Goal: Task Accomplishment & Management: Complete application form

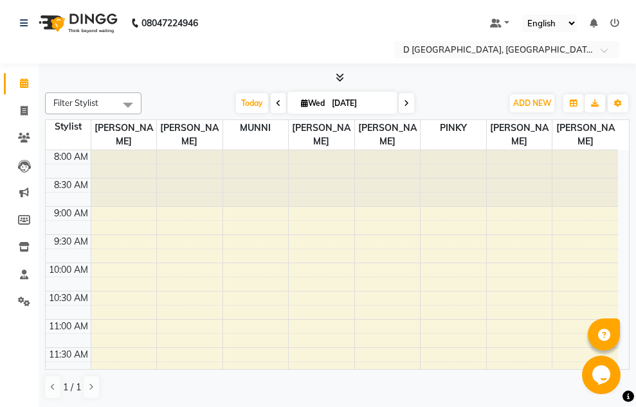
click at [241, 10] on nav "08047224946 Select Location × D [GEOGRAPHIC_DATA], Default Panel My Panel Engli…" at bounding box center [318, 32] width 636 height 64
click at [28, 110] on icon at bounding box center [24, 111] width 7 height 10
select select "service"
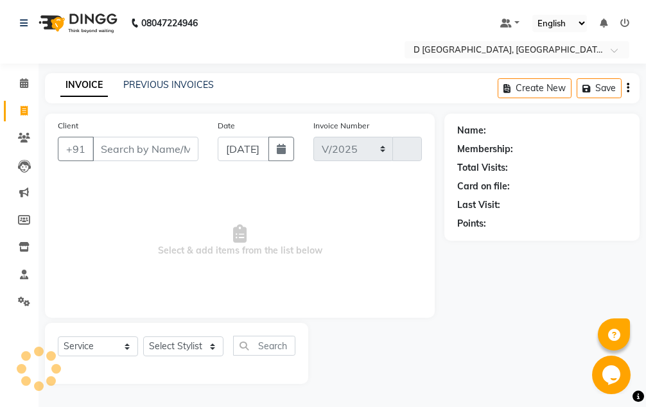
select select "6651"
type input "0368"
select select "membership"
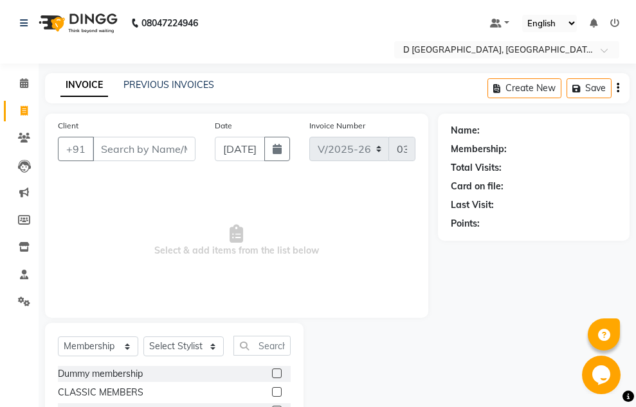
click at [112, 147] on input "Client" at bounding box center [144, 149] width 103 height 24
click at [27, 109] on icon at bounding box center [24, 111] width 7 height 10
select select "service"
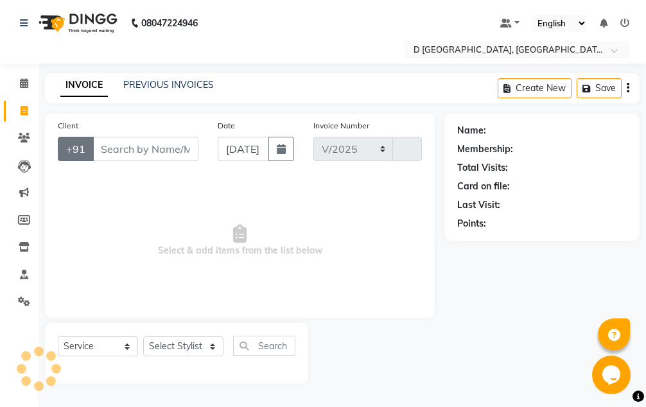
select select "6651"
type input "0368"
select select "membership"
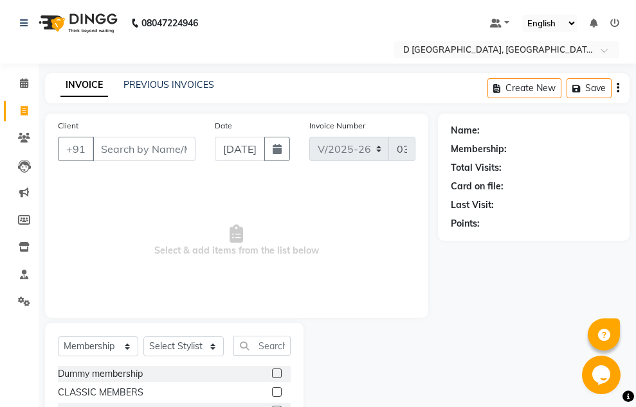
click at [111, 150] on input "Client" at bounding box center [144, 149] width 103 height 24
type input "9678889435"
click at [143, 149] on span "Add Client" at bounding box center [162, 149] width 51 height 13
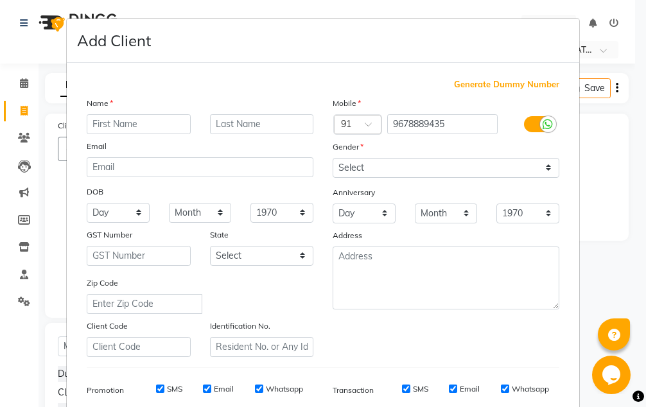
click at [110, 121] on input "text" at bounding box center [139, 124] width 104 height 20
type input "[PERSON_NAME]"
click at [225, 123] on input "text" at bounding box center [262, 124] width 104 height 20
type input "baruah"
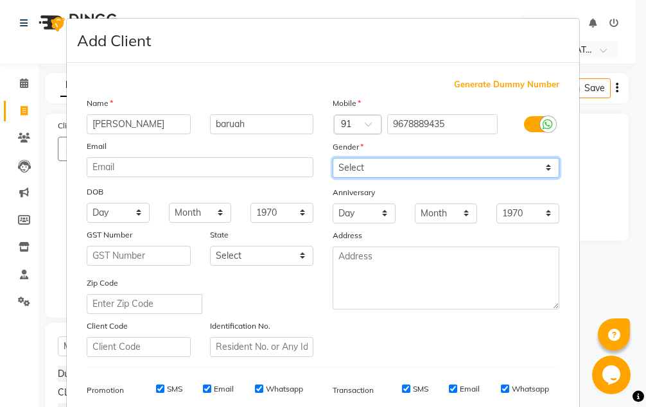
click at [339, 166] on select "Select [DEMOGRAPHIC_DATA] [DEMOGRAPHIC_DATA] Other Prefer Not To Say" at bounding box center [446, 168] width 227 height 20
select select "[DEMOGRAPHIC_DATA]"
click at [333, 158] on select "Select [DEMOGRAPHIC_DATA] [DEMOGRAPHIC_DATA] Other Prefer Not To Say" at bounding box center [446, 168] width 227 height 20
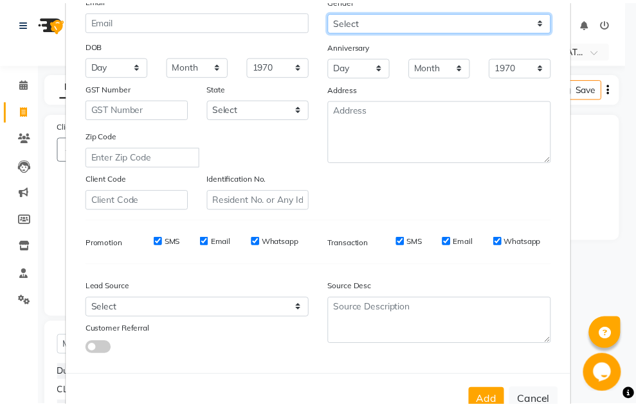
scroll to position [186, 0]
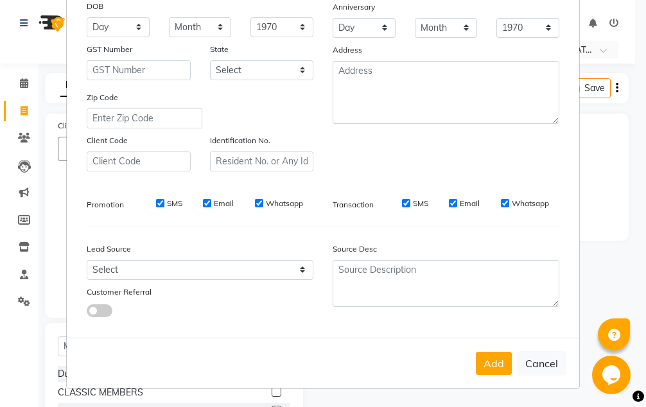
click at [497, 371] on button "Add" at bounding box center [494, 363] width 36 height 23
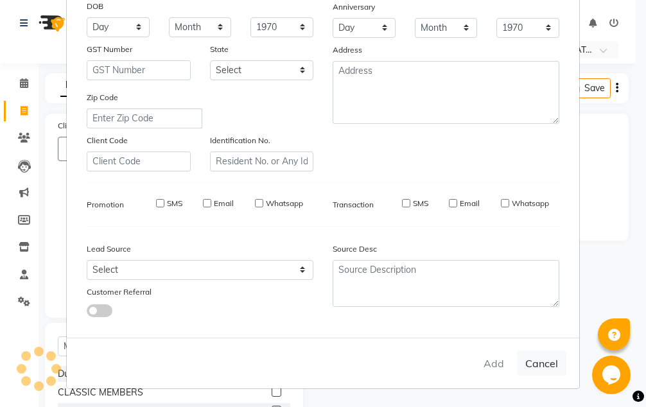
type input "96******35"
select select
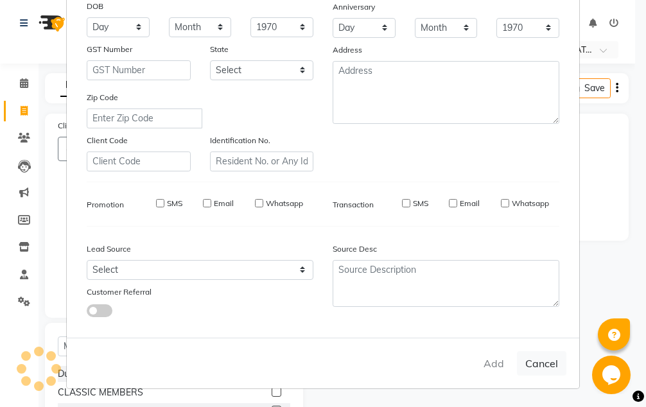
select select
checkbox input "false"
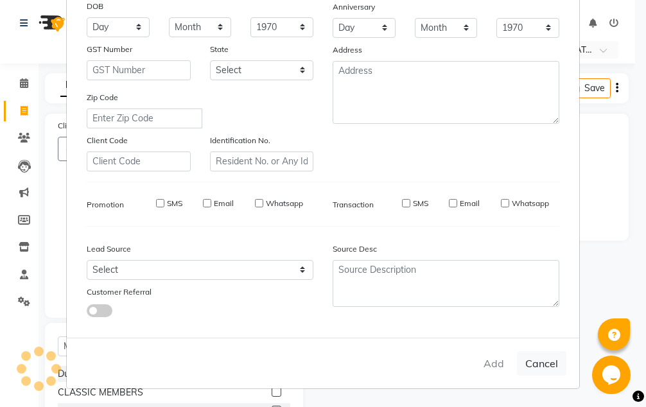
checkbox input "false"
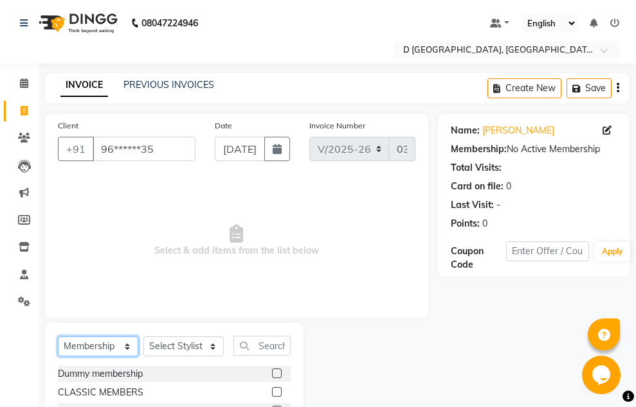
click at [96, 346] on select "Select Service Product Membership Package Voucher Prepaid Gift Card" at bounding box center [98, 347] width 80 height 20
select select "service"
click at [58, 337] on select "Select Service Product Membership Package Voucher Prepaid Gift Card" at bounding box center [98, 347] width 80 height 20
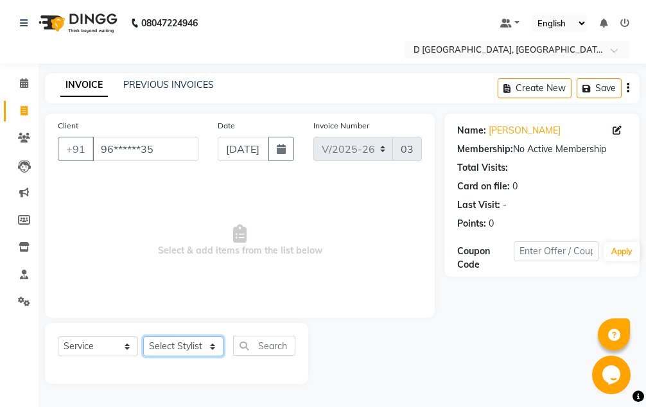
click at [165, 348] on select "Select Stylist [PERSON_NAME] [PERSON_NAME] [PERSON_NAME] [PERSON_NAME] [PERSON_…" at bounding box center [183, 347] width 80 height 20
select select "78923"
click at [143, 337] on select "Select Stylist [PERSON_NAME] [PERSON_NAME] [PERSON_NAME] [PERSON_NAME] [PERSON_…" at bounding box center [183, 347] width 80 height 20
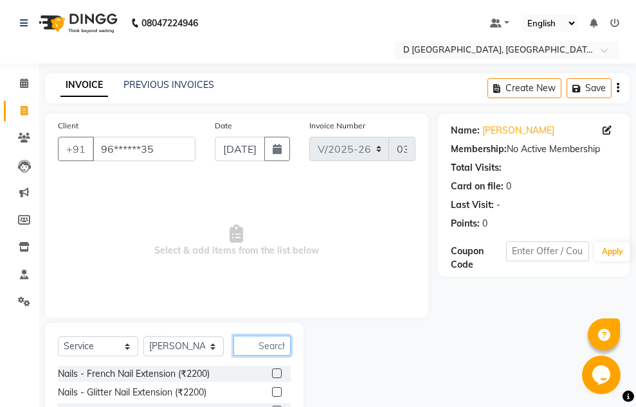
click at [255, 350] on input "text" at bounding box center [261, 346] width 57 height 20
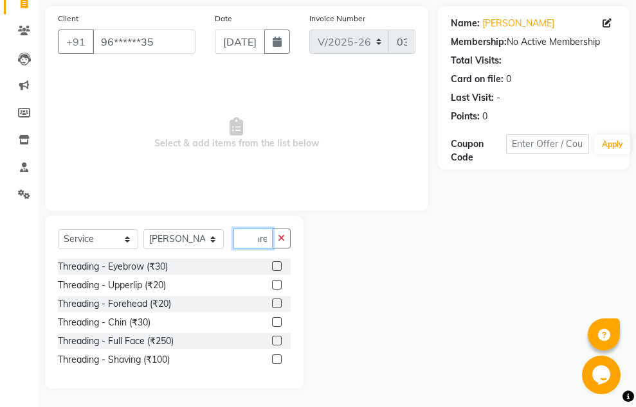
scroll to position [108, 0]
type input "thre"
click at [274, 263] on label at bounding box center [277, 266] width 10 height 10
click at [274, 263] on input "checkbox" at bounding box center [276, 266] width 8 height 8
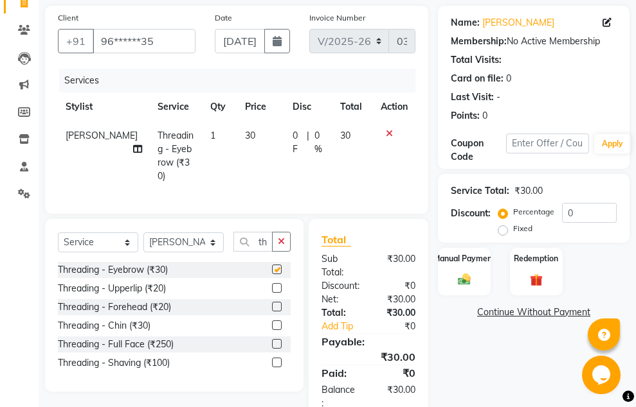
checkbox input "false"
click at [239, 132] on td "30" at bounding box center [261, 155] width 48 height 69
select select "78923"
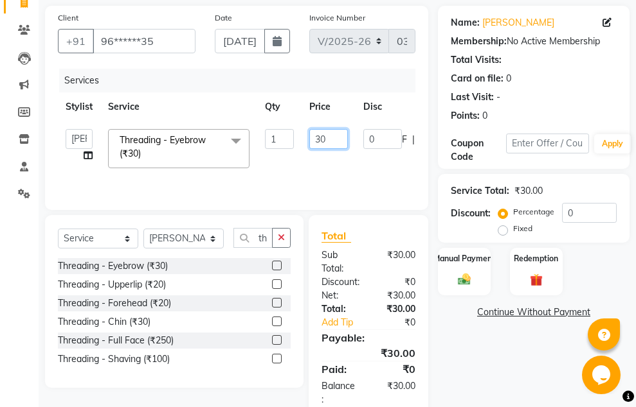
click at [328, 139] on input "30" at bounding box center [328, 139] width 39 height 20
type input "3"
type input "50"
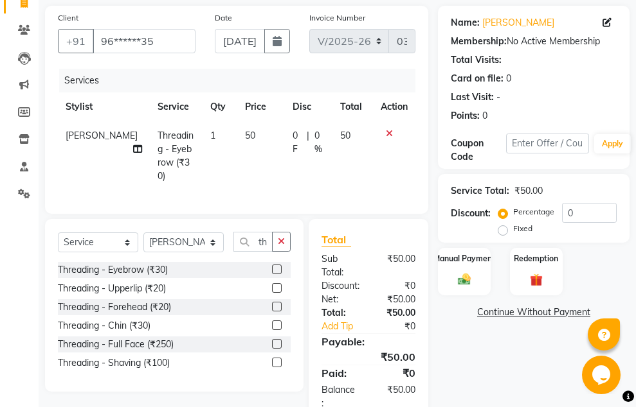
click at [323, 152] on tr "[PERSON_NAME] Threading - Eyebrow (₹30) 1 50 0 F | 0 % 50" at bounding box center [236, 155] width 357 height 69
click at [190, 242] on select "Select Stylist [PERSON_NAME] [PERSON_NAME] [PERSON_NAME] [PERSON_NAME] [PERSON_…" at bounding box center [183, 243] width 80 height 20
select select "51737"
click at [143, 233] on select "Select Stylist [PERSON_NAME] [PERSON_NAME] [PERSON_NAME] [PERSON_NAME] [PERSON_…" at bounding box center [183, 243] width 80 height 20
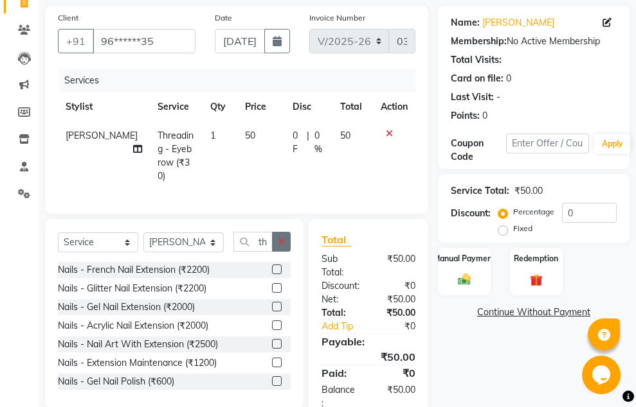
drag, startPoint x: 283, startPoint y: 240, endPoint x: 269, endPoint y: 238, distance: 14.3
click at [275, 238] on button "button" at bounding box center [281, 242] width 19 height 20
click at [260, 243] on input "text" at bounding box center [261, 242] width 57 height 20
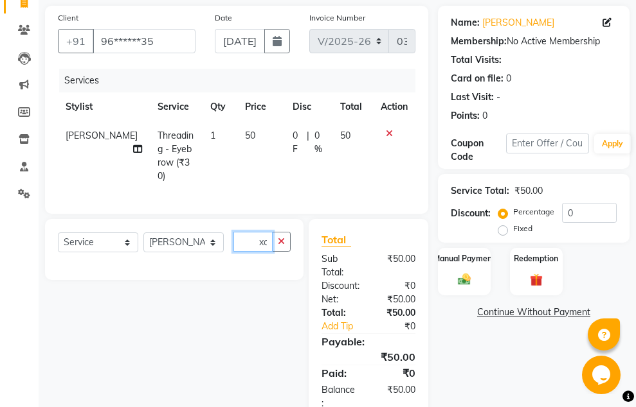
scroll to position [0, 22]
type input "hair xcu"
click at [283, 237] on icon "button" at bounding box center [281, 241] width 7 height 9
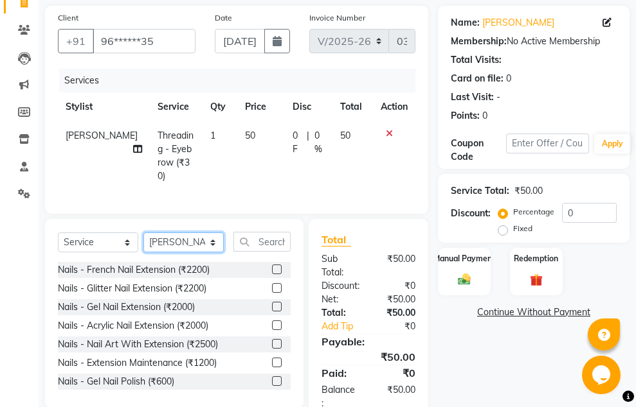
click at [199, 240] on select "Select Stylist [PERSON_NAME] [PERSON_NAME] [PERSON_NAME] [PERSON_NAME] [PERSON_…" at bounding box center [183, 243] width 80 height 20
select select "51627"
click at [143, 233] on select "Select Stylist [PERSON_NAME] [PERSON_NAME] [PERSON_NAME] [PERSON_NAME] [PERSON_…" at bounding box center [183, 243] width 80 height 20
click at [262, 240] on input "text" at bounding box center [261, 242] width 57 height 20
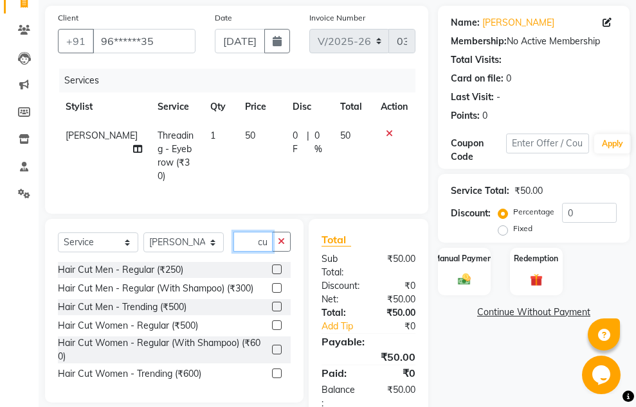
scroll to position [0, 22]
type input "hair cut"
click at [275, 286] on label at bounding box center [277, 288] width 10 height 10
click at [275, 286] on input "checkbox" at bounding box center [276, 289] width 8 height 8
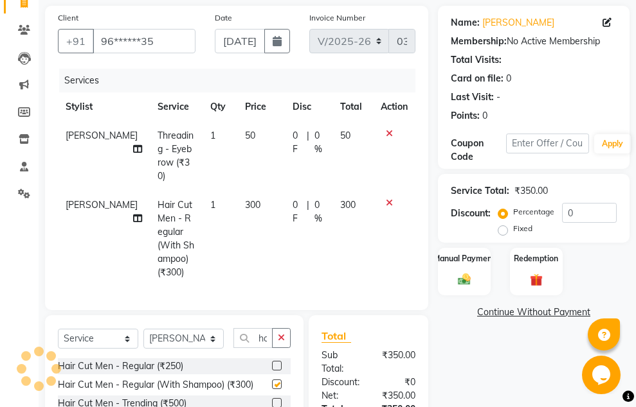
checkbox input "false"
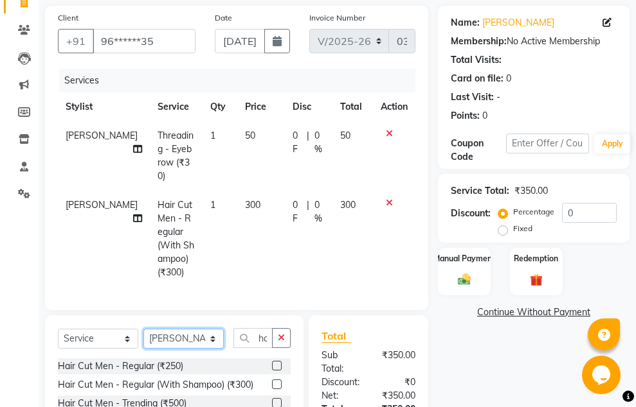
click at [194, 329] on select "Select Stylist [PERSON_NAME] [PERSON_NAME] [PERSON_NAME] [PERSON_NAME] [PERSON_…" at bounding box center [183, 339] width 80 height 20
select select "51630"
click at [143, 329] on select "Select Stylist [PERSON_NAME] [PERSON_NAME] [PERSON_NAME] [PERSON_NAME] [PERSON_…" at bounding box center [183, 339] width 80 height 20
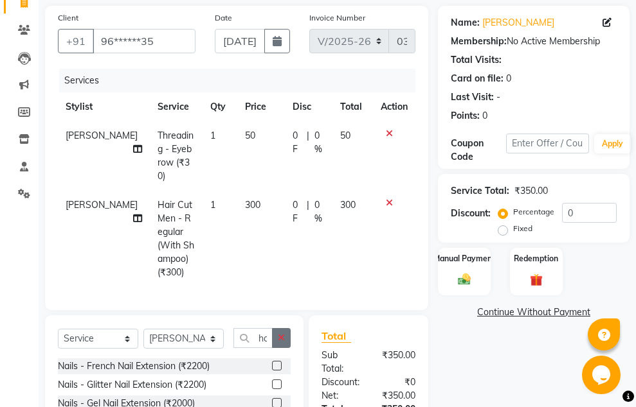
click at [283, 333] on icon "button" at bounding box center [281, 337] width 7 height 9
click at [263, 328] on input "text" at bounding box center [261, 338] width 57 height 20
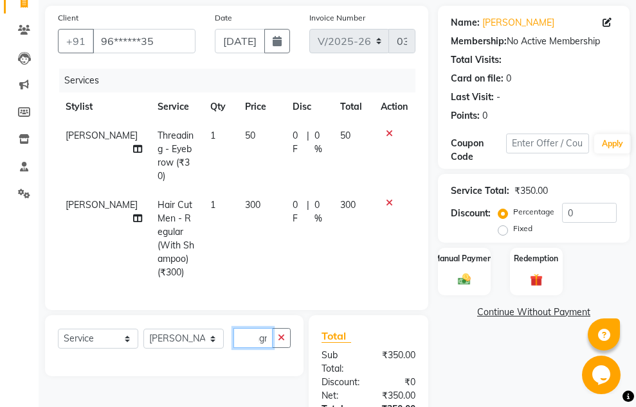
scroll to position [0, 12]
type input "thgre"
click at [280, 333] on icon "button" at bounding box center [281, 337] width 7 height 9
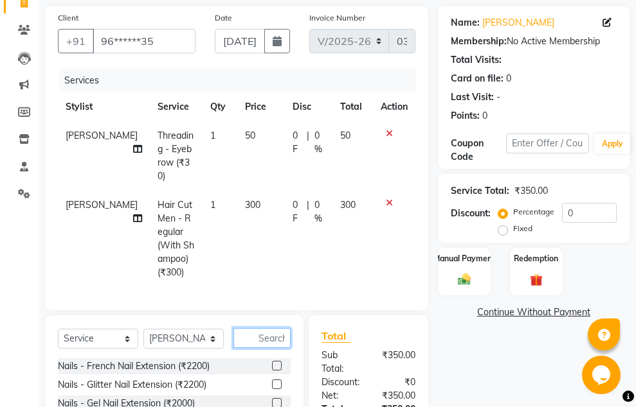
click at [258, 328] on input "text" at bounding box center [261, 338] width 57 height 20
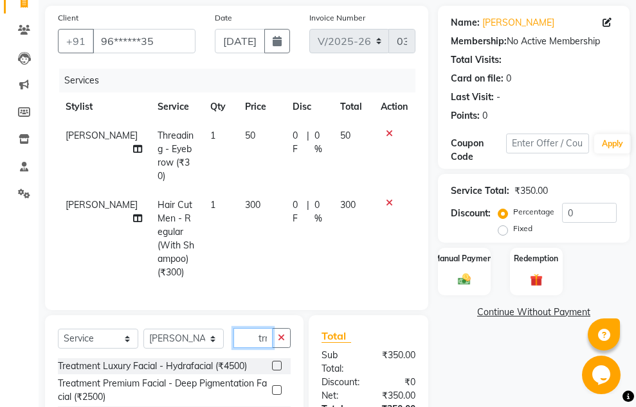
scroll to position [0, 1]
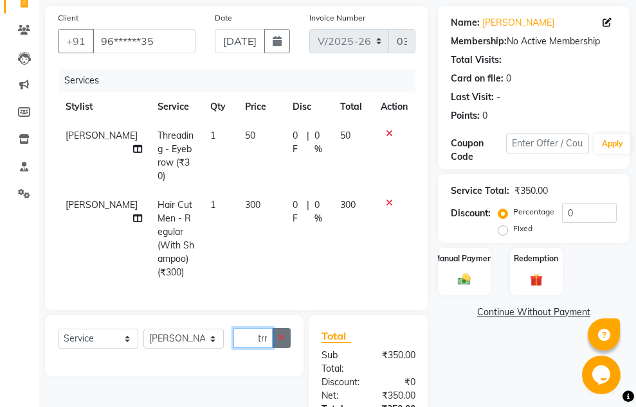
type input "trr"
drag, startPoint x: 280, startPoint y: 316, endPoint x: 273, endPoint y: 321, distance: 9.1
click at [274, 321] on div "Select Service Product Membership Package Voucher Prepaid Gift Card Select Styl…" at bounding box center [174, 346] width 258 height 61
click at [280, 333] on icon "button" at bounding box center [281, 337] width 7 height 9
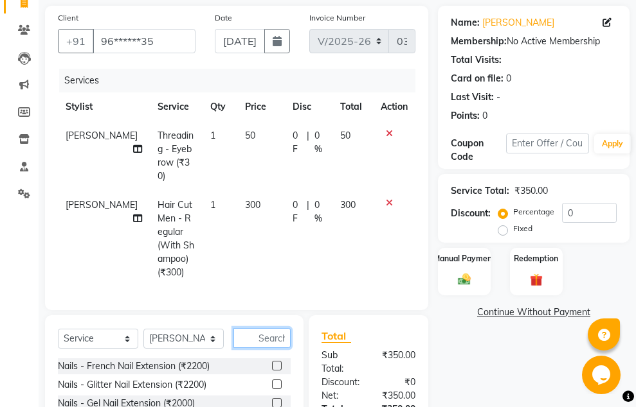
click at [267, 328] on input "text" at bounding box center [261, 338] width 57 height 20
type input "thre"
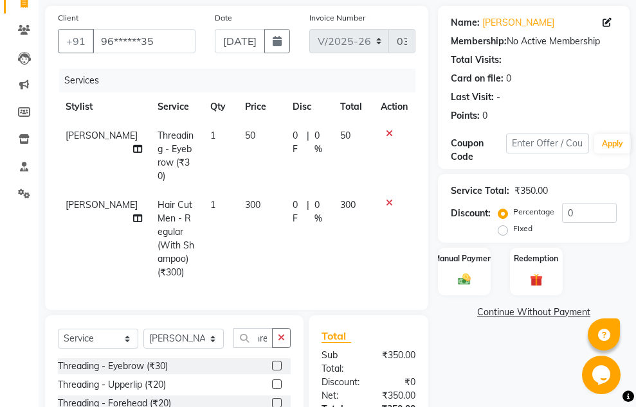
scroll to position [0, 0]
click at [274, 361] on label at bounding box center [277, 366] width 10 height 10
click at [274, 362] on input "checkbox" at bounding box center [276, 366] width 8 height 8
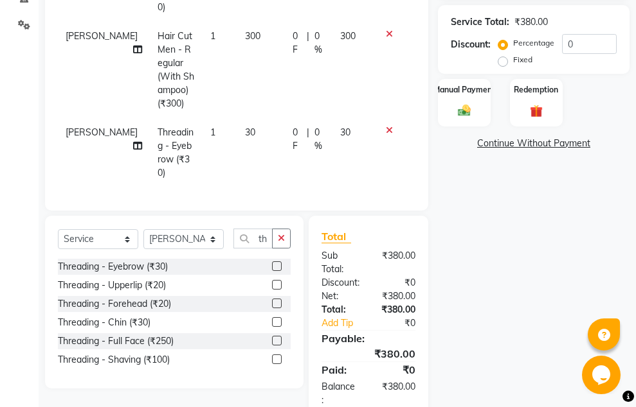
scroll to position [280, 0]
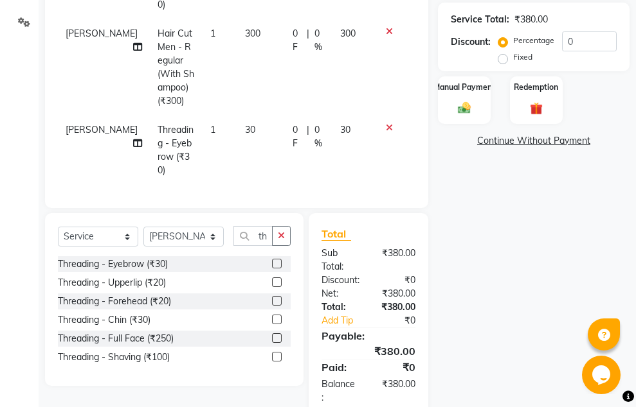
click at [273, 259] on label at bounding box center [277, 264] width 10 height 10
click at [273, 260] on input "checkbox" at bounding box center [276, 264] width 8 height 8
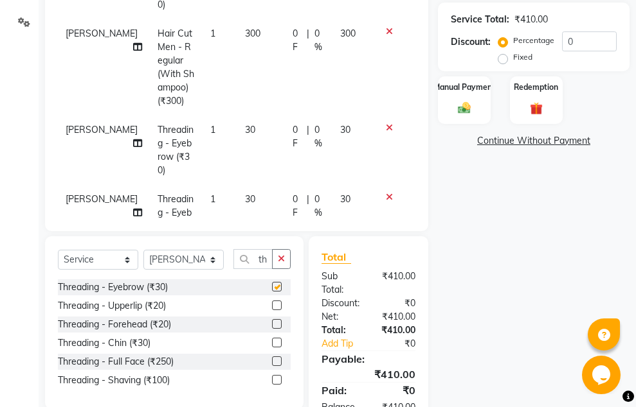
checkbox input "false"
click at [93, 185] on td "[PERSON_NAME]" at bounding box center [104, 219] width 92 height 69
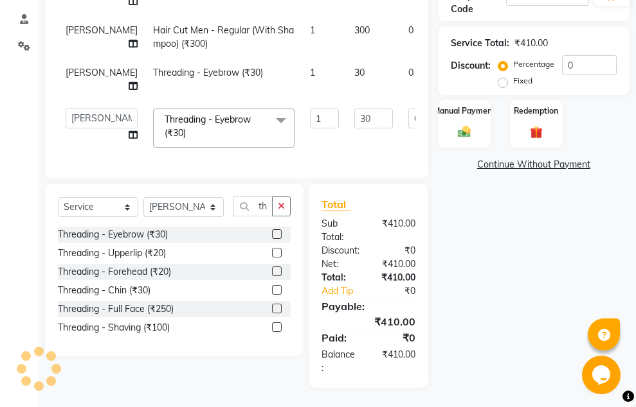
scroll to position [267, 0]
click at [91, 109] on select "[PERSON_NAME] [PERSON_NAME] [PERSON_NAME] [PERSON_NAME] [PERSON_NAME] [PERSON_N…" at bounding box center [102, 119] width 72 height 20
select select "64348"
click at [354, 109] on input "30" at bounding box center [373, 119] width 39 height 20
type input "3"
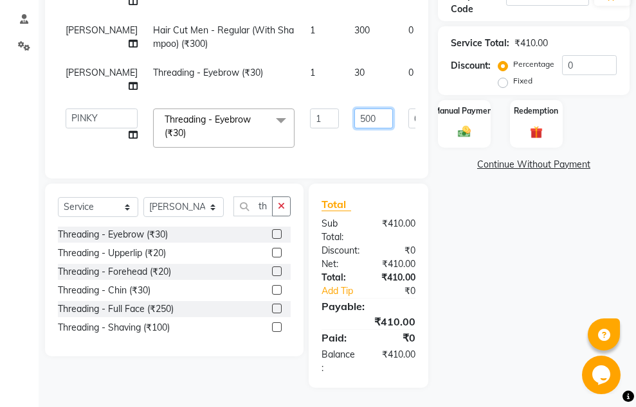
type input "50"
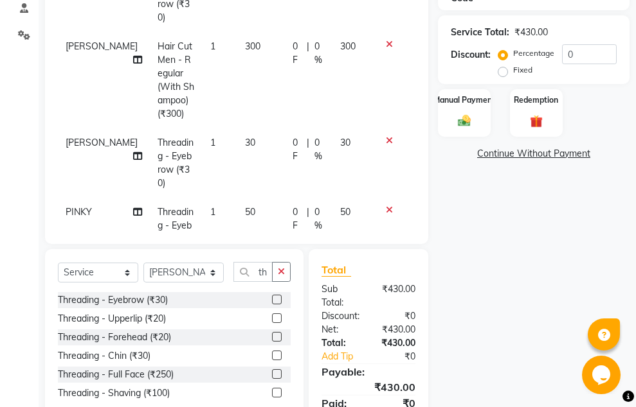
click at [331, 138] on tbody "[PERSON_NAME] Threading - Eyebrow (₹30) 1 50 0 F | 0 % 50 [PERSON_NAME] Hair Cu…" at bounding box center [236, 115] width 357 height 305
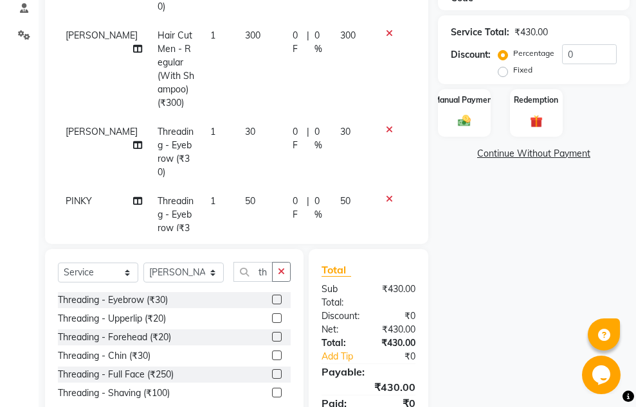
scroll to position [17, 0]
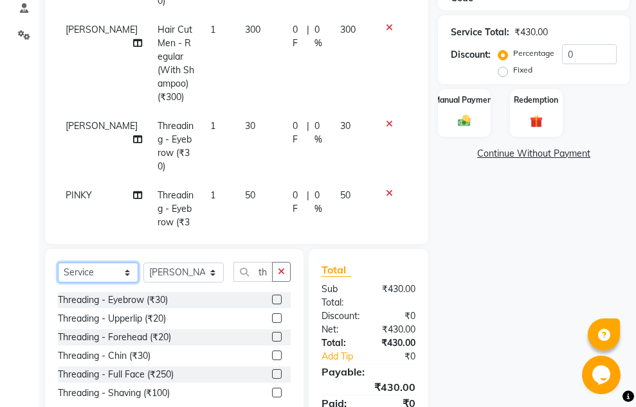
click at [90, 271] on select "Select Service Product Membership Package Voucher Prepaid Gift Card" at bounding box center [98, 273] width 80 height 20
select select "package"
click at [58, 263] on select "Select Service Product Membership Package Voucher Prepaid Gift Card" at bounding box center [98, 273] width 80 height 20
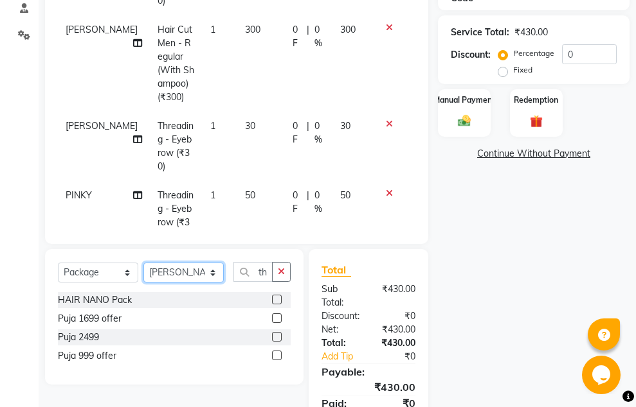
click at [189, 272] on select "Select Stylist [PERSON_NAME] [PERSON_NAME] [PERSON_NAME] [PERSON_NAME] [PERSON_…" at bounding box center [183, 273] width 80 height 20
select select "51736"
click at [143, 263] on select "Select Stylist [PERSON_NAME] [PERSON_NAME] [PERSON_NAME] [PERSON_NAME] [PERSON_…" at bounding box center [183, 273] width 80 height 20
click at [277, 355] on label at bounding box center [277, 356] width 10 height 10
click at [277, 355] on input "checkbox" at bounding box center [276, 356] width 8 height 8
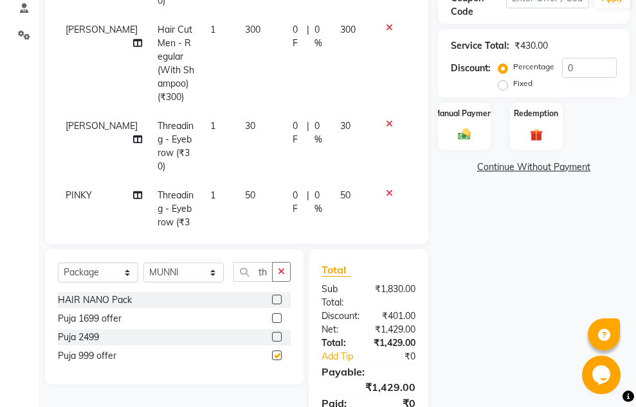
checkbox input "false"
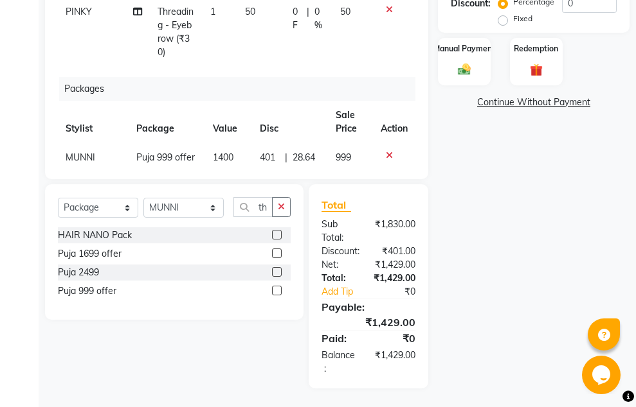
scroll to position [332, 0]
click at [469, 61] on div "Manual Payment" at bounding box center [463, 60] width 55 height 49
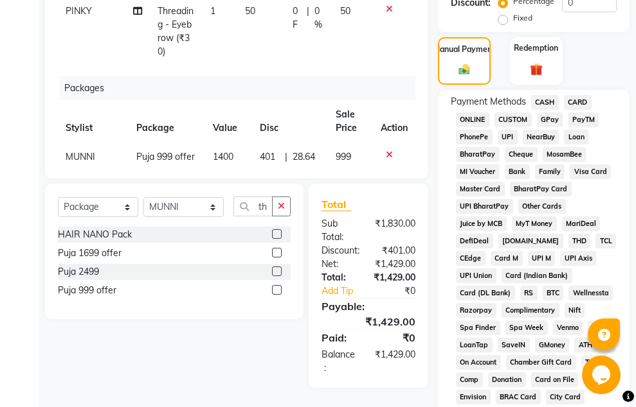
click at [547, 121] on span "GPay" at bounding box center [550, 119] width 26 height 15
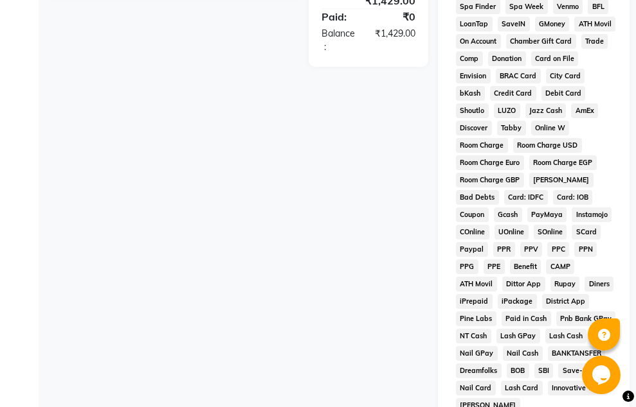
scroll to position [841, 0]
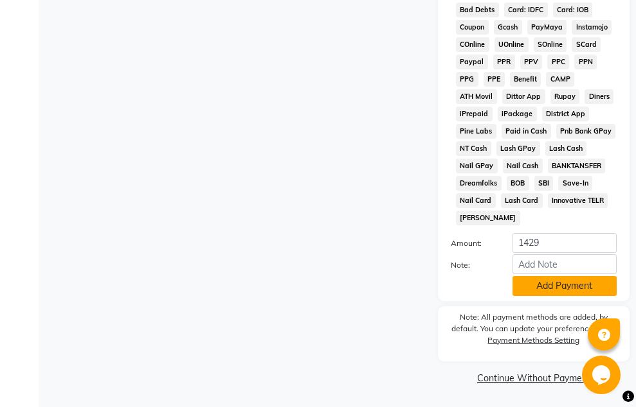
click at [572, 287] on button "Add Payment" at bounding box center [564, 286] width 104 height 20
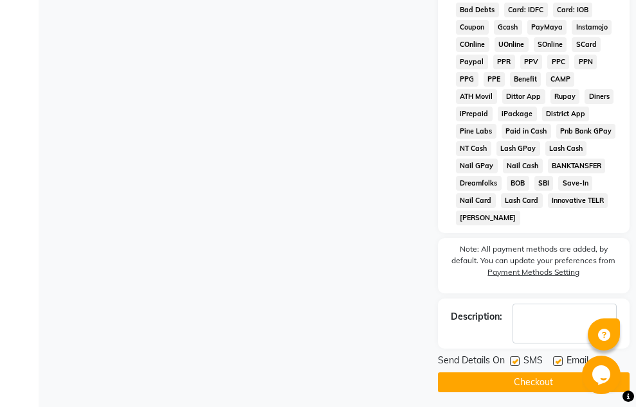
click at [528, 377] on button "Checkout" at bounding box center [533, 383] width 191 height 20
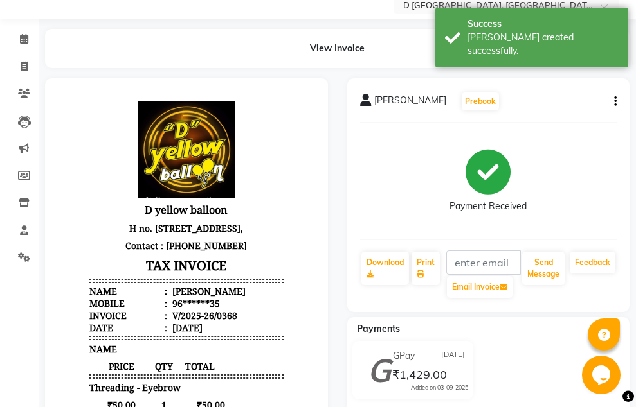
scroll to position [32, 0]
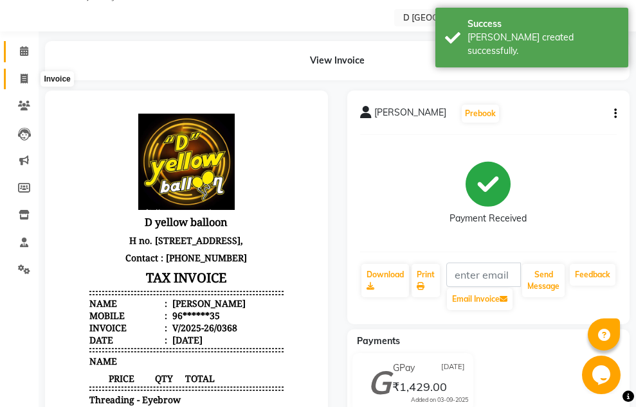
click at [28, 78] on span at bounding box center [24, 79] width 22 height 15
select select "service"
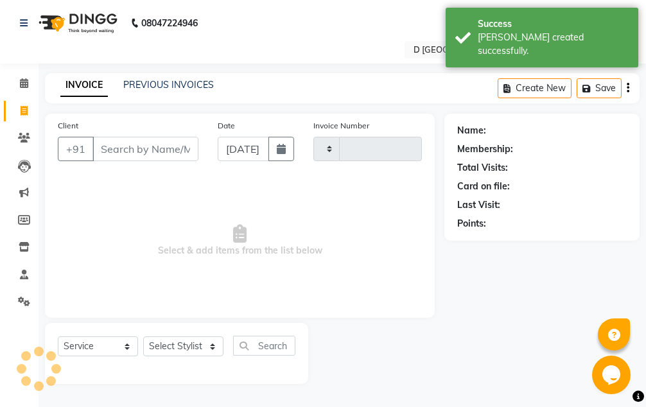
type input "0369"
select select "6651"
select select "membership"
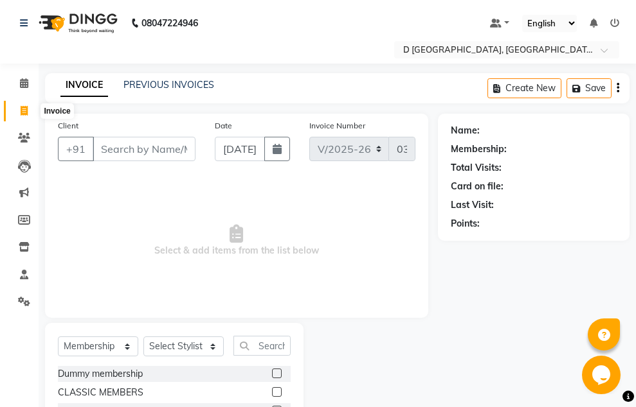
click at [30, 111] on span at bounding box center [24, 111] width 22 height 15
select select "service"
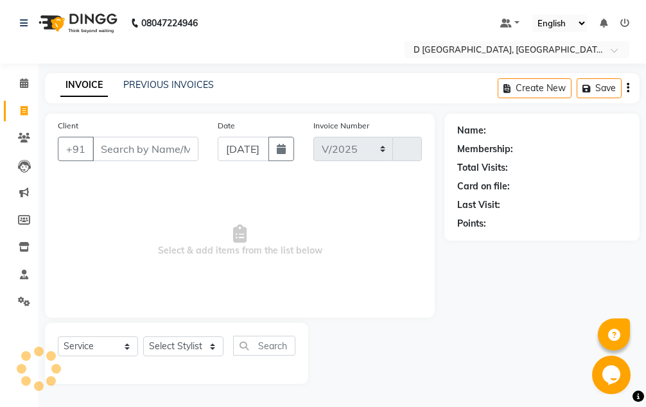
select select "6651"
type input "0369"
select select "membership"
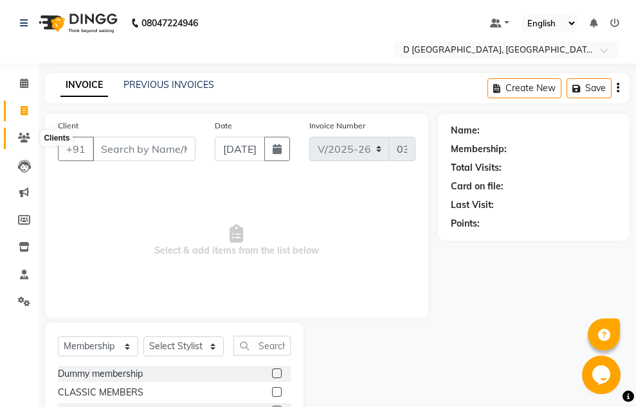
click at [33, 138] on span at bounding box center [24, 138] width 22 height 15
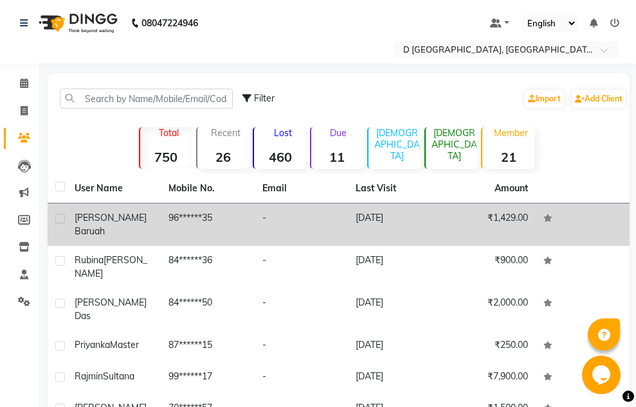
click at [398, 220] on td "[DATE]" at bounding box center [395, 225] width 94 height 42
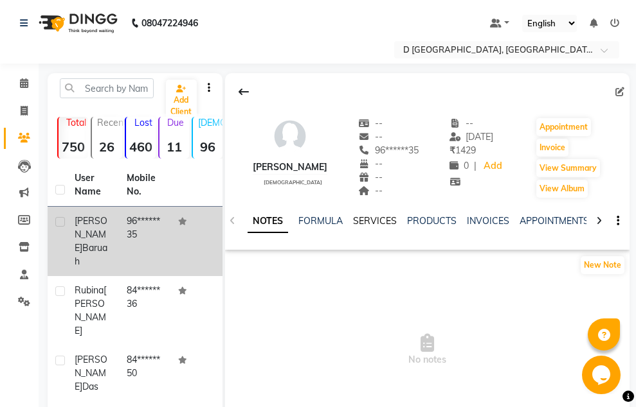
click at [370, 225] on link "SERVICES" at bounding box center [375, 221] width 44 height 12
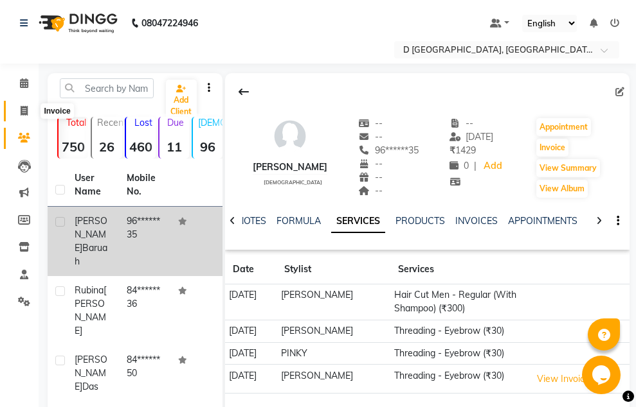
click at [27, 113] on icon at bounding box center [24, 111] width 7 height 10
select select "service"
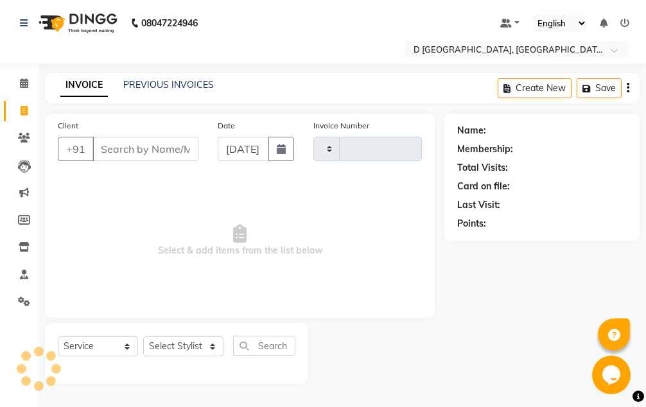
type input "0369"
select select "6651"
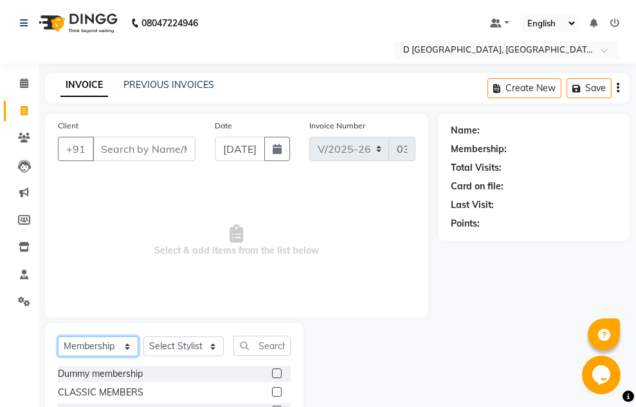
click at [99, 342] on select "Select Service Product Membership Package Voucher Prepaid Gift Card" at bounding box center [98, 347] width 80 height 20
select select "service"
click at [58, 337] on select "Select Service Product Membership Package Voucher Prepaid Gift Card" at bounding box center [98, 347] width 80 height 20
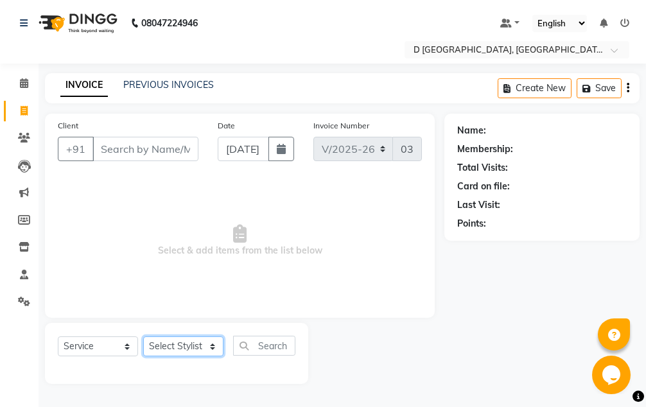
click at [167, 351] on select "Select Stylist [PERSON_NAME] [PERSON_NAME] [PERSON_NAME] [PERSON_NAME] [PERSON_…" at bounding box center [183, 347] width 80 height 20
select select "51736"
click at [143, 337] on select "Select Stylist [PERSON_NAME] [PERSON_NAME] [PERSON_NAME] [PERSON_NAME] [PERSON_…" at bounding box center [183, 347] width 80 height 20
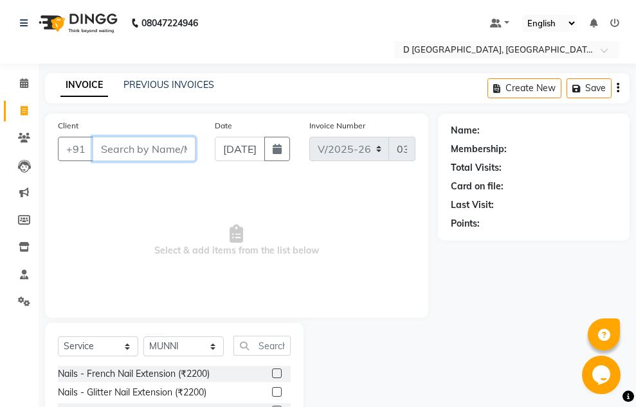
click at [122, 149] on input "Client" at bounding box center [144, 149] width 103 height 24
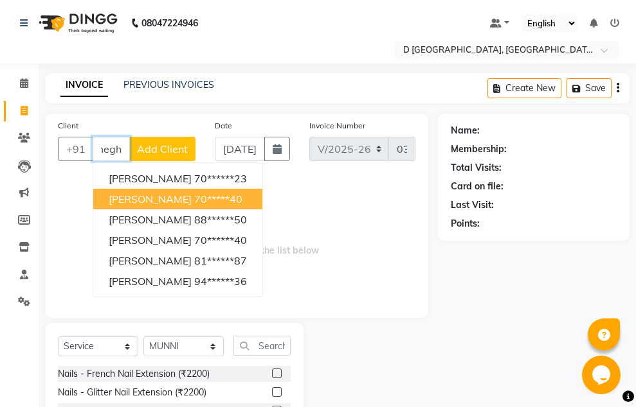
click at [161, 199] on span "[PERSON_NAME]" at bounding box center [150, 199] width 83 height 13
type input "70*****40"
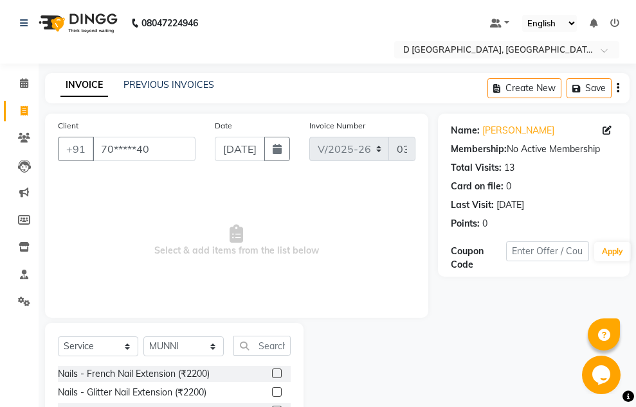
click at [272, 373] on label at bounding box center [277, 374] width 10 height 10
click at [272, 373] on input "checkbox" at bounding box center [276, 374] width 8 height 8
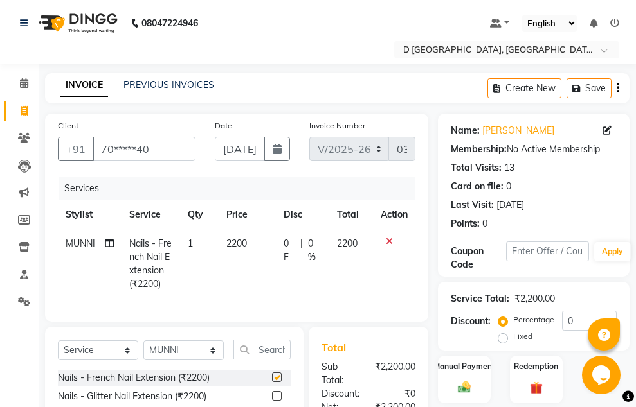
checkbox input "false"
click at [153, 147] on input "70*****40" at bounding box center [144, 149] width 103 height 24
click at [389, 244] on icon at bounding box center [389, 241] width 7 height 9
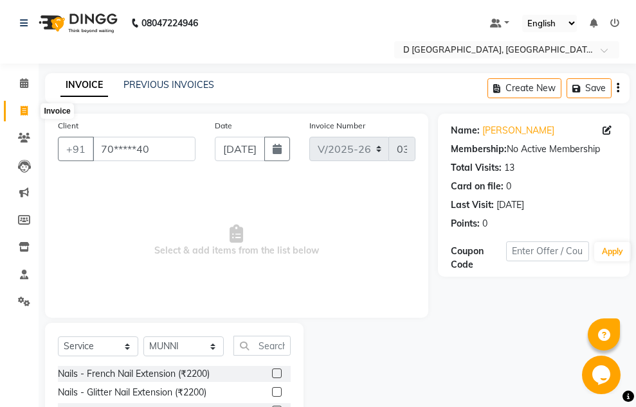
click at [30, 113] on span at bounding box center [24, 111] width 22 height 15
select select "service"
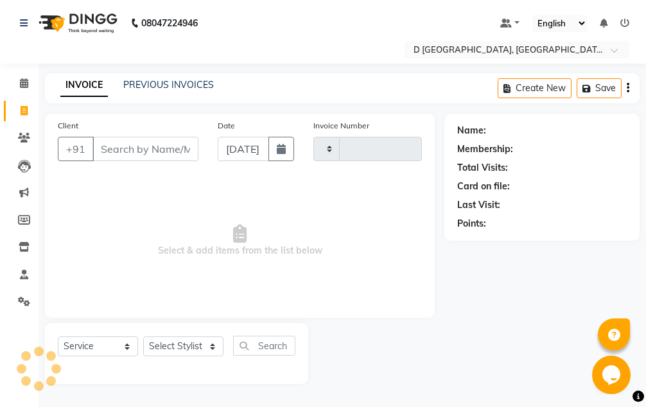
type input "0369"
select select "6651"
select select "membership"
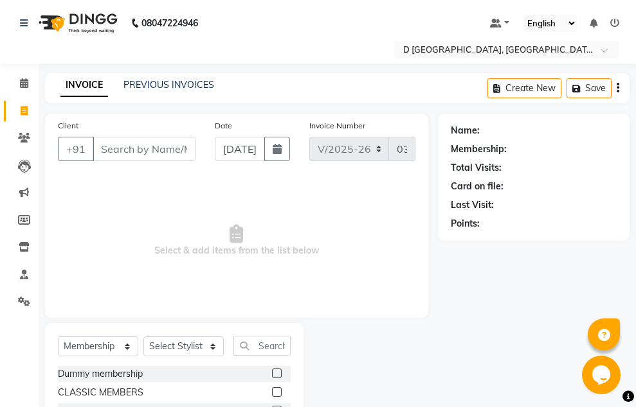
click at [121, 149] on input "Client" at bounding box center [144, 149] width 103 height 24
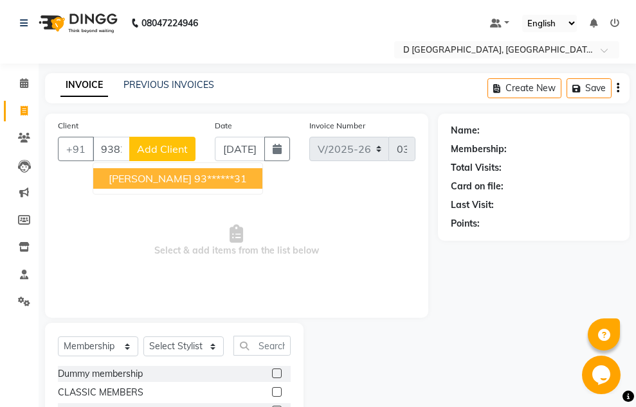
click at [166, 178] on span "[PERSON_NAME]" at bounding box center [150, 178] width 83 height 13
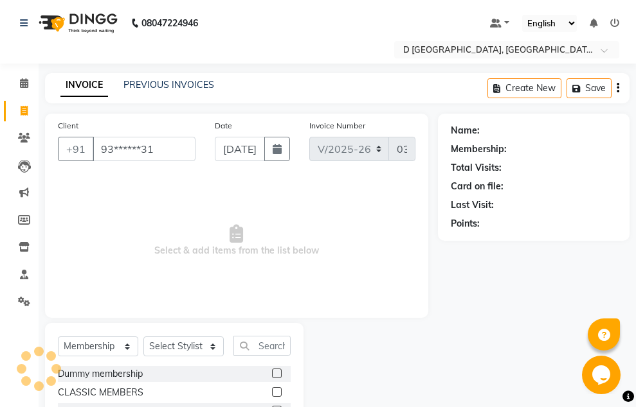
type input "93******31"
select select "1: Object"
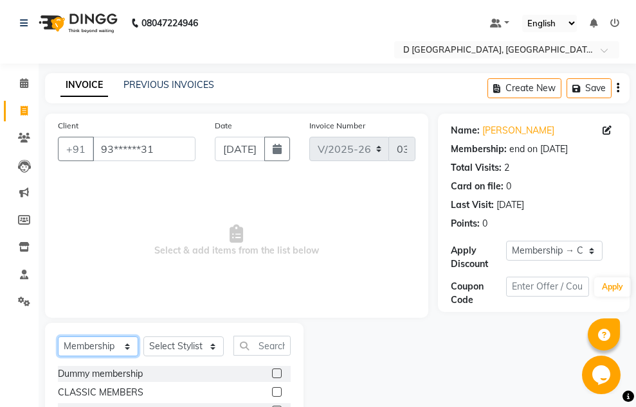
click at [111, 342] on select "Select Service Product Membership Package Voucher Prepaid Gift Card" at bounding box center [98, 347] width 80 height 20
select select "service"
click at [58, 337] on select "Select Service Product Membership Package Voucher Prepaid Gift Card" at bounding box center [98, 347] width 80 height 20
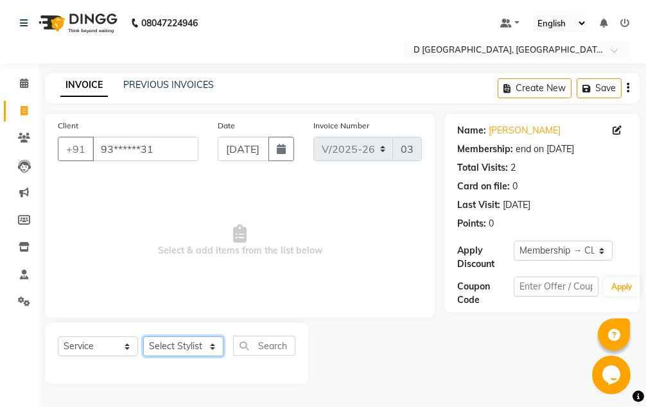
click at [184, 346] on select "Select Stylist [PERSON_NAME] [PERSON_NAME] [PERSON_NAME] [PERSON_NAME] [PERSON_…" at bounding box center [183, 347] width 80 height 20
select select "51736"
click at [143, 337] on select "Select Stylist [PERSON_NAME] [PERSON_NAME] [PERSON_NAME] [PERSON_NAME] [PERSON_…" at bounding box center [183, 347] width 80 height 20
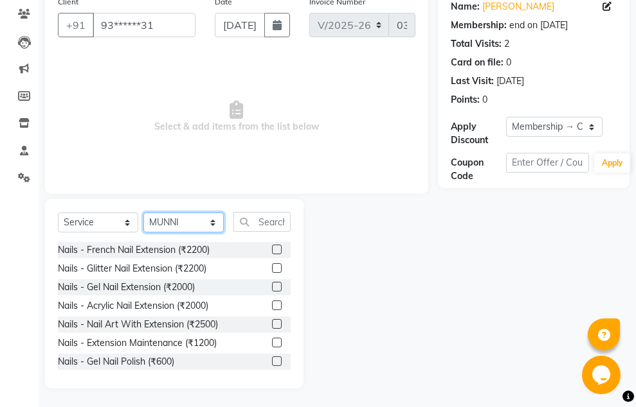
scroll to position [125, 0]
click at [272, 248] on label at bounding box center [277, 249] width 10 height 10
click at [272, 248] on input "checkbox" at bounding box center [276, 249] width 8 height 8
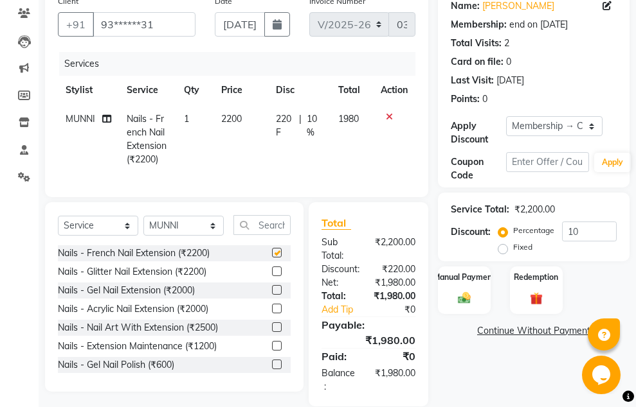
checkbox input "false"
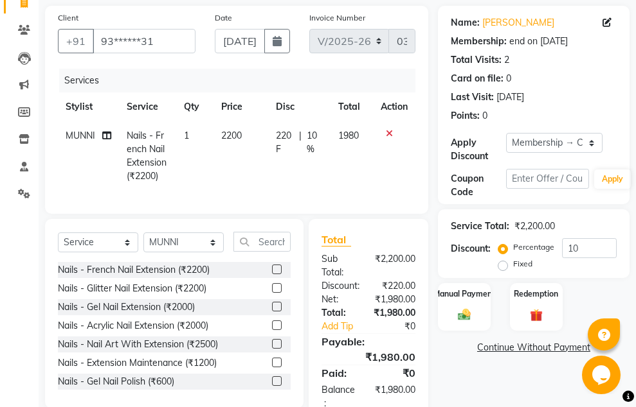
scroll to position [154, 0]
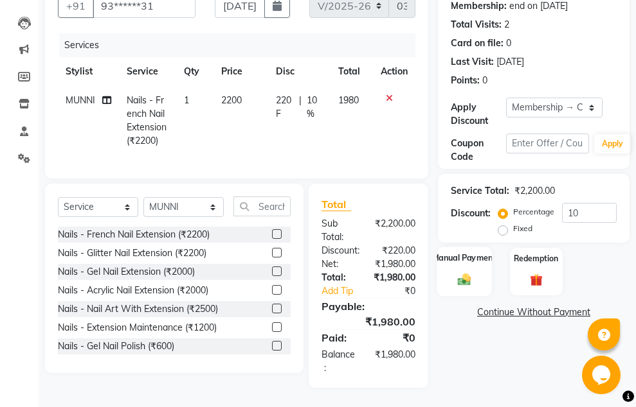
click at [463, 272] on img at bounding box center [464, 279] width 21 height 15
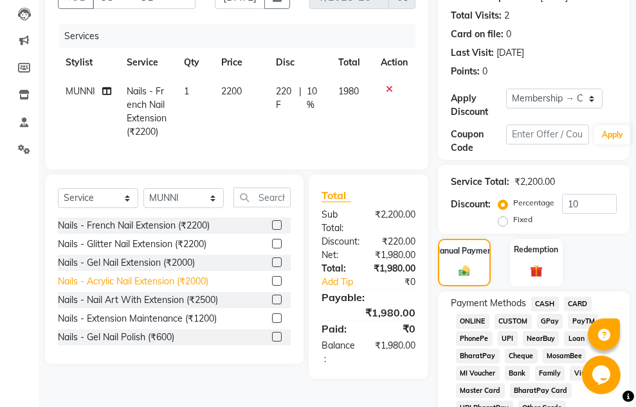
scroll to position [0, 0]
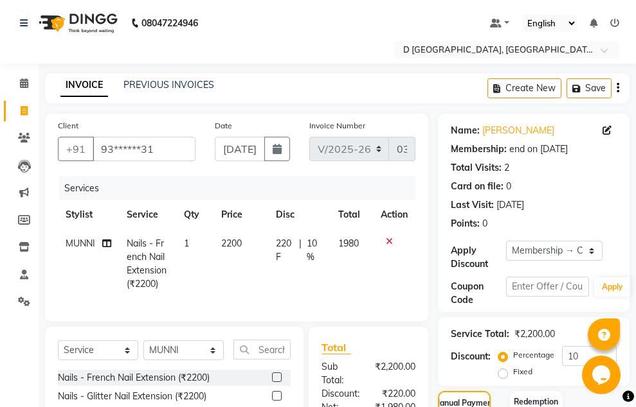
click at [387, 240] on icon at bounding box center [389, 241] width 7 height 9
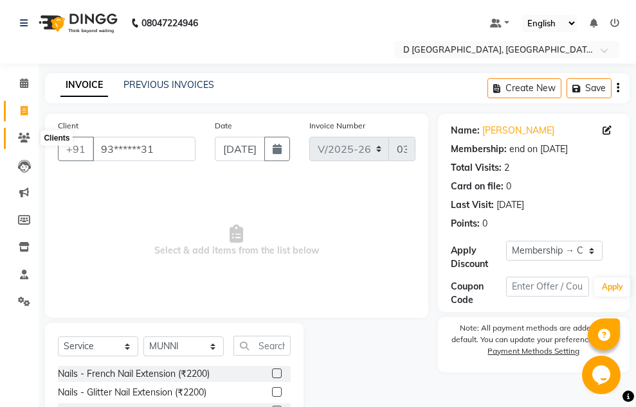
click at [29, 140] on icon at bounding box center [24, 138] width 12 height 10
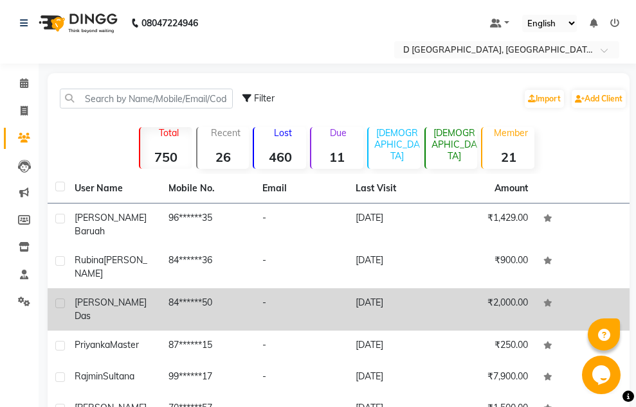
click at [123, 296] on div "[PERSON_NAME]" at bounding box center [114, 309] width 78 height 27
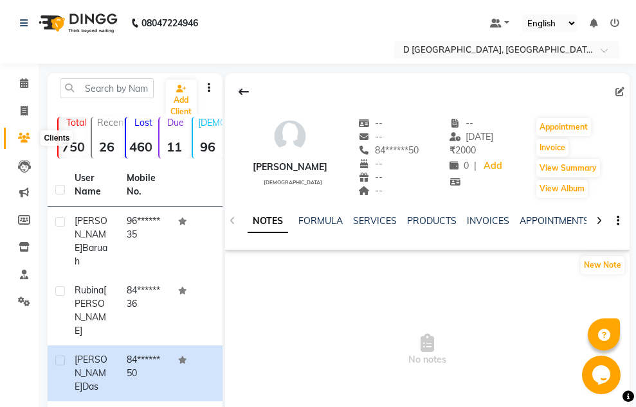
click at [23, 139] on icon at bounding box center [24, 138] width 12 height 10
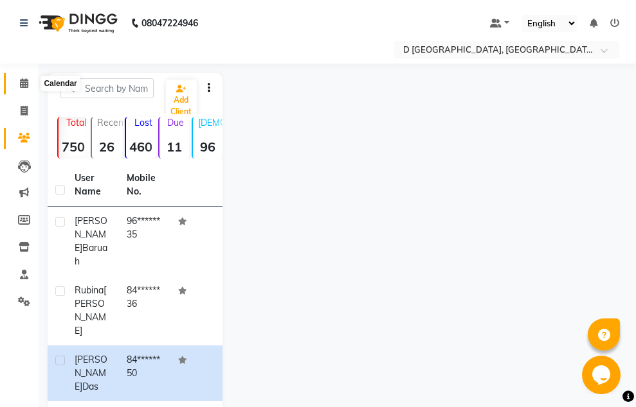
click at [23, 84] on icon at bounding box center [24, 83] width 8 height 10
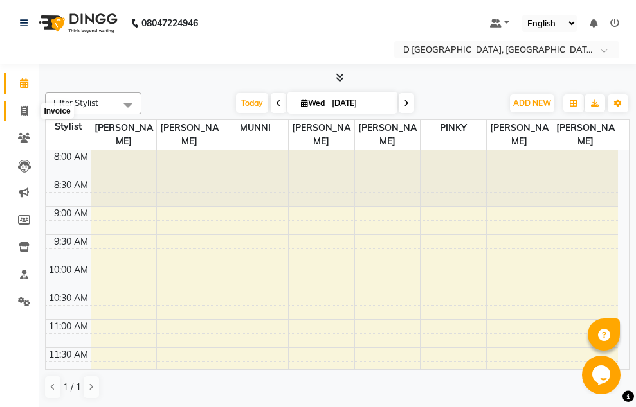
click at [22, 109] on icon at bounding box center [24, 111] width 7 height 10
select select "service"
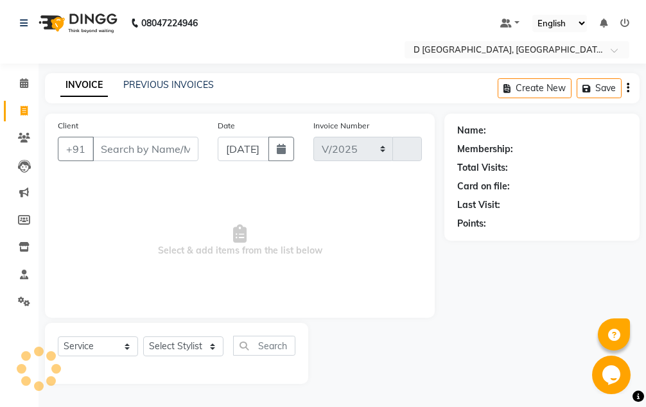
select select "6651"
type input "0369"
select select "membership"
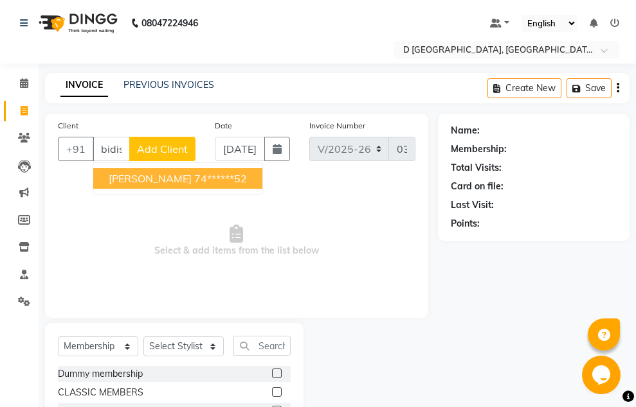
scroll to position [0, 3]
click at [200, 176] on ngb-highlight "74******52" at bounding box center [220, 178] width 53 height 13
type input "74******52"
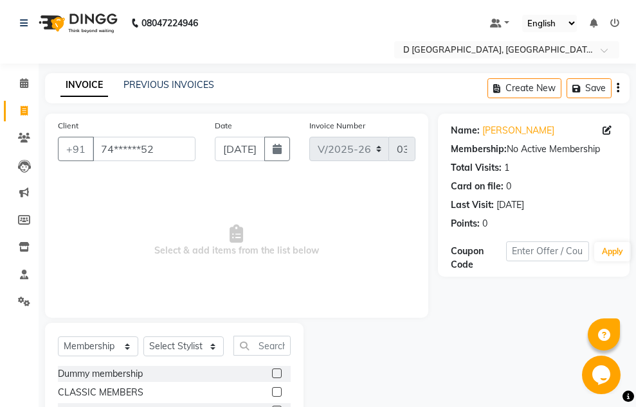
drag, startPoint x: 436, startPoint y: 167, endPoint x: 438, endPoint y: 221, distance: 54.0
click at [438, 221] on div "Client +91 74******52 Date [DATE] Invoice Number V/2025 V/[PHONE_NUMBER] Select…" at bounding box center [336, 286] width 603 height 345
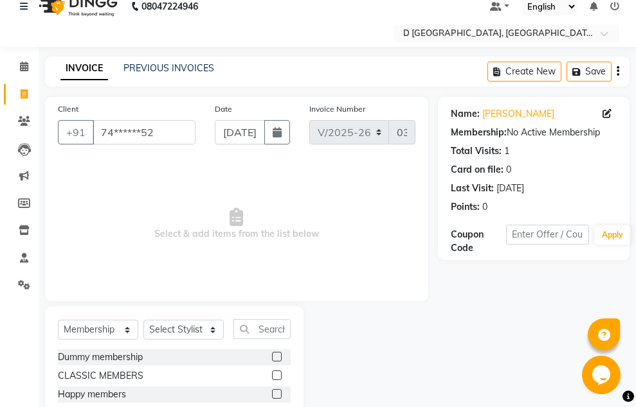
scroll to position [71, 0]
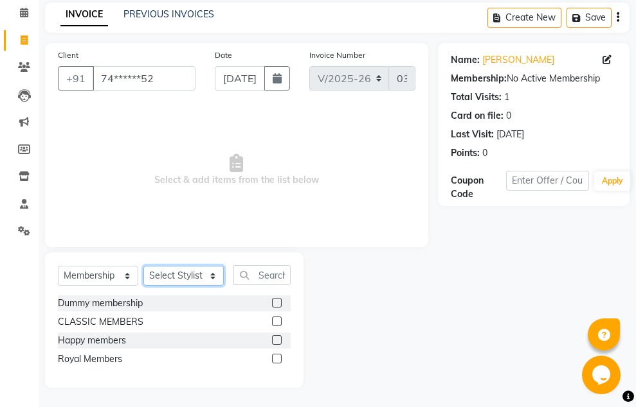
click at [210, 279] on select "Select Stylist [PERSON_NAME] [PERSON_NAME] [PERSON_NAME] [PERSON_NAME] [PERSON_…" at bounding box center [183, 276] width 80 height 20
select select "78923"
click at [143, 266] on select "Select Stylist [PERSON_NAME] [PERSON_NAME] [PERSON_NAME] [PERSON_NAME] [PERSON_…" at bounding box center [183, 276] width 80 height 20
click at [129, 278] on select "Select Service Product Membership Package Voucher Prepaid Gift Card" at bounding box center [98, 276] width 80 height 20
select select "service"
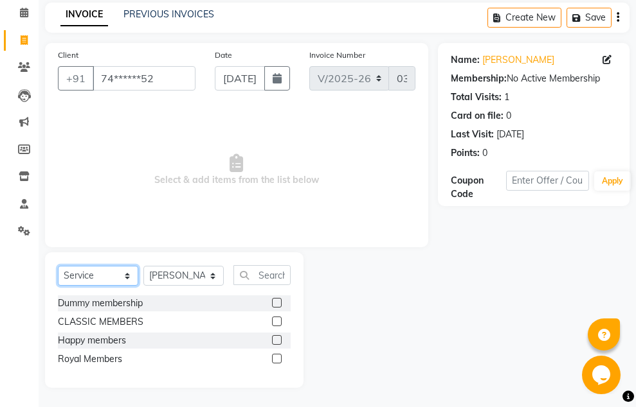
click at [58, 266] on select "Select Service Product Membership Package Voucher Prepaid Gift Card" at bounding box center [98, 276] width 80 height 20
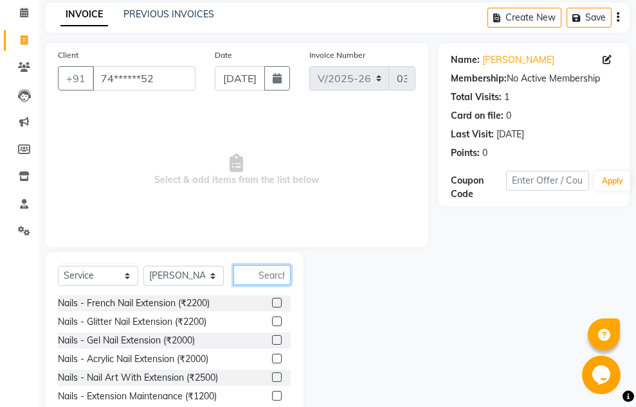
click at [258, 273] on input "text" at bounding box center [261, 275] width 57 height 20
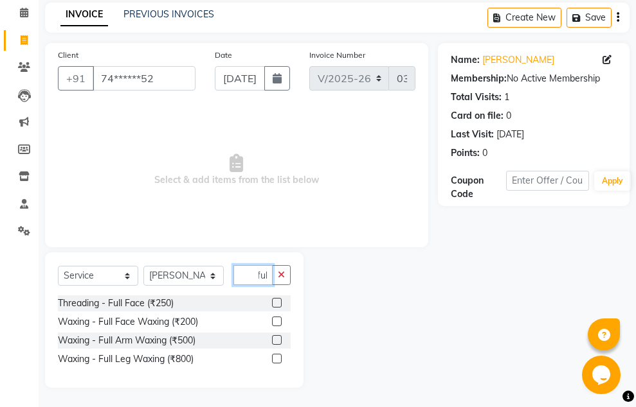
scroll to position [0, 3]
type input "full"
click at [278, 339] on label at bounding box center [277, 340] width 10 height 10
click at [278, 339] on input "checkbox" at bounding box center [276, 341] width 8 height 8
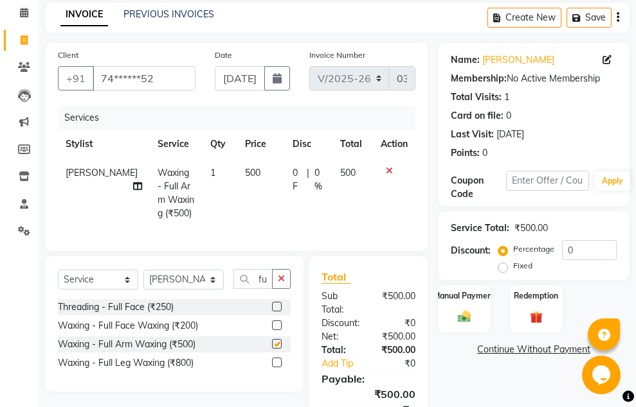
checkbox input "false"
click at [274, 368] on label at bounding box center [277, 363] width 10 height 10
click at [274, 368] on input "checkbox" at bounding box center [276, 363] width 8 height 8
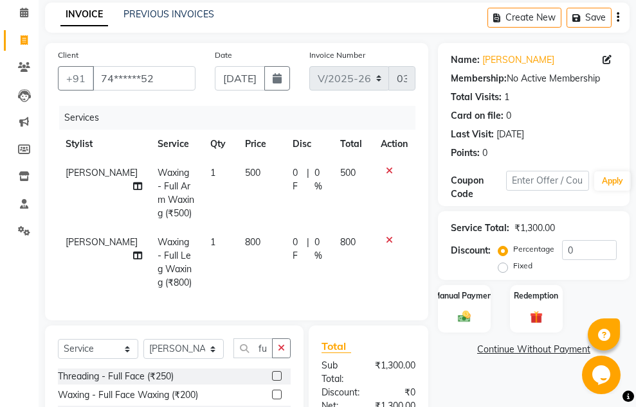
checkbox input "false"
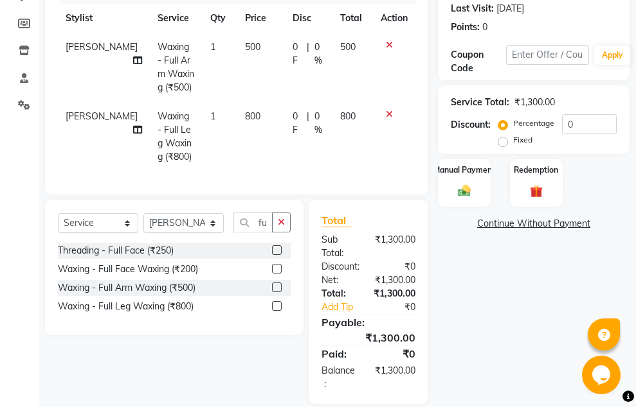
scroll to position [224, 0]
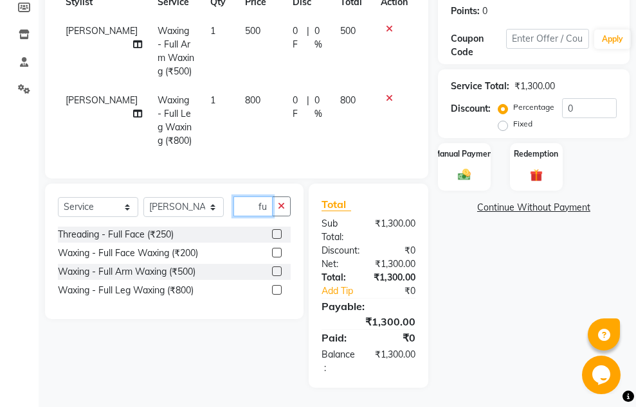
click at [241, 207] on input "full" at bounding box center [252, 207] width 39 height 20
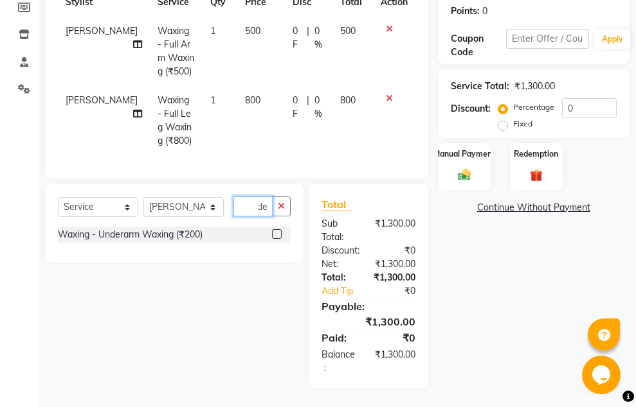
scroll to position [0, 15]
type input "under"
click at [277, 235] on label at bounding box center [277, 234] width 10 height 10
click at [277, 235] on input "checkbox" at bounding box center [276, 235] width 8 height 8
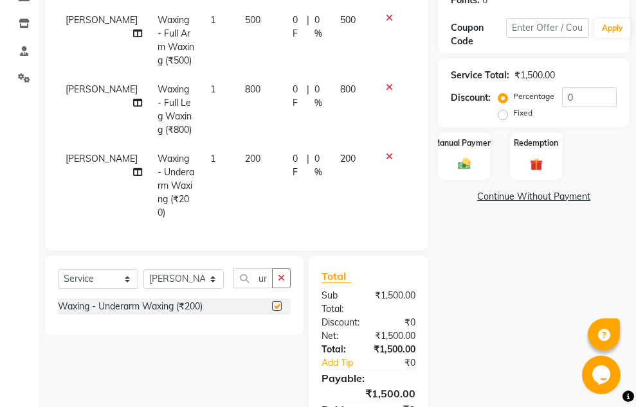
checkbox input "false"
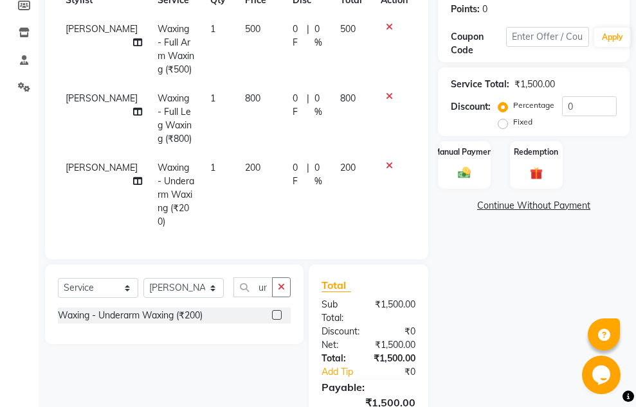
scroll to position [164, 0]
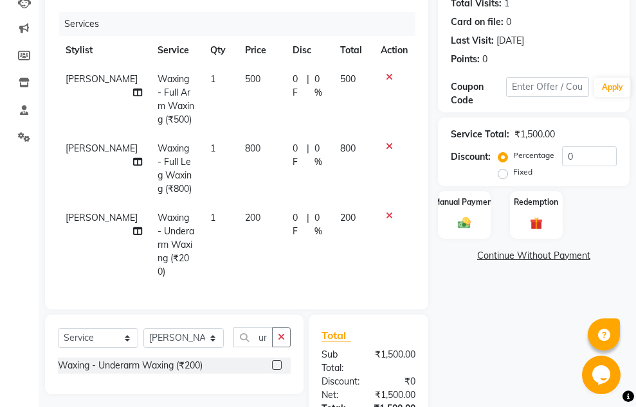
click at [513, 173] on label "Fixed" at bounding box center [522, 172] width 19 height 12
click at [503, 173] on input "Fixed" at bounding box center [505, 172] width 9 height 9
radio input "true"
click at [574, 159] on input "0" at bounding box center [589, 157] width 55 height 20
click at [589, 154] on input "015" at bounding box center [589, 157] width 55 height 20
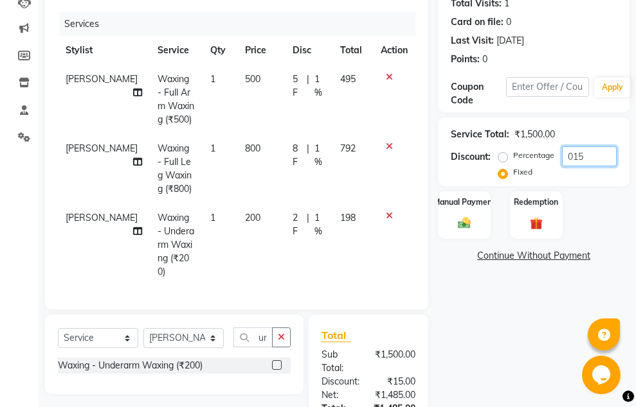
drag, startPoint x: 589, startPoint y: 149, endPoint x: 555, endPoint y: 147, distance: 34.8
click at [555, 147] on div "Percentage Fixed 015" at bounding box center [559, 164] width 116 height 35
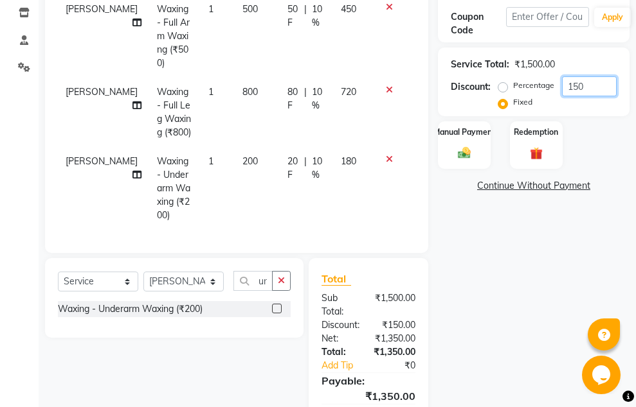
scroll to position [257, 0]
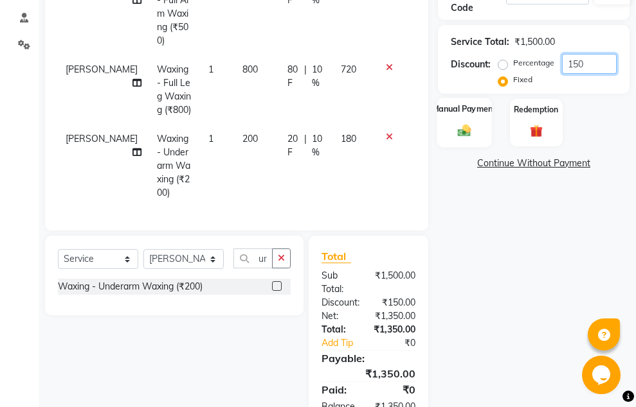
type input "150"
click at [456, 127] on img at bounding box center [464, 130] width 21 height 15
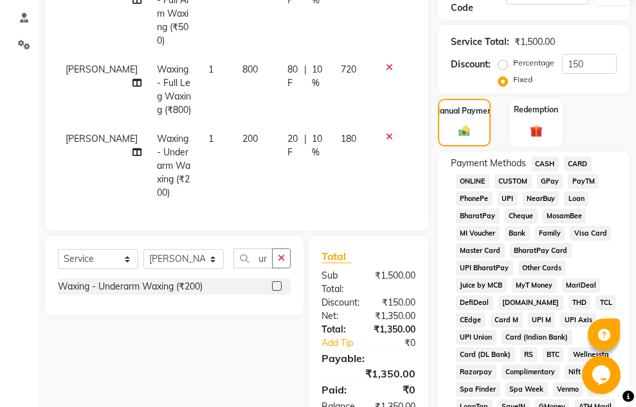
click at [542, 182] on span "GPay" at bounding box center [550, 181] width 26 height 15
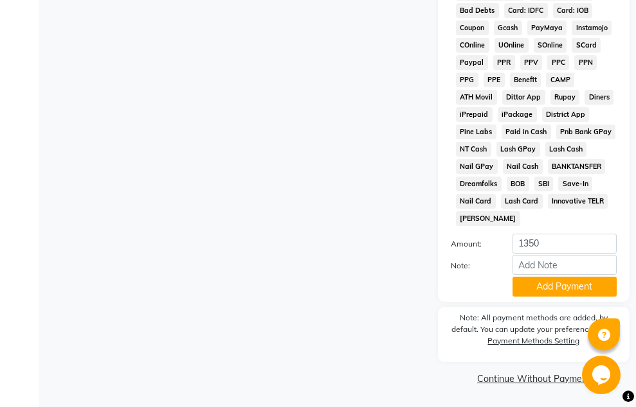
scroll to position [828, 0]
click at [565, 283] on button "Add Payment" at bounding box center [564, 286] width 104 height 20
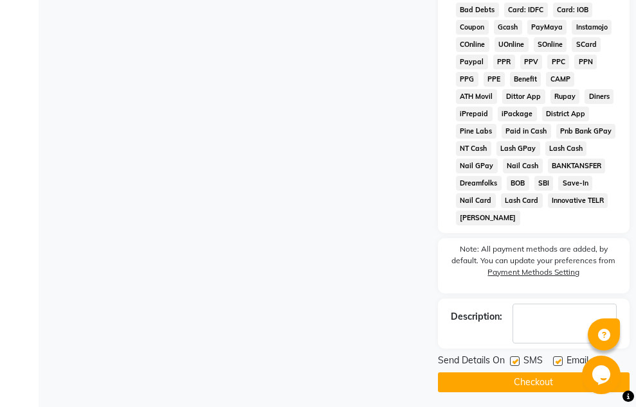
click at [549, 362] on div "SMS" at bounding box center [531, 362] width 43 height 16
click at [553, 362] on label at bounding box center [558, 362] width 10 height 10
click at [553, 362] on input "checkbox" at bounding box center [557, 362] width 8 height 8
checkbox input "false"
click at [493, 378] on button "Checkout" at bounding box center [533, 383] width 191 height 20
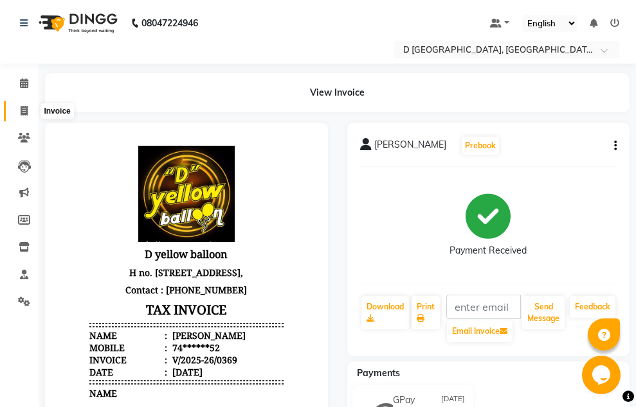
click at [21, 109] on icon at bounding box center [24, 111] width 7 height 10
select select "service"
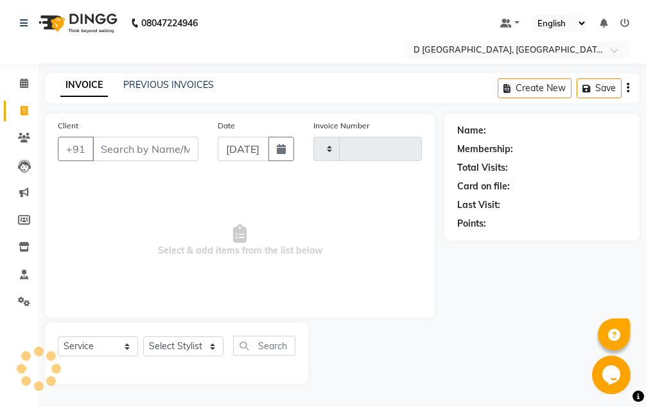
type input "0370"
select select "6651"
select select "membership"
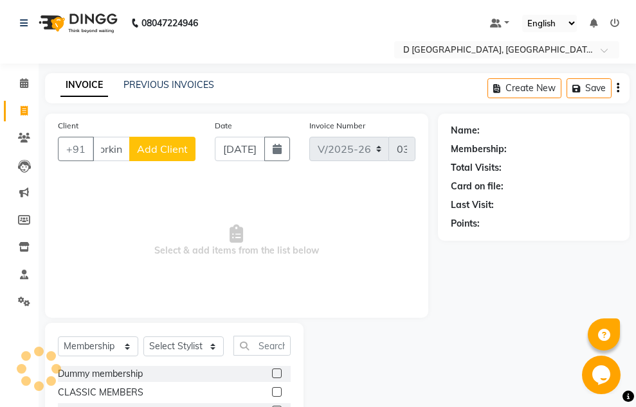
scroll to position [0, 17]
click at [121, 147] on input "working" at bounding box center [111, 149] width 37 height 24
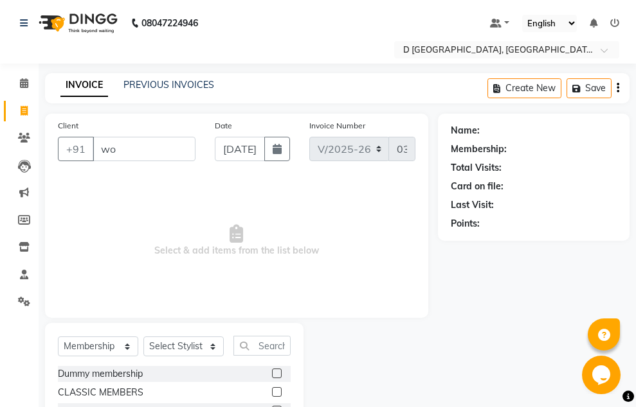
type input "w"
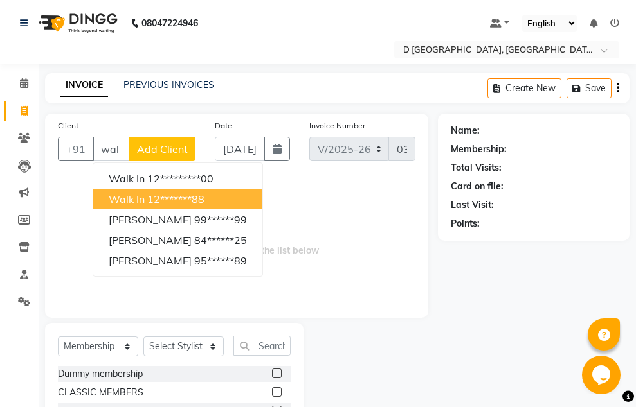
click at [152, 200] on ngb-highlight "12*******88" at bounding box center [175, 199] width 57 height 13
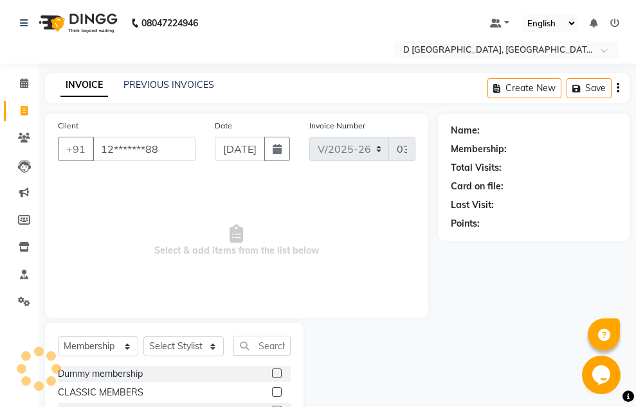
type input "12*******88"
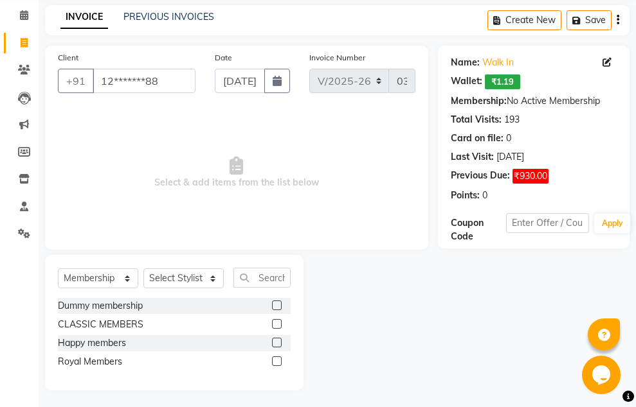
scroll to position [71, 0]
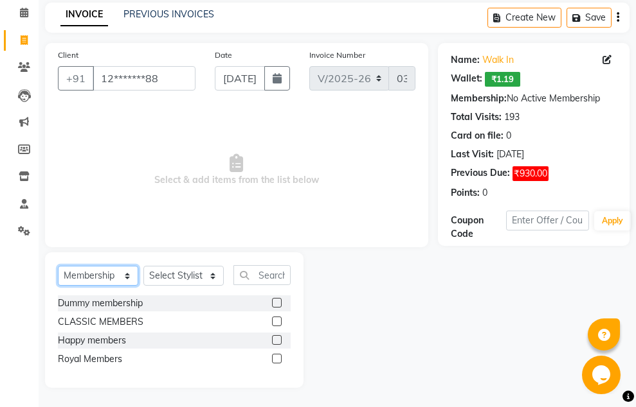
click at [120, 272] on select "Select Service Product Membership Package Voucher Prepaid Gift Card" at bounding box center [98, 276] width 80 height 20
select select "service"
click at [58, 266] on select "Select Service Product Membership Package Voucher Prepaid Gift Card" at bounding box center [98, 276] width 80 height 20
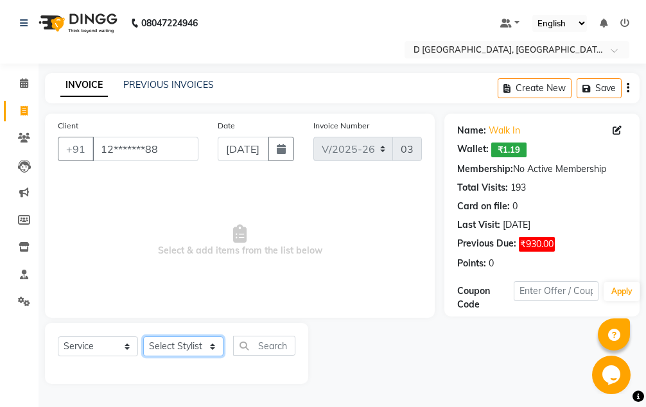
click at [211, 346] on select "Select Stylist [PERSON_NAME] [PERSON_NAME] [PERSON_NAME] [PERSON_NAME] [PERSON_…" at bounding box center [183, 347] width 80 height 20
select select "78923"
click at [143, 337] on select "Select Stylist [PERSON_NAME] [PERSON_NAME] [PERSON_NAME] [PERSON_NAME] [PERSON_…" at bounding box center [183, 347] width 80 height 20
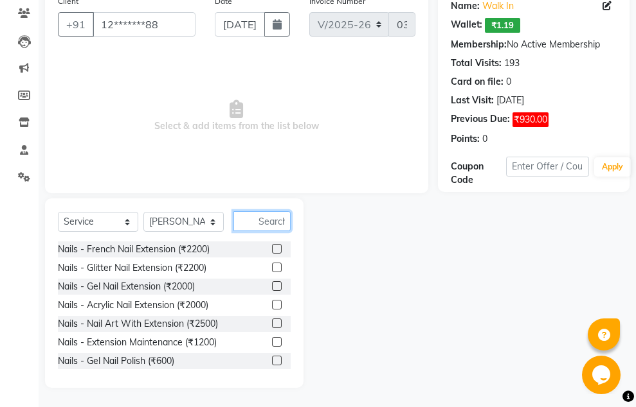
click at [249, 227] on input "text" at bounding box center [261, 221] width 57 height 20
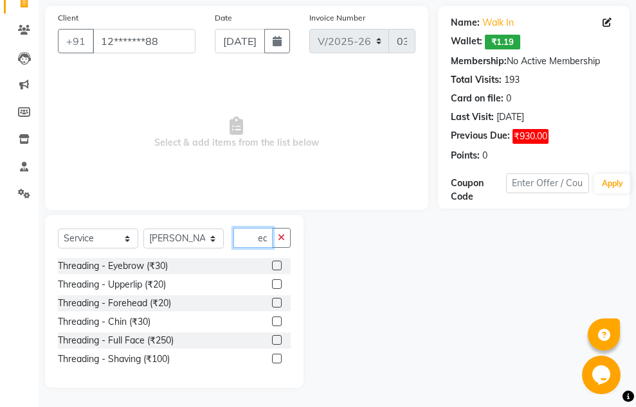
scroll to position [0, 17]
type input "thread"
click at [278, 266] on label at bounding box center [277, 266] width 10 height 10
click at [278, 266] on input "checkbox" at bounding box center [276, 266] width 8 height 8
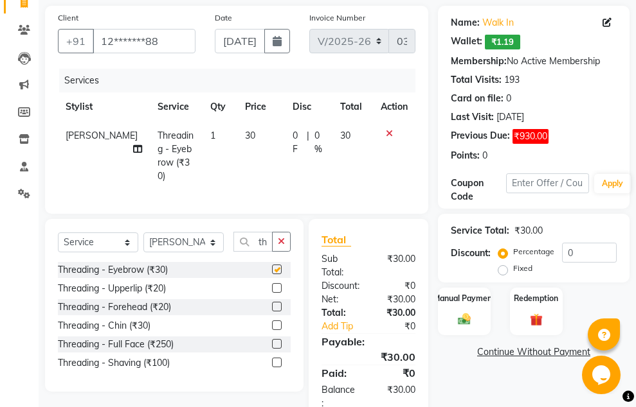
checkbox input "false"
click at [272, 283] on label at bounding box center [277, 288] width 10 height 10
click at [272, 285] on input "checkbox" at bounding box center [276, 289] width 8 height 8
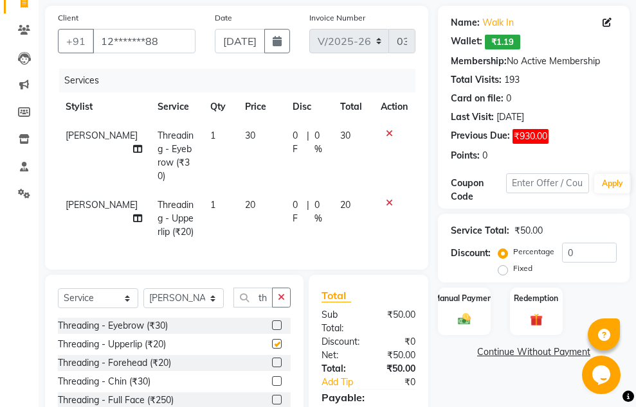
checkbox input "false"
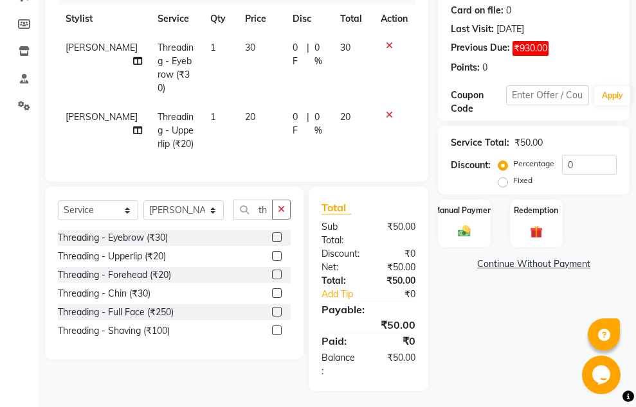
scroll to position [197, 0]
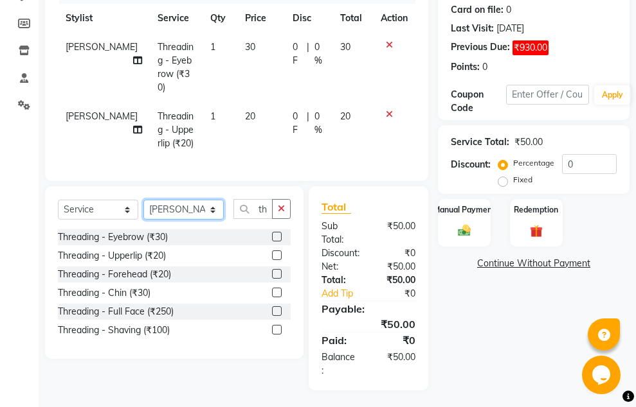
click at [206, 210] on select "Select Stylist [PERSON_NAME] [PERSON_NAME] [PERSON_NAME] [PERSON_NAME] [PERSON_…" at bounding box center [183, 210] width 80 height 20
select select "51627"
click at [143, 200] on select "Select Stylist [PERSON_NAME] [PERSON_NAME] [PERSON_NAME] [PERSON_NAME] [PERSON_…" at bounding box center [183, 210] width 80 height 20
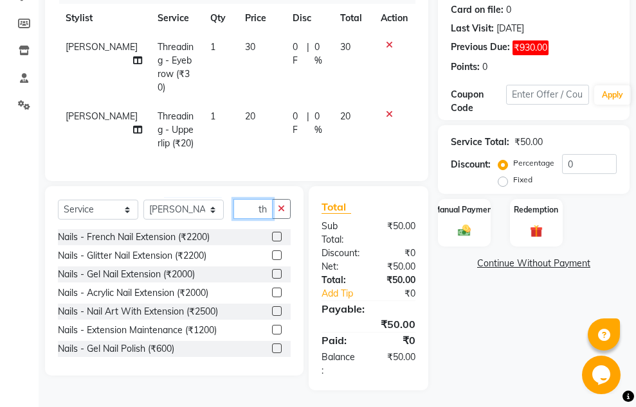
click at [258, 210] on input "thread" at bounding box center [252, 209] width 39 height 20
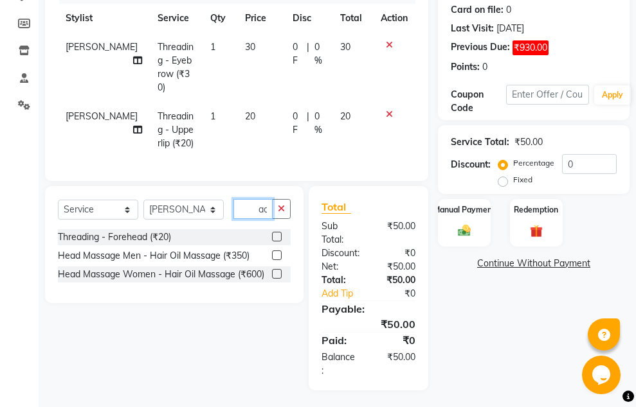
scroll to position [0, 0]
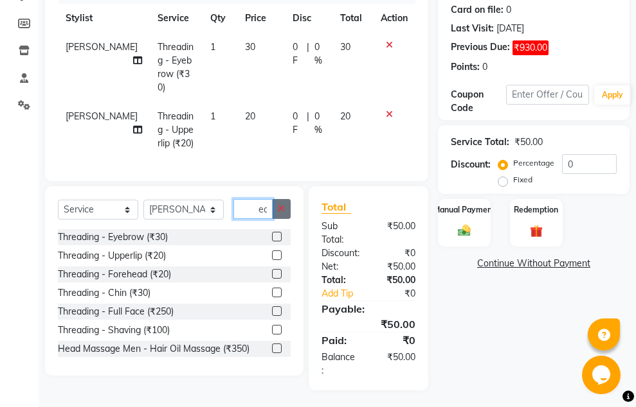
type input "ead"
click at [281, 207] on icon "button" at bounding box center [281, 208] width 7 height 9
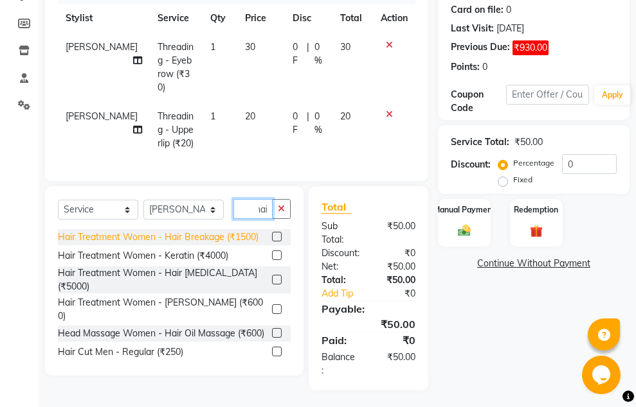
scroll to position [257, 0]
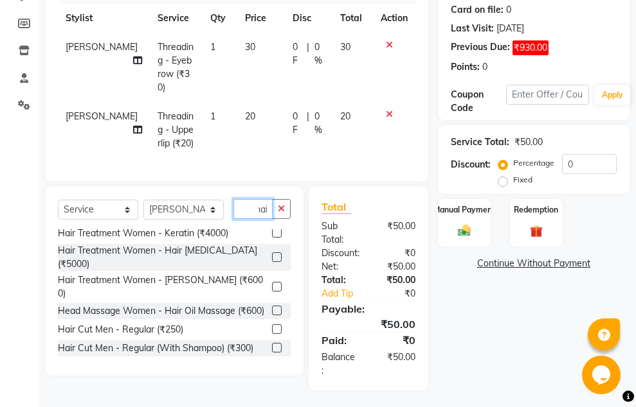
type input "hai"
click at [272, 343] on label at bounding box center [277, 348] width 10 height 10
click at [272, 344] on input "checkbox" at bounding box center [276, 348] width 8 height 8
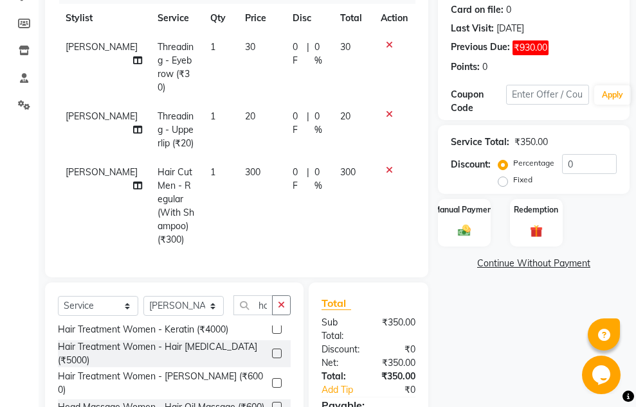
checkbox input "false"
click at [211, 296] on select "Select Stylist [PERSON_NAME] [PERSON_NAME] [PERSON_NAME] [PERSON_NAME] [PERSON_…" at bounding box center [183, 306] width 80 height 20
select select "51630"
click at [143, 296] on select "Select Stylist [PERSON_NAME] [PERSON_NAME] [PERSON_NAME] [PERSON_NAME] [PERSON_…" at bounding box center [183, 306] width 80 height 20
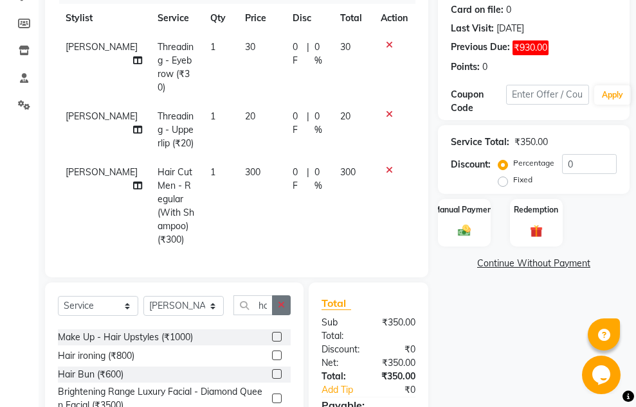
click at [274, 296] on button "button" at bounding box center [281, 306] width 19 height 20
click at [263, 296] on input "text" at bounding box center [261, 306] width 57 height 20
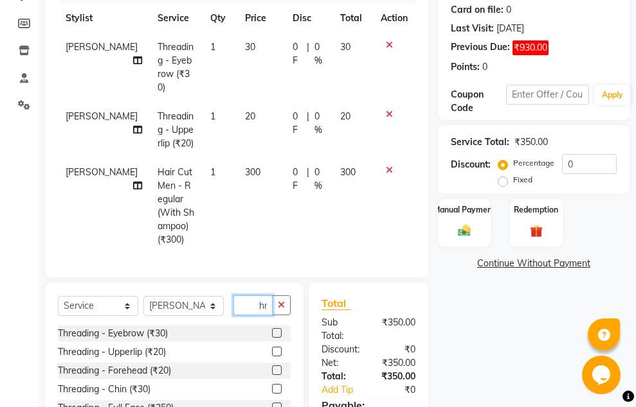
scroll to position [0, 7]
type input "thre"
click at [281, 328] on label at bounding box center [277, 333] width 10 height 10
click at [280, 330] on input "checkbox" at bounding box center [276, 334] width 8 height 8
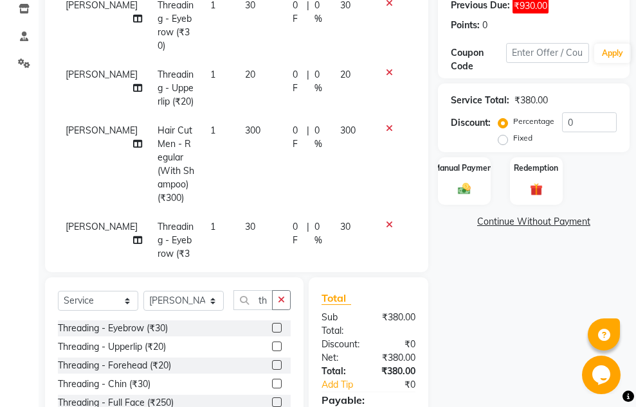
scroll to position [261, 0]
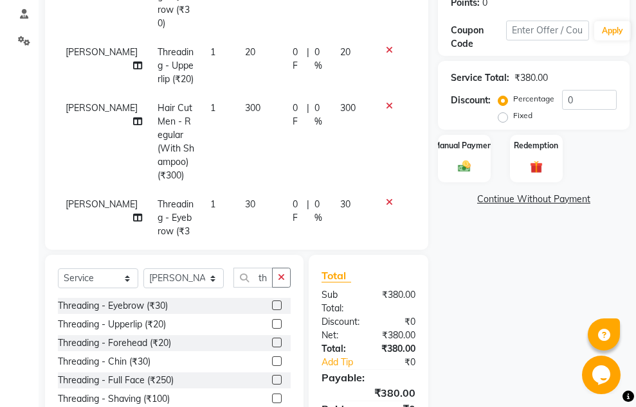
click at [275, 306] on label at bounding box center [277, 306] width 10 height 10
click at [275, 306] on input "checkbox" at bounding box center [276, 306] width 8 height 8
click at [274, 303] on label at bounding box center [277, 306] width 10 height 10
click at [274, 303] on input "checkbox" at bounding box center [276, 306] width 8 height 8
checkbox input "false"
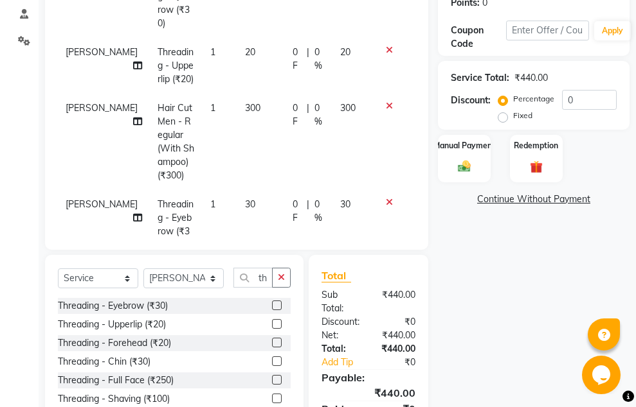
click at [386, 198] on icon at bounding box center [389, 202] width 7 height 9
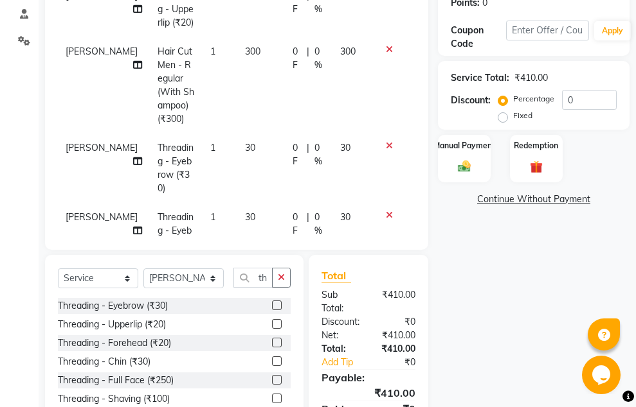
scroll to position [73, 0]
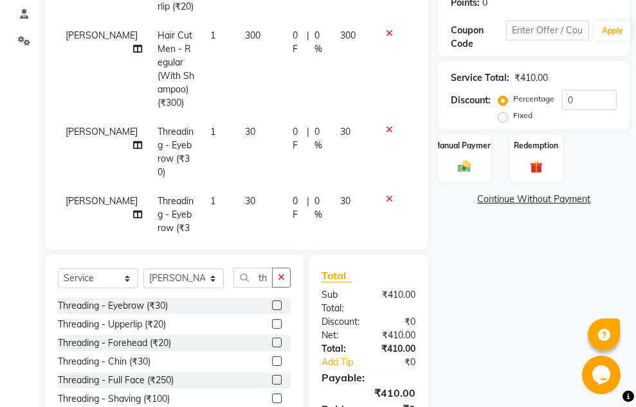
click at [386, 195] on icon at bounding box center [389, 199] width 7 height 9
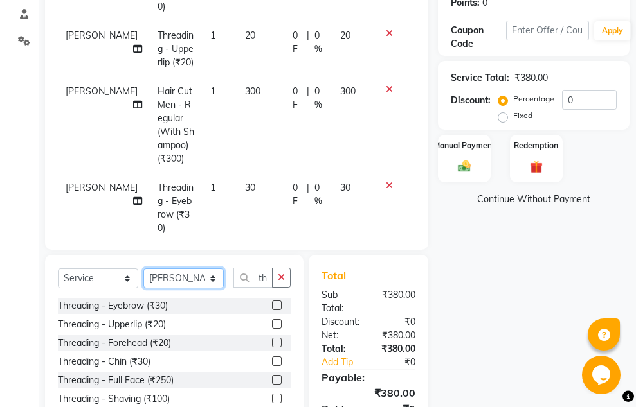
click at [213, 281] on select "Select Stylist [PERSON_NAME] [PERSON_NAME] [PERSON_NAME] [PERSON_NAME] [PERSON_…" at bounding box center [183, 279] width 80 height 20
select select "64348"
click at [143, 269] on select "Select Stylist [PERSON_NAME] [PERSON_NAME] [PERSON_NAME] [PERSON_NAME] [PERSON_…" at bounding box center [183, 279] width 80 height 20
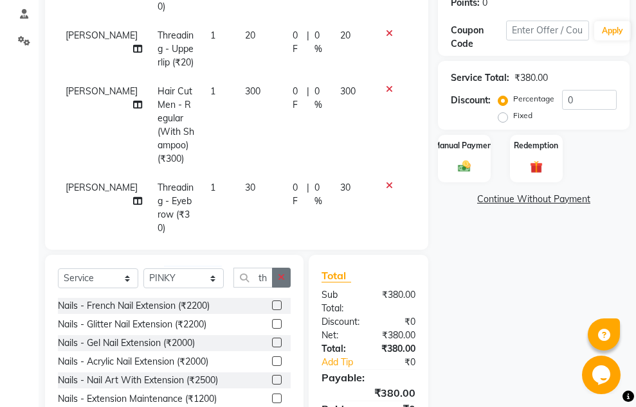
click at [283, 279] on icon "button" at bounding box center [281, 277] width 7 height 9
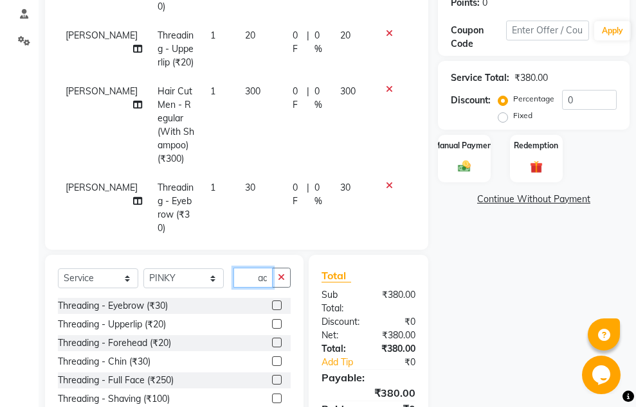
scroll to position [0, 19]
type input "threadi"
click at [278, 306] on label at bounding box center [277, 306] width 10 height 10
click at [278, 306] on input "checkbox" at bounding box center [276, 306] width 8 height 8
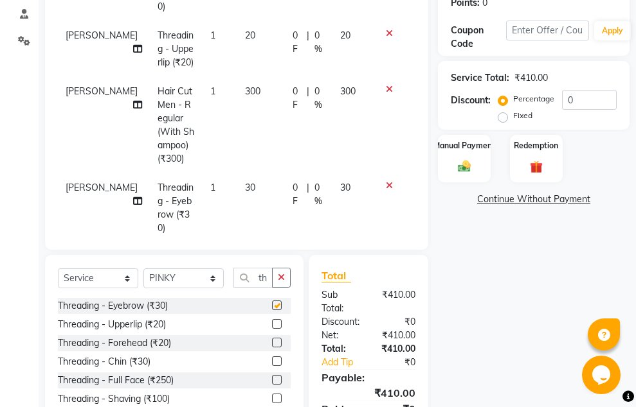
scroll to position [73, 0]
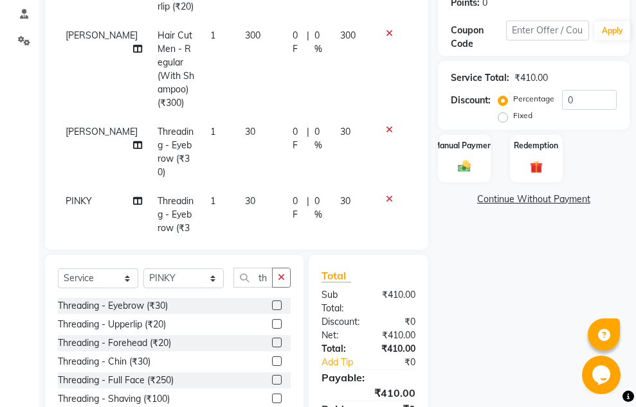
checkbox input "false"
click at [275, 323] on label at bounding box center [277, 324] width 10 height 10
click at [275, 323] on input "checkbox" at bounding box center [276, 325] width 8 height 8
checkbox input "false"
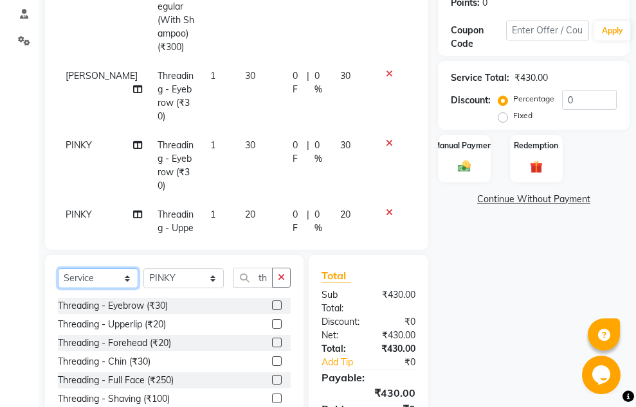
click at [125, 280] on select "Select Service Product Membership Package Voucher Prepaid Gift Card" at bounding box center [98, 279] width 80 height 20
select select "package"
click at [58, 269] on select "Select Service Product Membership Package Voucher Prepaid Gift Card" at bounding box center [98, 279] width 80 height 20
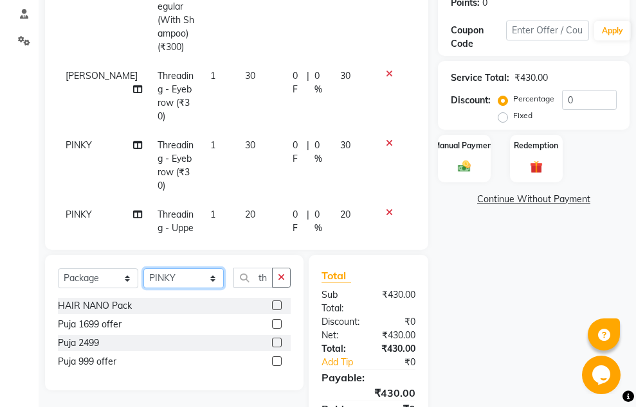
click at [212, 278] on select "Select Stylist [PERSON_NAME] [PERSON_NAME] [PERSON_NAME] [PERSON_NAME] [PERSON_…" at bounding box center [183, 279] width 80 height 20
select select "51736"
click at [143, 269] on select "Select Stylist [PERSON_NAME] [PERSON_NAME] [PERSON_NAME] [PERSON_NAME] [PERSON_…" at bounding box center [183, 279] width 80 height 20
click at [280, 362] on label at bounding box center [277, 362] width 10 height 10
click at [280, 362] on input "checkbox" at bounding box center [276, 362] width 8 height 8
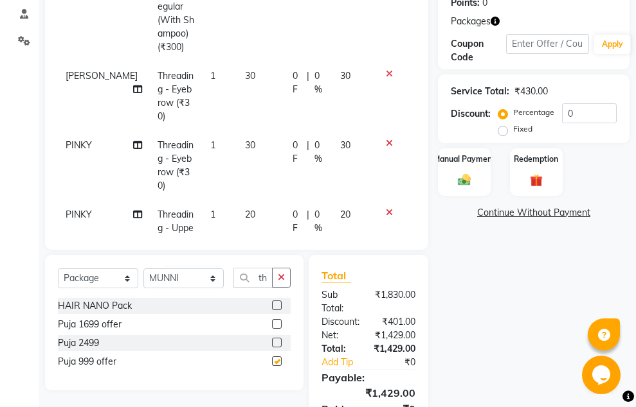
checkbox input "false"
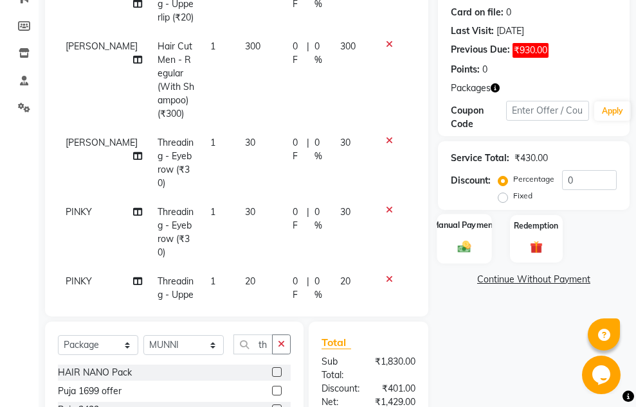
scroll to position [204, 0]
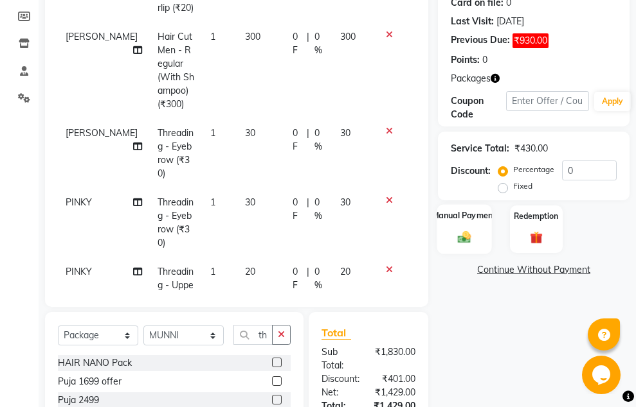
click at [456, 235] on img at bounding box center [464, 237] width 21 height 15
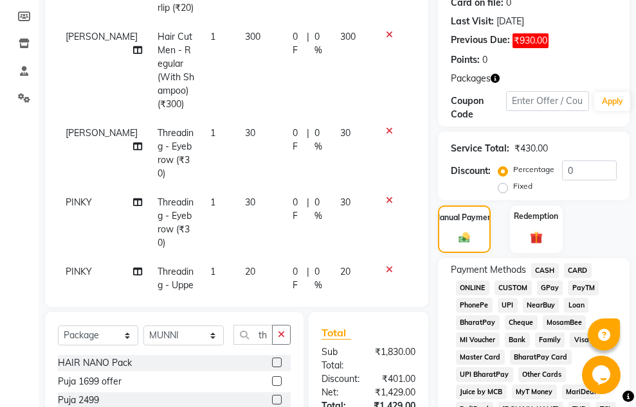
click at [538, 289] on span "GPay" at bounding box center [550, 288] width 26 height 15
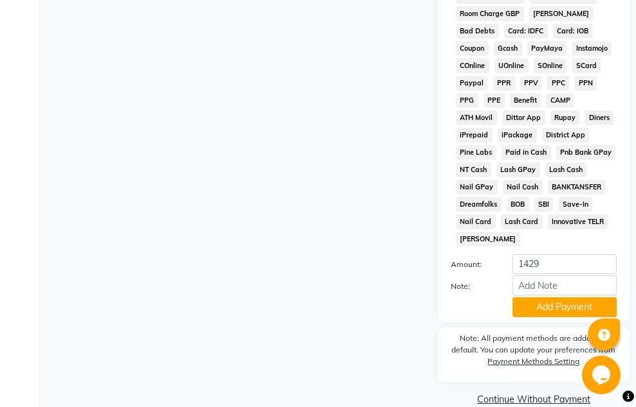
scroll to position [881, 0]
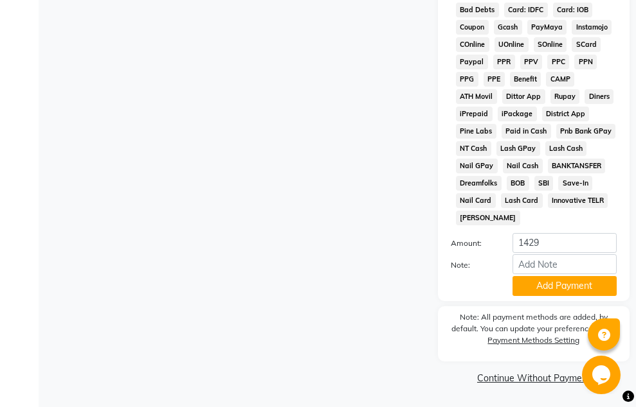
click at [524, 376] on link "Continue Without Payment" at bounding box center [533, 378] width 186 height 13
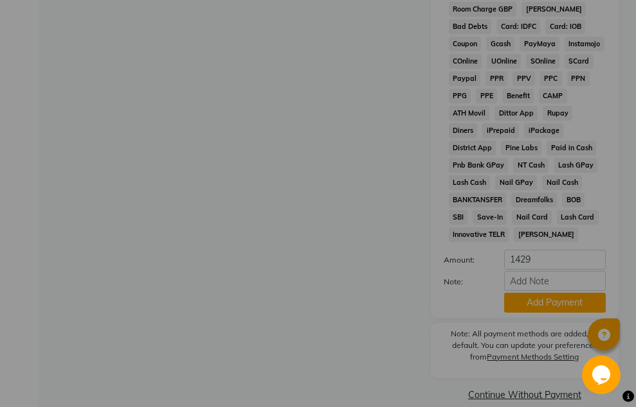
scroll to position [864, 0]
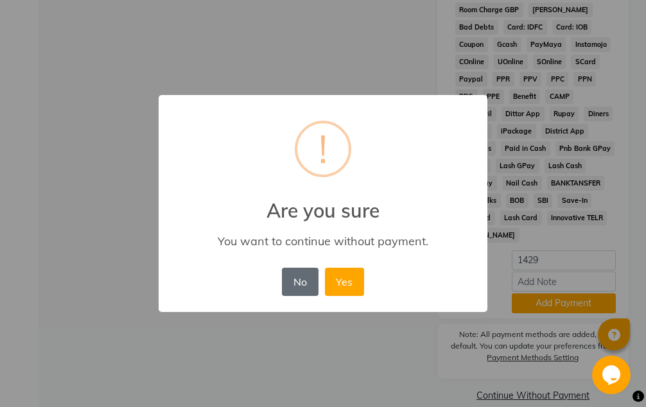
click at [299, 278] on button "No" at bounding box center [300, 282] width 36 height 28
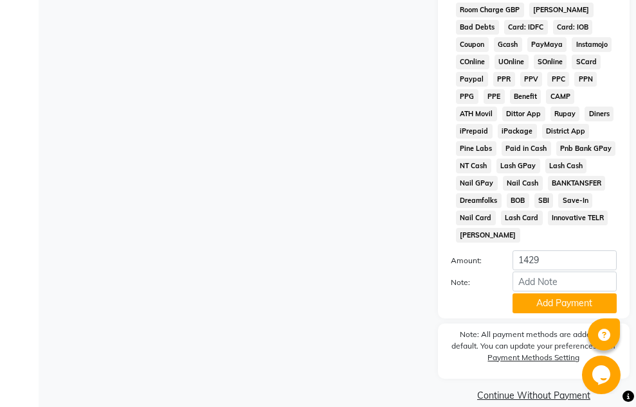
scroll to position [881, 0]
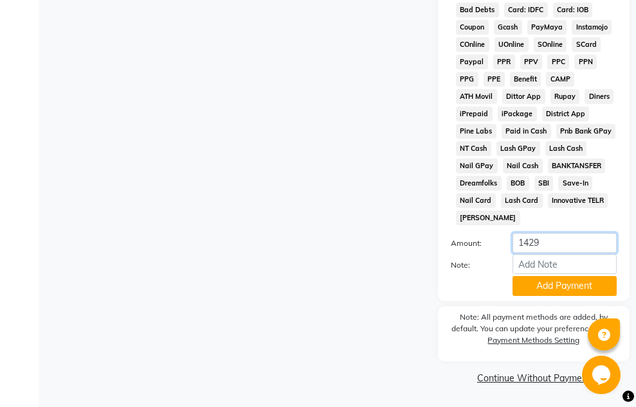
click at [549, 240] on input "1429" at bounding box center [564, 243] width 104 height 20
click at [572, 290] on button "Add Payment" at bounding box center [564, 286] width 104 height 20
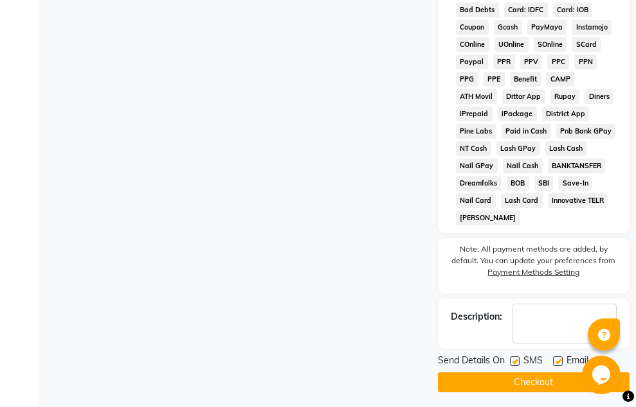
scroll to position [524, 0]
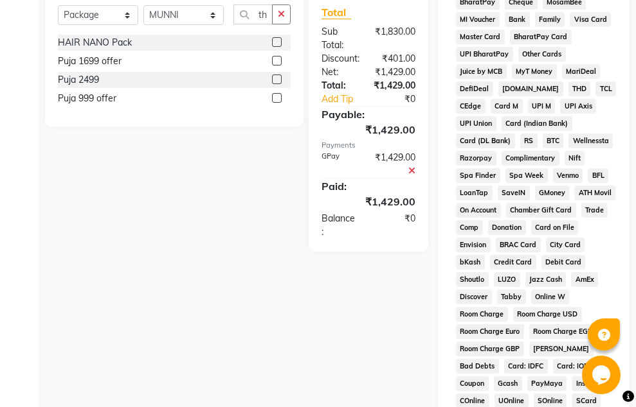
drag, startPoint x: 635, startPoint y: 190, endPoint x: 639, endPoint y: 287, distance: 96.5
click at [617, 153] on div "Payment Methods CASH CARD ONLINE CUSTOM GPay PayTM PhonePe UPI NearBuy Loan Bha…" at bounding box center [533, 264] width 191 height 652
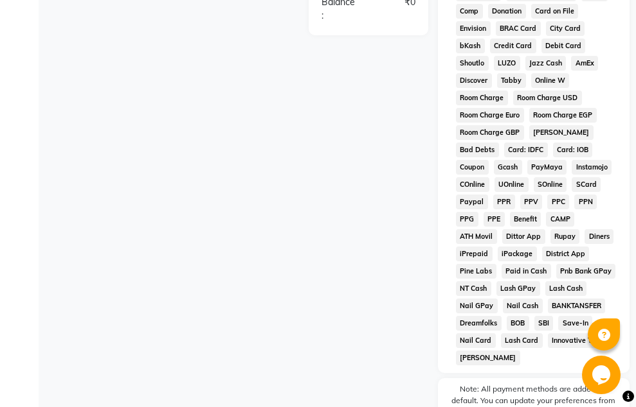
scroll to position [885, 0]
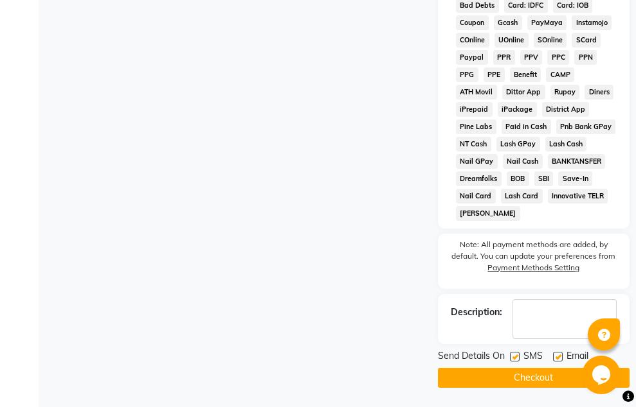
click at [511, 356] on label at bounding box center [515, 357] width 10 height 10
click at [511, 356] on input "checkbox" at bounding box center [514, 357] width 8 height 8
checkbox input "false"
click at [559, 359] on label at bounding box center [558, 357] width 10 height 10
click at [559, 359] on input "checkbox" at bounding box center [557, 357] width 8 height 8
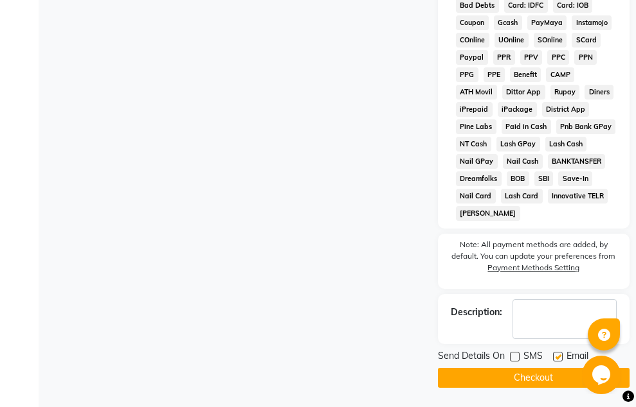
checkbox input "false"
click at [538, 377] on button "Checkout" at bounding box center [533, 378] width 191 height 20
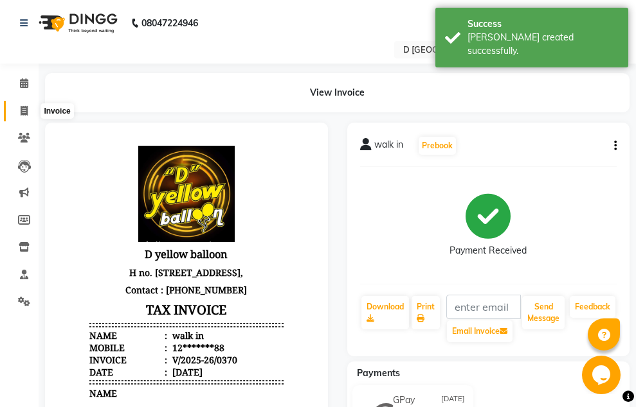
click at [23, 113] on icon at bounding box center [24, 111] width 7 height 10
select select "service"
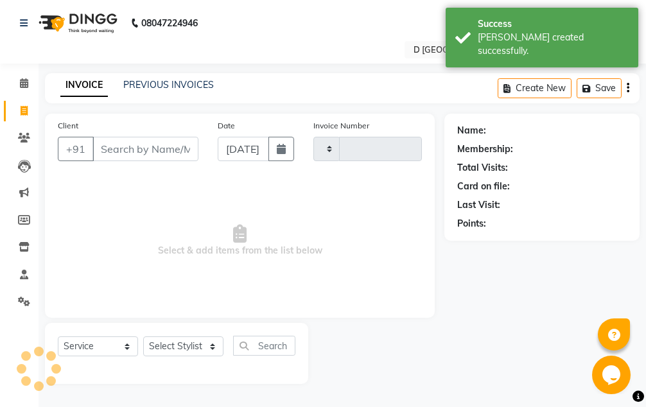
type input "0371"
select select "6651"
select select "membership"
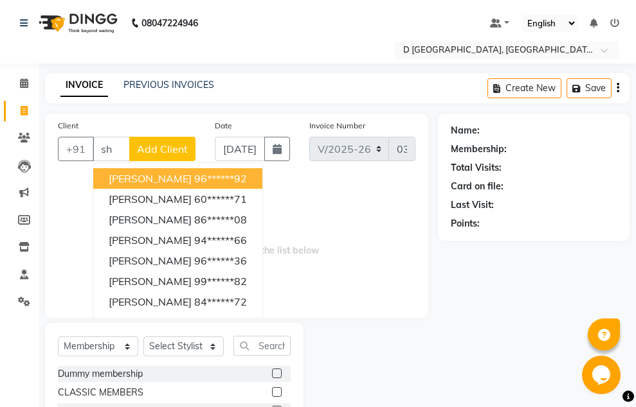
type input "s"
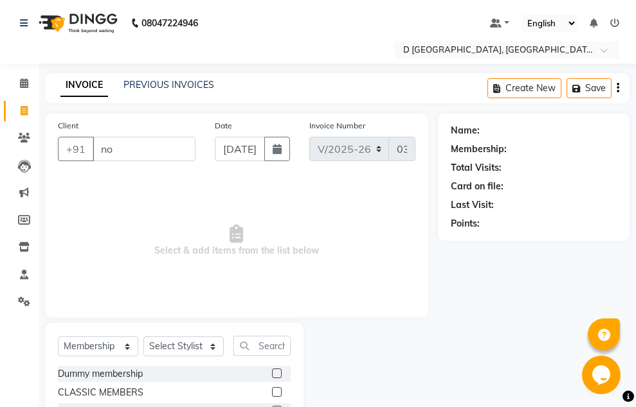
type input "n"
type input "7550264294"
click at [159, 147] on span "Add Client" at bounding box center [162, 149] width 51 height 13
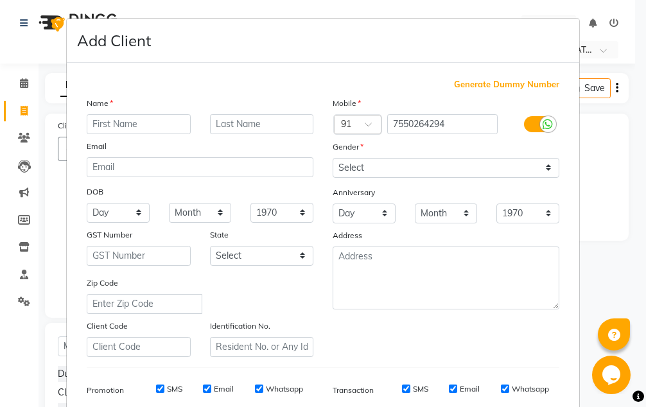
type input "s"
type input "Shavnoor"
click at [131, 209] on select "Day 01 02 03 04 05 06 07 08 09 10 11 12 13 14 15 16 17 18 19 20 21 22 23 24 25 …" at bounding box center [118, 213] width 63 height 20
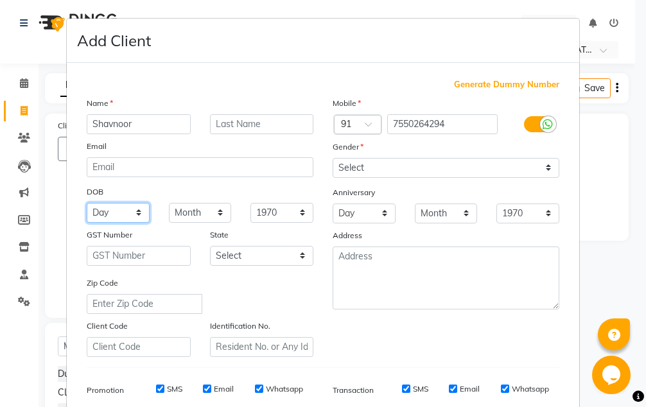
select select "13"
click at [87, 203] on select "Day 01 02 03 04 05 06 07 08 09 10 11 12 13 14 15 16 17 18 19 20 21 22 23 24 25 …" at bounding box center [118, 213] width 63 height 20
click at [217, 210] on select "Month January February March April May June July August September October Novem…" at bounding box center [200, 213] width 63 height 20
select select "12"
click at [169, 203] on select "Month January February March April May June July August September October Novem…" at bounding box center [200, 213] width 63 height 20
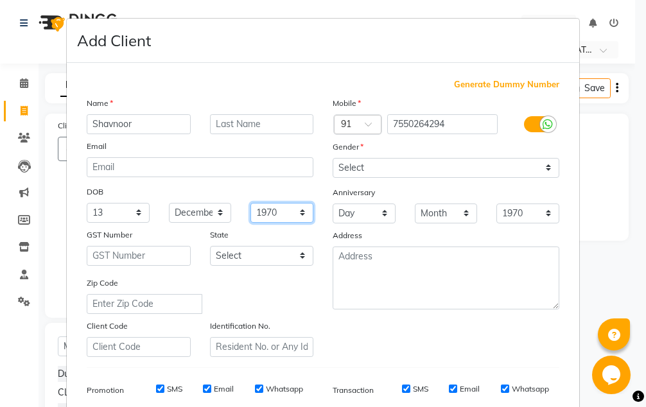
click at [294, 211] on select "1940 1941 1942 1943 1944 1945 1946 1947 1948 1949 1950 1951 1952 1953 1954 1955…" at bounding box center [282, 213] width 63 height 20
select select "1997"
click at [251, 203] on select "1940 1941 1942 1943 1944 1945 1946 1947 1948 1949 1950 1951 1952 1953 1954 1955…" at bounding box center [282, 213] width 63 height 20
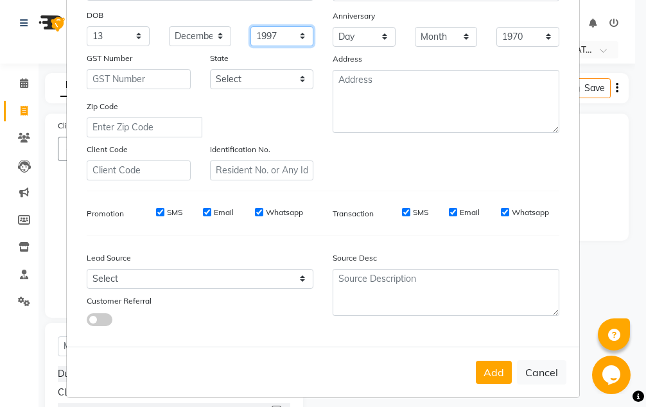
scroll to position [186, 0]
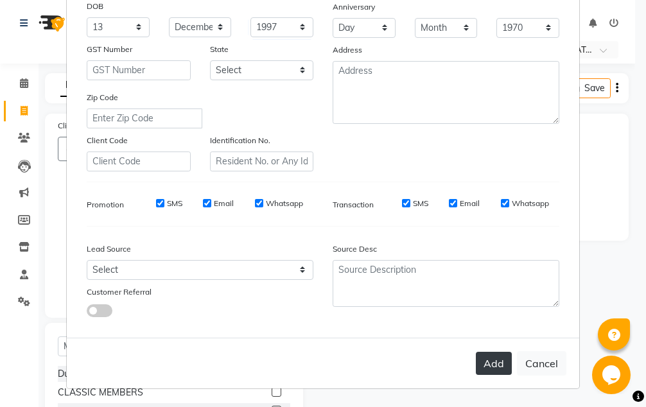
click at [486, 364] on button "Add" at bounding box center [494, 363] width 36 height 23
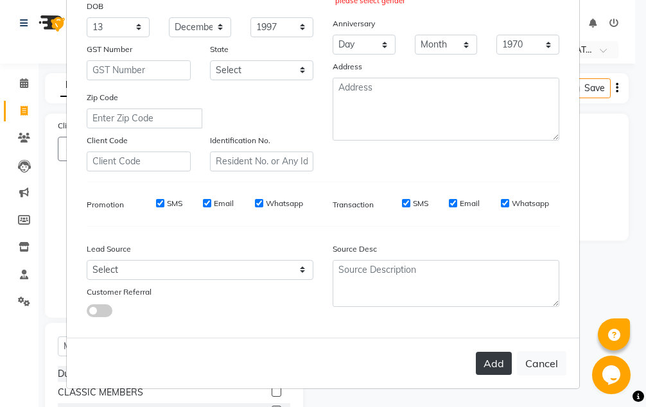
click at [483, 358] on button "Add" at bounding box center [494, 363] width 36 height 23
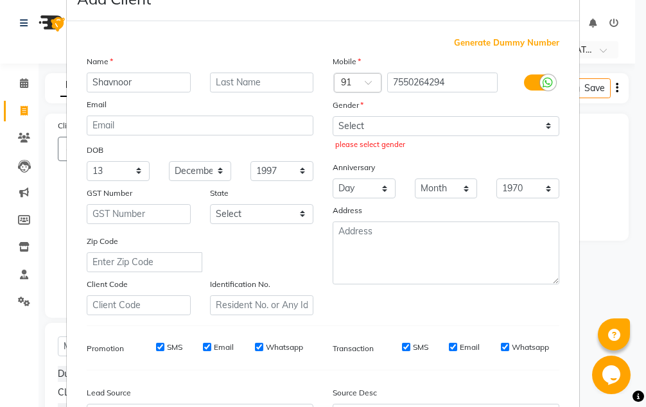
scroll to position [64, 0]
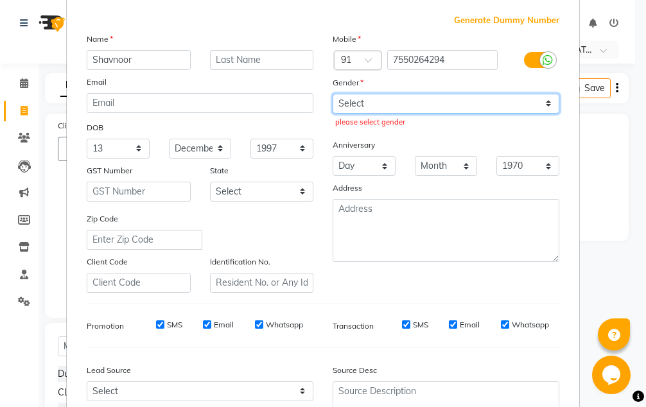
click at [541, 103] on select "Select [DEMOGRAPHIC_DATA] [DEMOGRAPHIC_DATA] Other Prefer Not To Say" at bounding box center [446, 104] width 227 height 20
select select "[DEMOGRAPHIC_DATA]"
click at [333, 94] on select "Select [DEMOGRAPHIC_DATA] [DEMOGRAPHIC_DATA] Other Prefer Not To Say" at bounding box center [446, 104] width 227 height 20
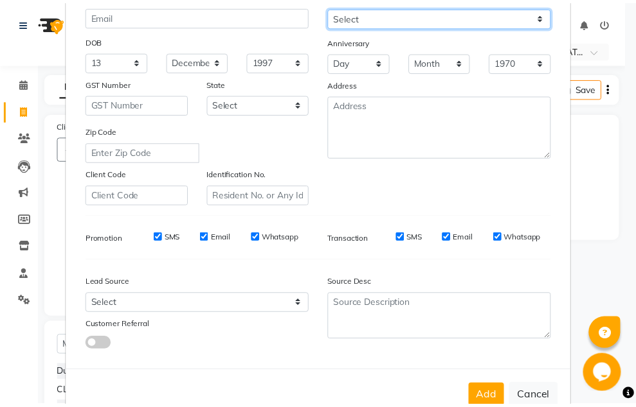
scroll to position [186, 0]
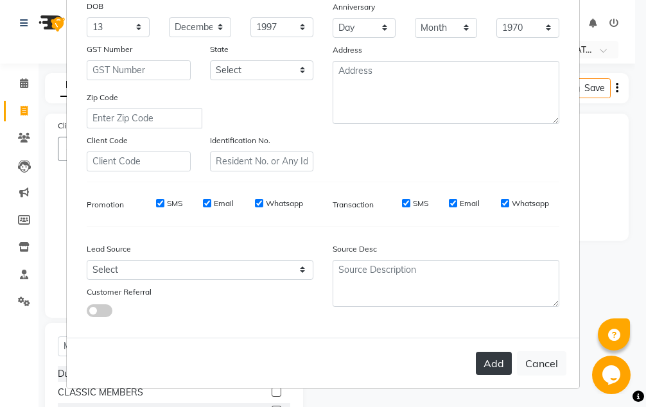
click at [488, 363] on button "Add" at bounding box center [494, 363] width 36 height 23
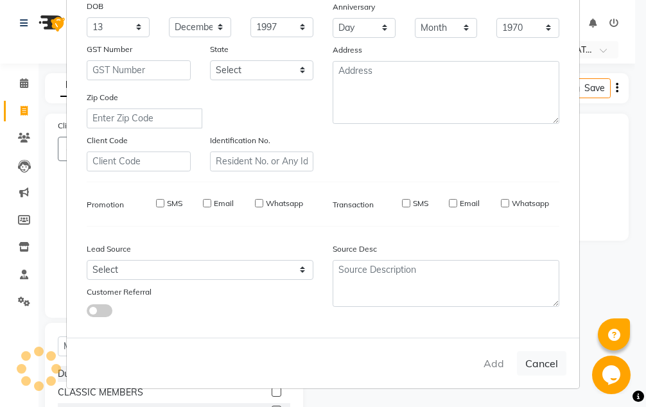
type input "75******94"
select select
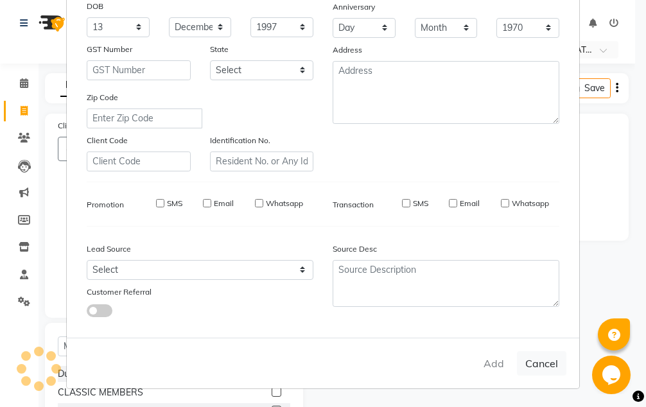
select select
checkbox input "false"
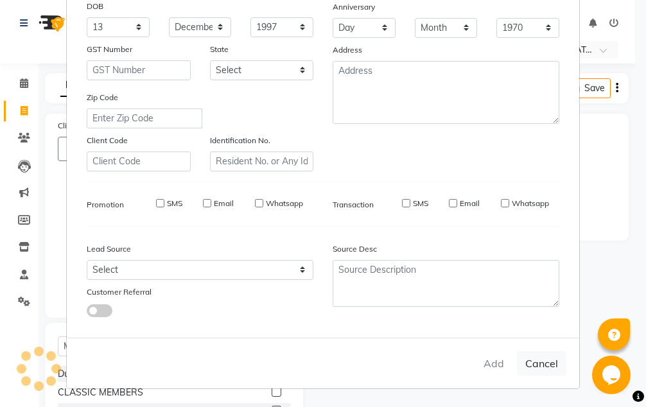
checkbox input "false"
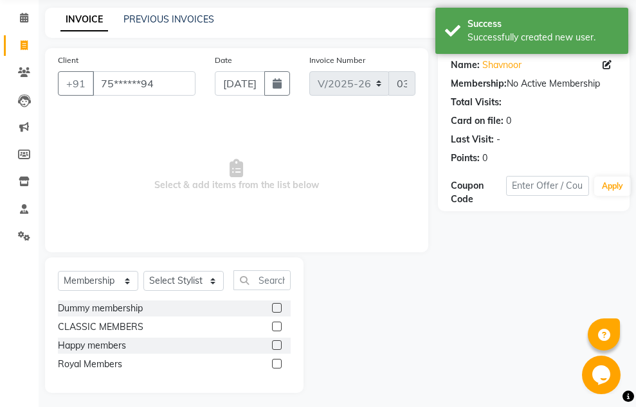
scroll to position [71, 0]
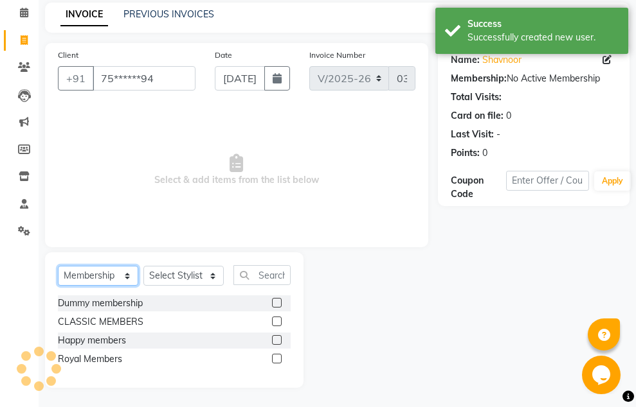
click at [125, 277] on select "Select Service Product Membership Package Voucher Prepaid Gift Card" at bounding box center [98, 276] width 80 height 20
select select "service"
click at [58, 266] on select "Select Service Product Membership Package Voucher Prepaid Gift Card" at bounding box center [98, 276] width 80 height 20
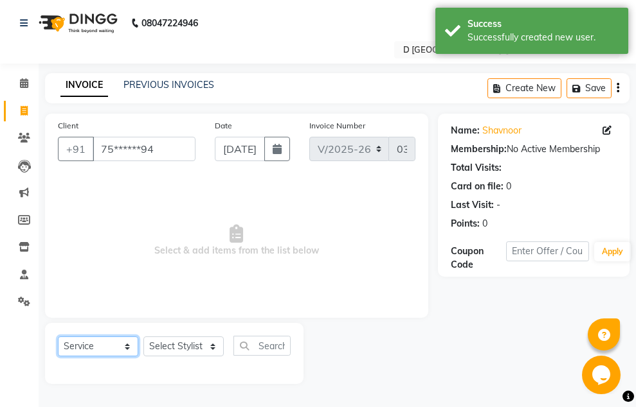
scroll to position [0, 0]
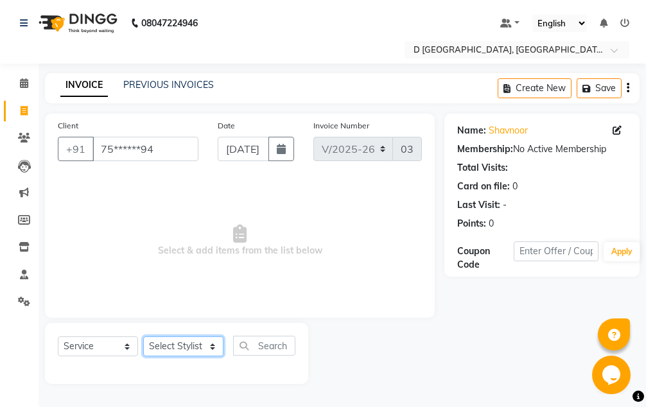
click at [212, 348] on select "Select Stylist [PERSON_NAME] [PERSON_NAME] [PERSON_NAME] [PERSON_NAME] [PERSON_…" at bounding box center [183, 347] width 80 height 20
select select "64348"
click at [143, 337] on select "Select Stylist [PERSON_NAME] [PERSON_NAME] [PERSON_NAME] [PERSON_NAME] [PERSON_…" at bounding box center [183, 347] width 80 height 20
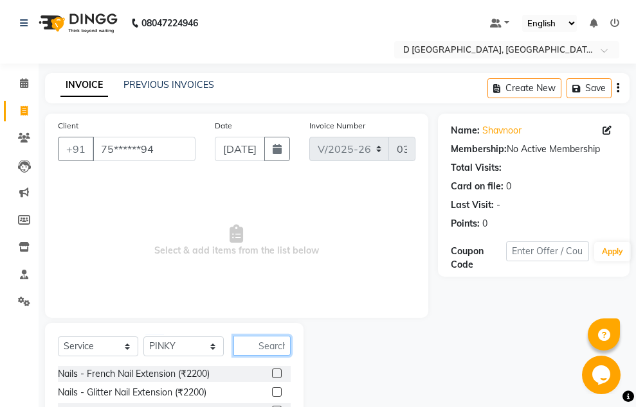
click at [261, 345] on input "text" at bounding box center [261, 346] width 57 height 20
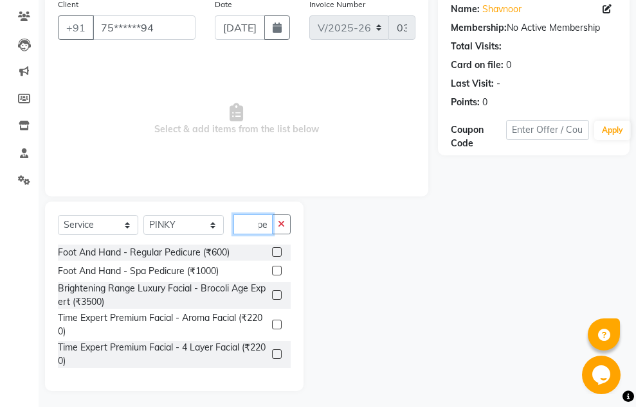
scroll to position [125, 0]
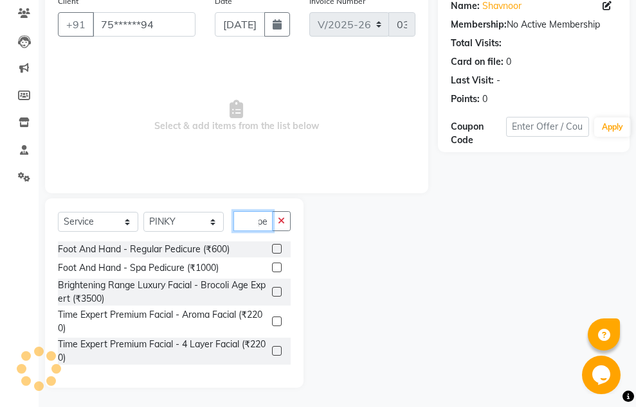
type input "pe"
click at [272, 247] on label at bounding box center [277, 249] width 10 height 10
click at [272, 247] on input "checkbox" at bounding box center [276, 249] width 8 height 8
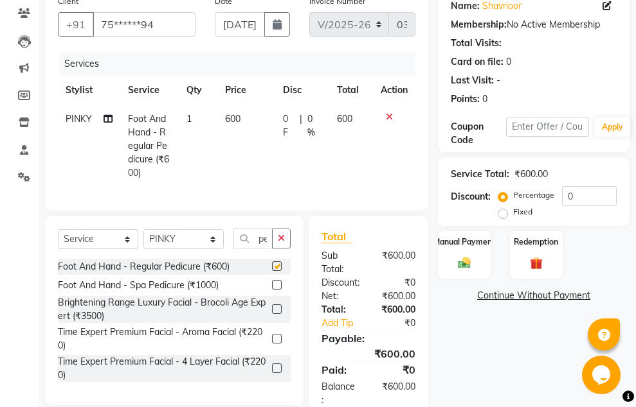
checkbox input "false"
click at [231, 114] on span "600" at bounding box center [232, 119] width 15 height 12
select select "64348"
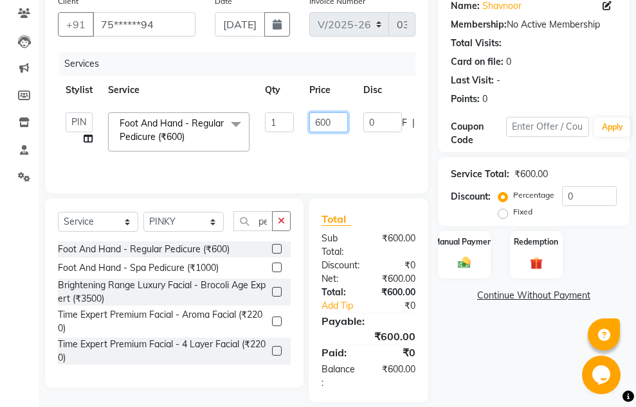
drag, startPoint x: 314, startPoint y: 120, endPoint x: 321, endPoint y: 119, distance: 7.2
click at [321, 119] on input "600" at bounding box center [328, 122] width 39 height 20
type input "800"
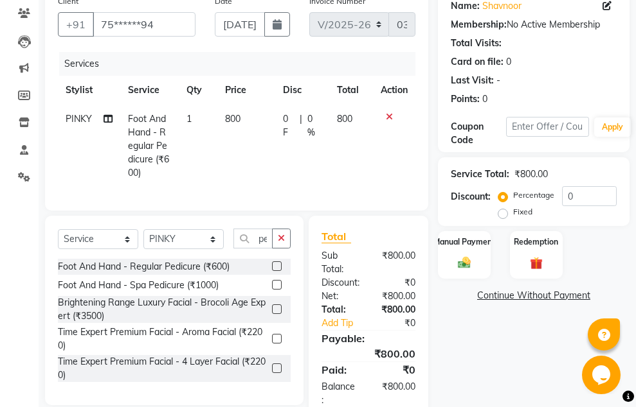
click at [276, 153] on tr "PINKY Foot And Hand - Regular Pedicure (₹600) 1 800 0 F | 0 % 800" at bounding box center [236, 146] width 357 height 83
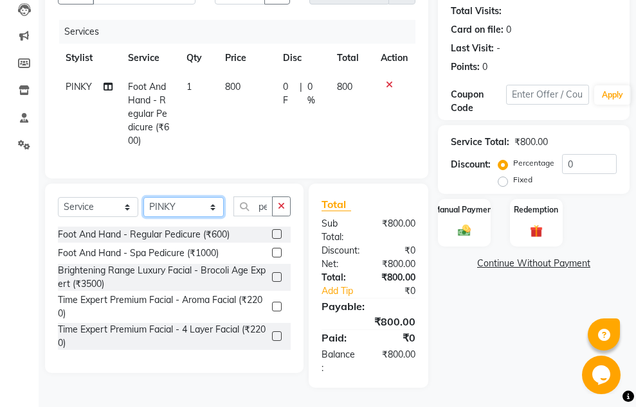
click at [211, 208] on select "Select Stylist [PERSON_NAME] [PERSON_NAME] [PERSON_NAME] [PERSON_NAME] [PERSON_…" at bounding box center [183, 207] width 80 height 20
select select "51630"
click at [143, 197] on select "Select Stylist [PERSON_NAME] [PERSON_NAME] [PERSON_NAME] [PERSON_NAME] [PERSON_…" at bounding box center [183, 207] width 80 height 20
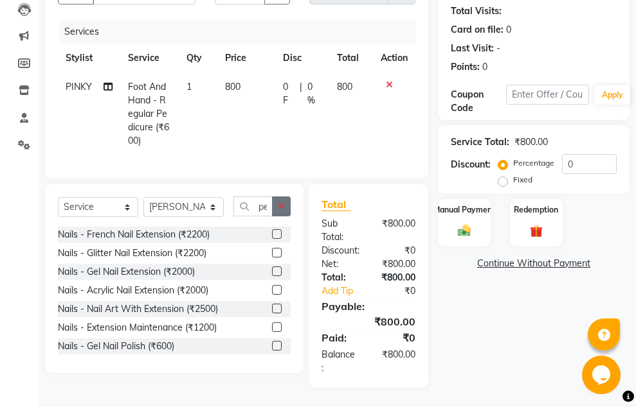
click at [280, 206] on icon "button" at bounding box center [281, 206] width 7 height 9
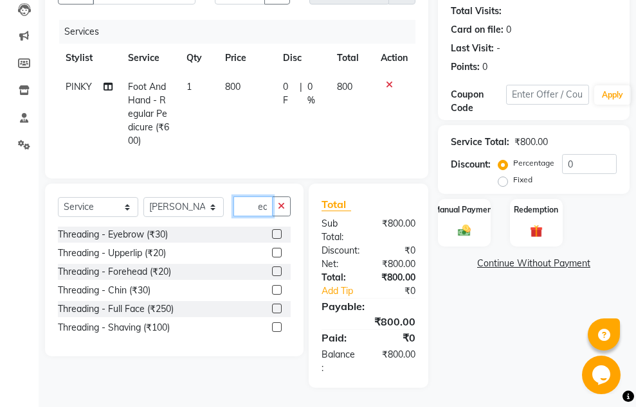
scroll to position [0, 17]
type input "thread"
click at [276, 234] on label at bounding box center [277, 234] width 10 height 10
click at [276, 234] on input "checkbox" at bounding box center [276, 235] width 8 height 8
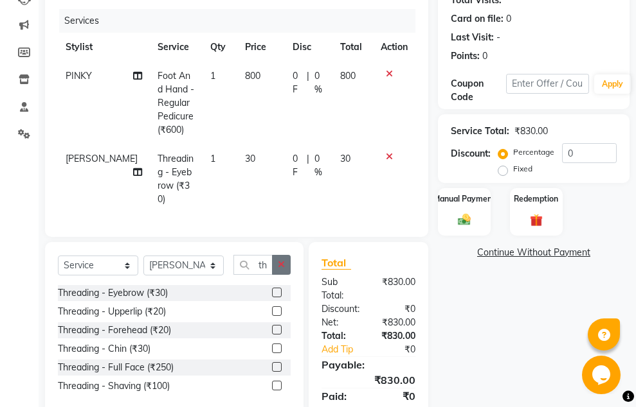
checkbox input "false"
drag, startPoint x: 338, startPoint y: 161, endPoint x: 345, endPoint y: 155, distance: 9.6
click at [345, 155] on span "30" at bounding box center [345, 159] width 10 height 12
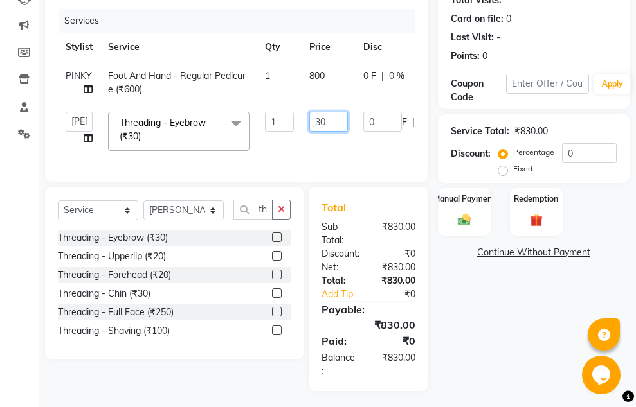
click at [321, 118] on input "30" at bounding box center [328, 122] width 39 height 20
type input "50"
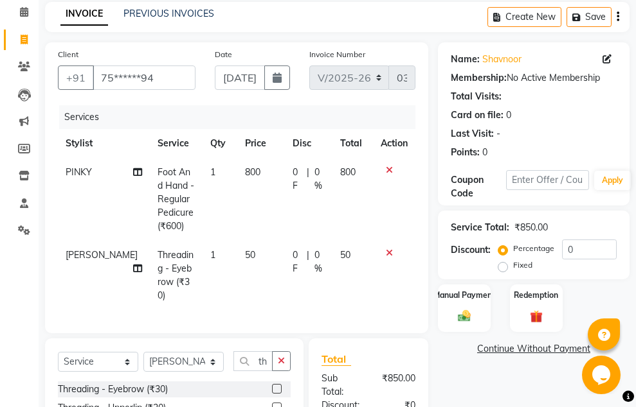
scroll to position [31, 0]
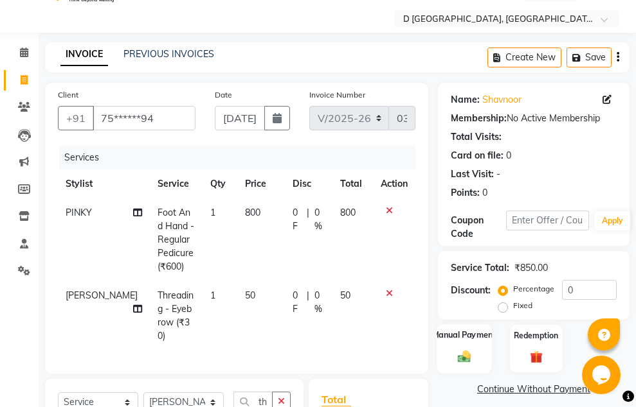
click at [456, 346] on div "Manual Payment" at bounding box center [463, 348] width 55 height 49
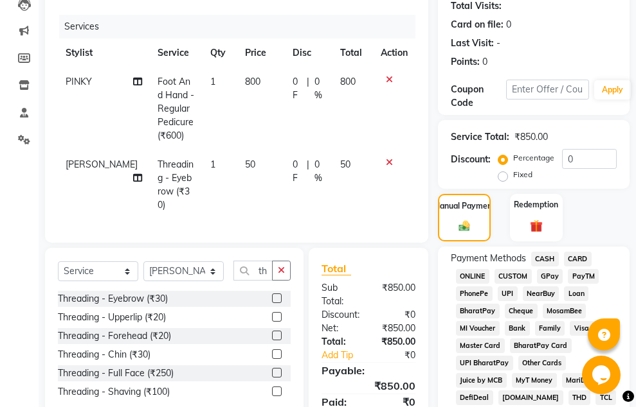
scroll to position [224, 0]
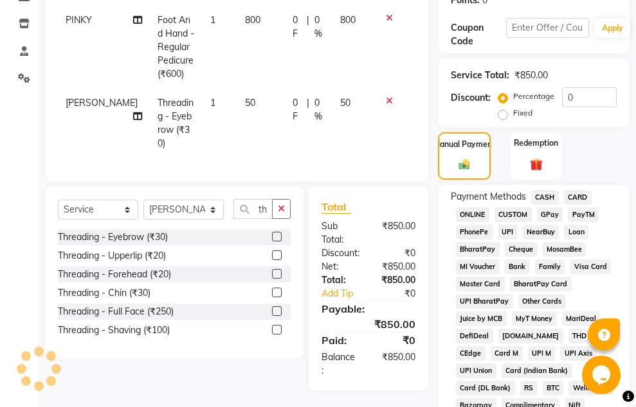
click at [541, 199] on span "CASH" at bounding box center [545, 197] width 28 height 15
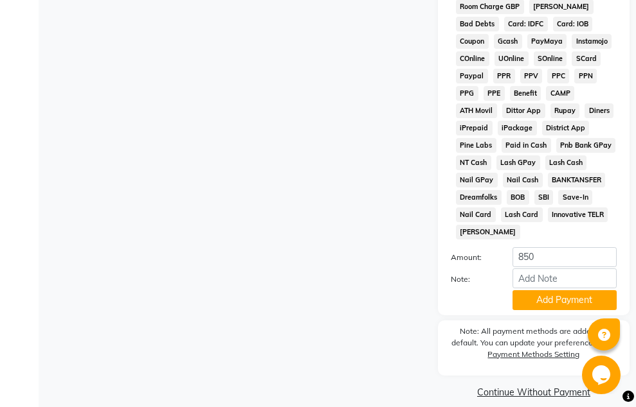
scroll to position [828, 0]
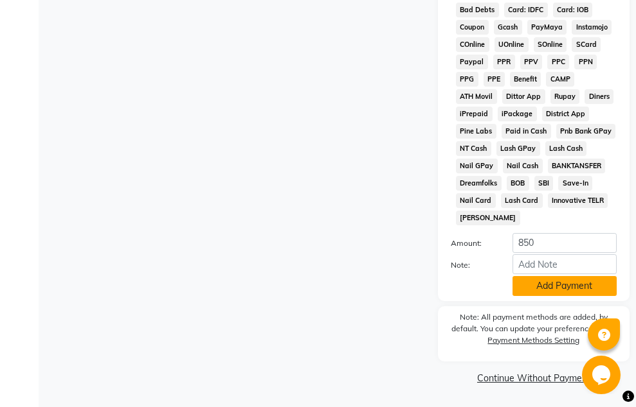
click at [551, 288] on button "Add Payment" at bounding box center [564, 286] width 104 height 20
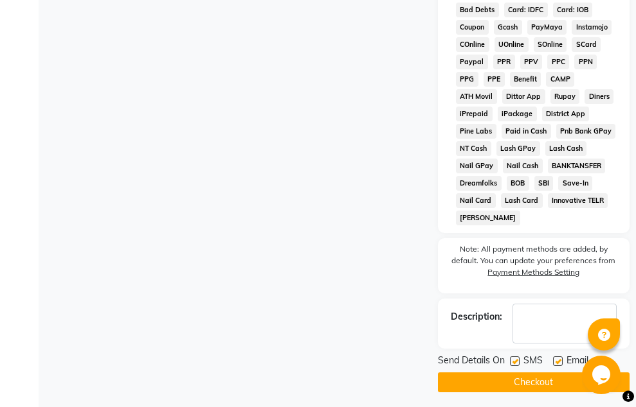
click at [550, 379] on button "Checkout" at bounding box center [533, 383] width 191 height 20
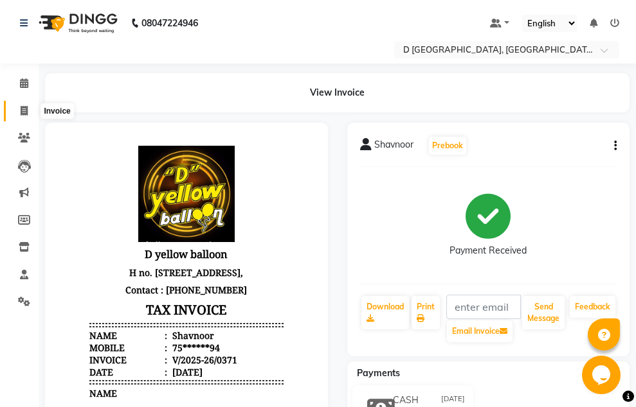
click at [21, 109] on icon at bounding box center [24, 111] width 7 height 10
select select "service"
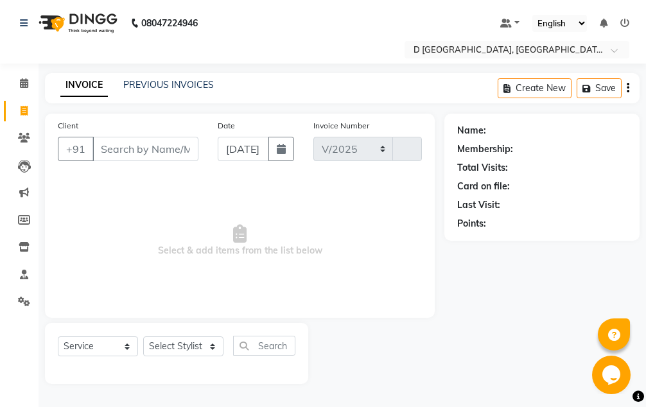
select select "6651"
type input "0372"
select select "membership"
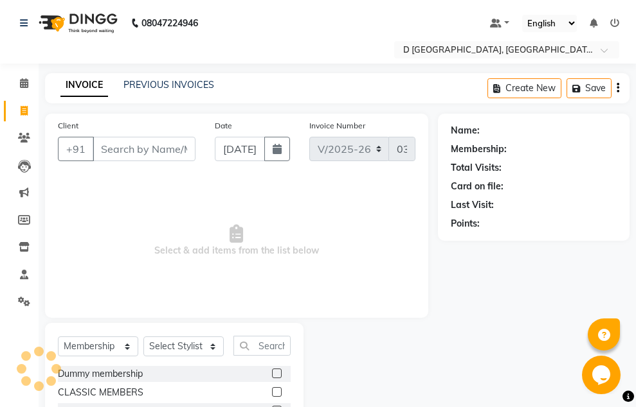
click at [129, 151] on input "Client" at bounding box center [144, 149] width 103 height 24
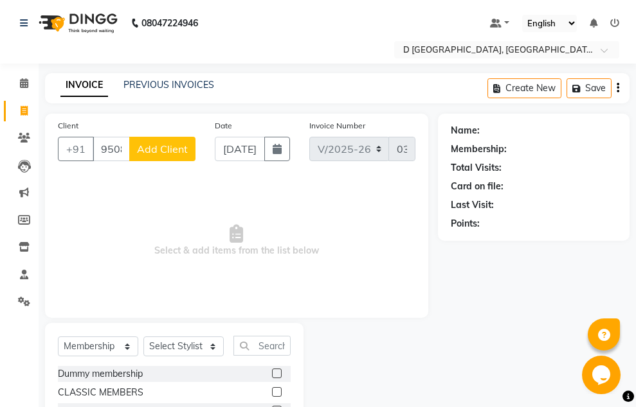
type input "9508727881"
click at [184, 152] on span "Add Client" at bounding box center [162, 149] width 51 height 13
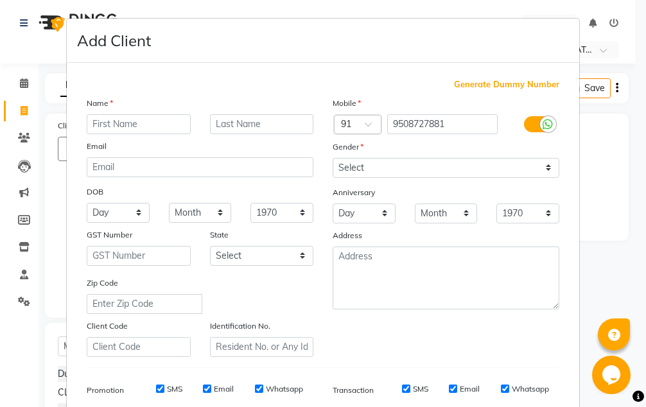
click at [134, 124] on input "text" at bounding box center [139, 124] width 104 height 20
drag, startPoint x: 94, startPoint y: 125, endPoint x: 84, endPoint y: 122, distance: 10.2
click at [87, 122] on input "[PERSON_NAME]" at bounding box center [139, 124] width 104 height 20
type input "[PERSON_NAME]"
click at [231, 123] on input "text" at bounding box center [262, 124] width 104 height 20
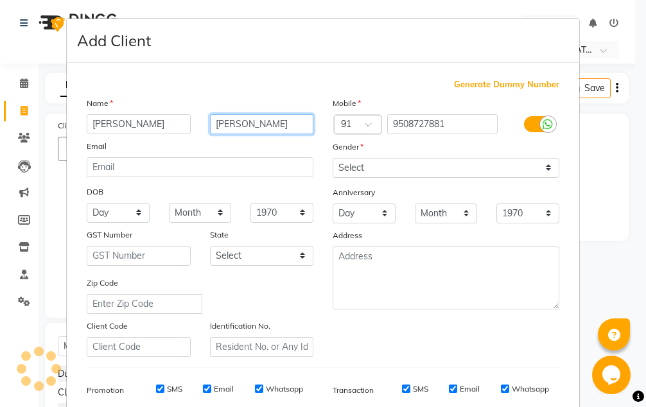
type input "[PERSON_NAME]"
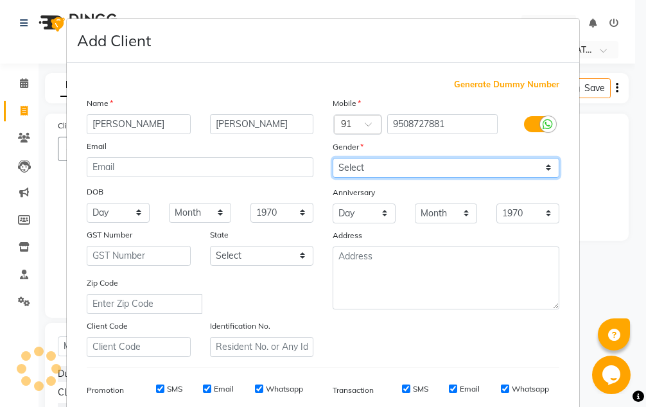
click at [359, 164] on select "Select [DEMOGRAPHIC_DATA] [DEMOGRAPHIC_DATA] Other Prefer Not To Say" at bounding box center [446, 168] width 227 height 20
select select "[DEMOGRAPHIC_DATA]"
click at [333, 158] on select "Select [DEMOGRAPHIC_DATA] [DEMOGRAPHIC_DATA] Other Prefer Not To Say" at bounding box center [446, 168] width 227 height 20
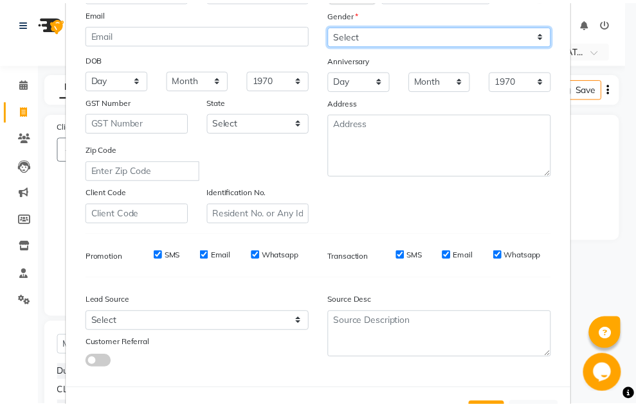
scroll to position [186, 0]
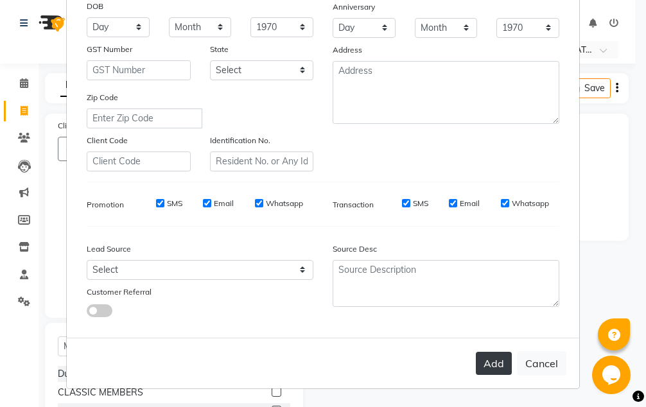
click at [488, 355] on button "Add" at bounding box center [494, 363] width 36 height 23
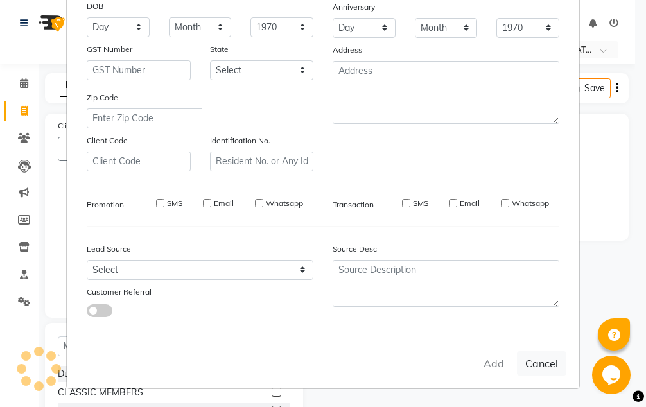
type input "95******81"
select select
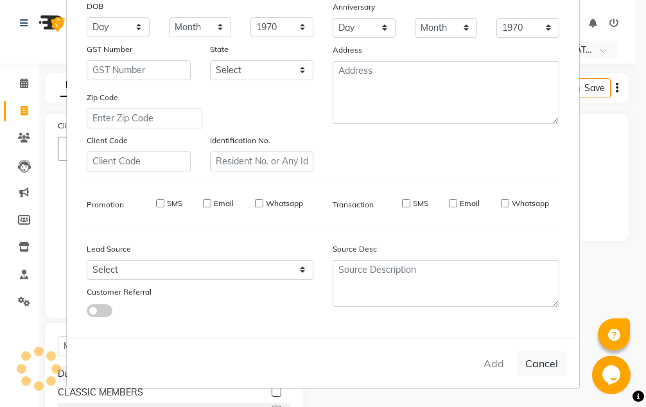
select select
checkbox input "false"
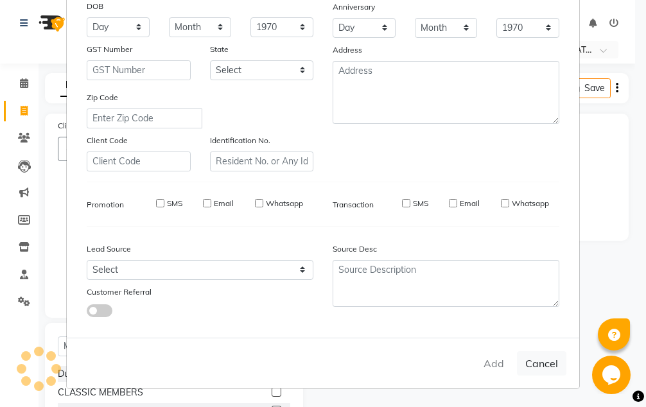
checkbox input "false"
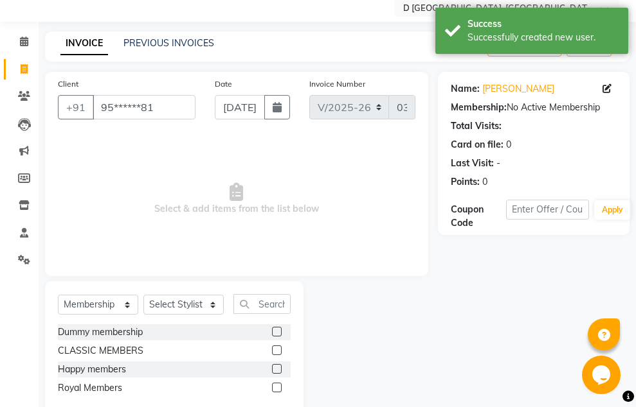
scroll to position [71, 0]
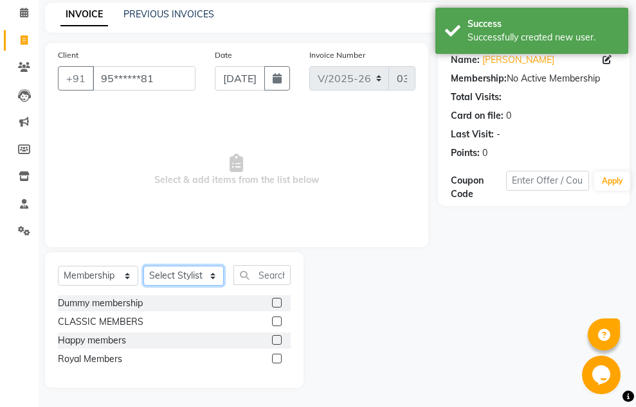
click at [209, 277] on select "Select Stylist [PERSON_NAME] [PERSON_NAME] [PERSON_NAME] [PERSON_NAME] [PERSON_…" at bounding box center [183, 276] width 80 height 20
select select "51736"
click at [143, 266] on select "Select Stylist [PERSON_NAME] [PERSON_NAME] [PERSON_NAME] [PERSON_NAME] [PERSON_…" at bounding box center [183, 276] width 80 height 20
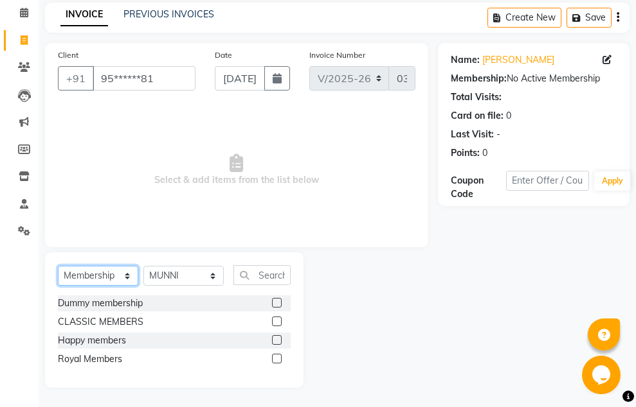
click at [111, 275] on select "Select Service Product Membership Package Voucher Prepaid Gift Card" at bounding box center [98, 276] width 80 height 20
select select "package"
click at [58, 266] on select "Select Service Product Membership Package Voucher Prepaid Gift Card" at bounding box center [98, 276] width 80 height 20
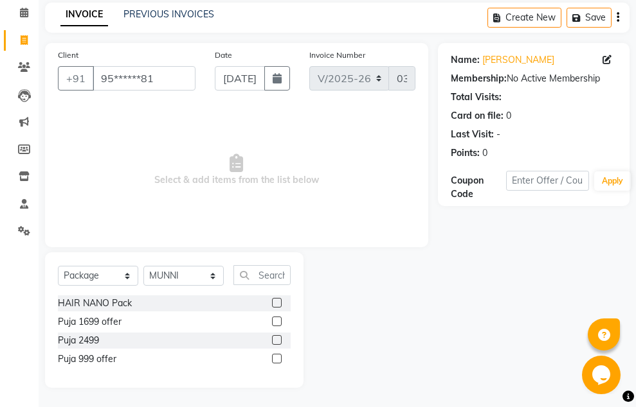
click at [281, 355] on label at bounding box center [277, 359] width 10 height 10
click at [280, 355] on input "checkbox" at bounding box center [276, 359] width 8 height 8
click at [281, 355] on div at bounding box center [281, 359] width 19 height 16
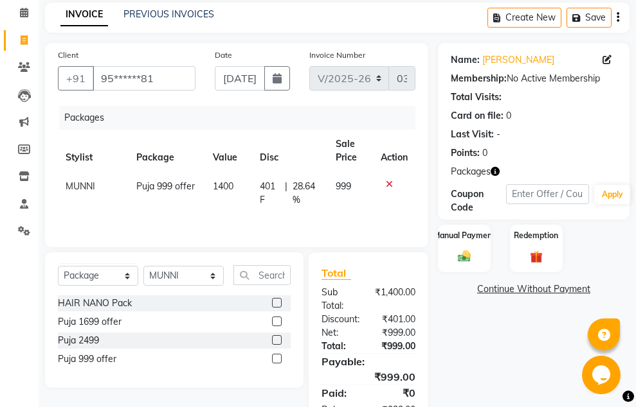
checkbox input "false"
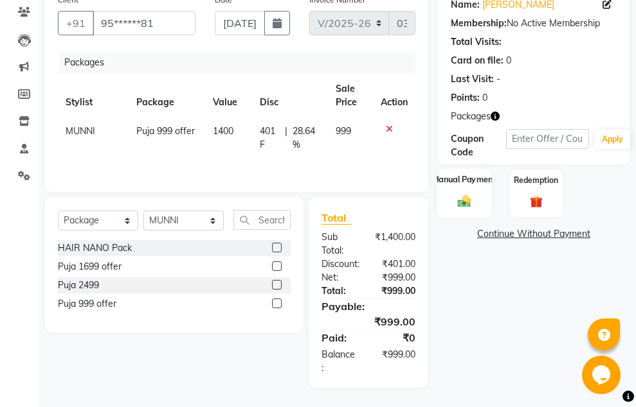
click at [469, 197] on img at bounding box center [464, 201] width 21 height 15
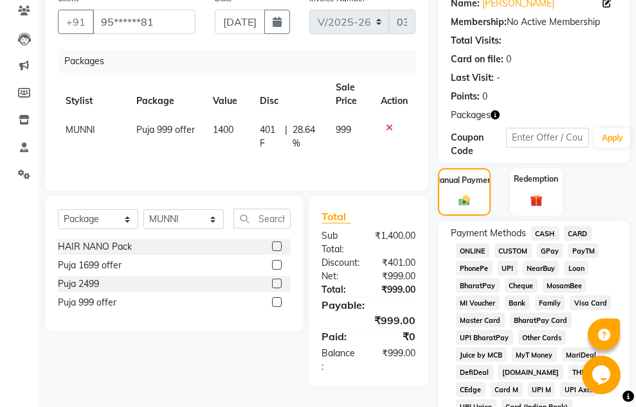
click at [537, 251] on span "GPay" at bounding box center [550, 251] width 26 height 15
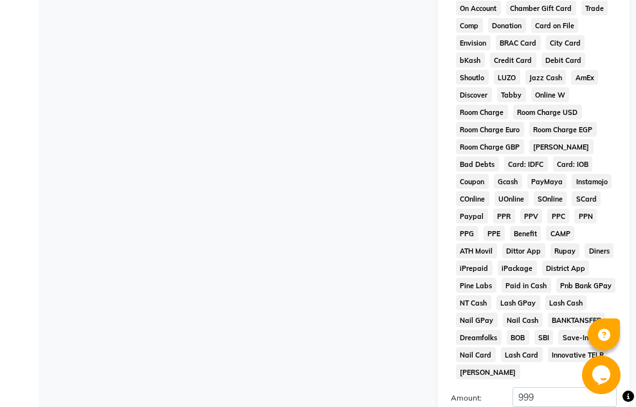
scroll to position [767, 0]
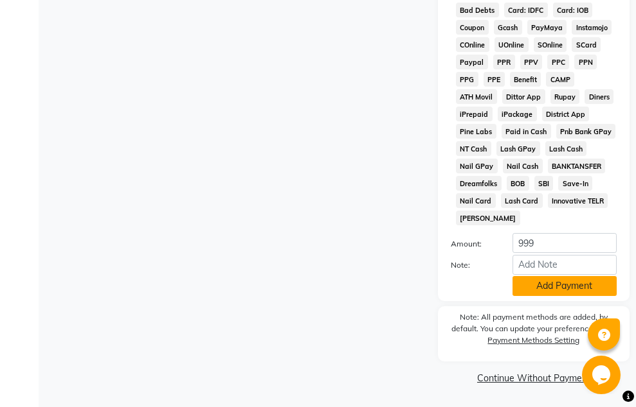
click at [526, 289] on button "Add Payment" at bounding box center [564, 286] width 104 height 20
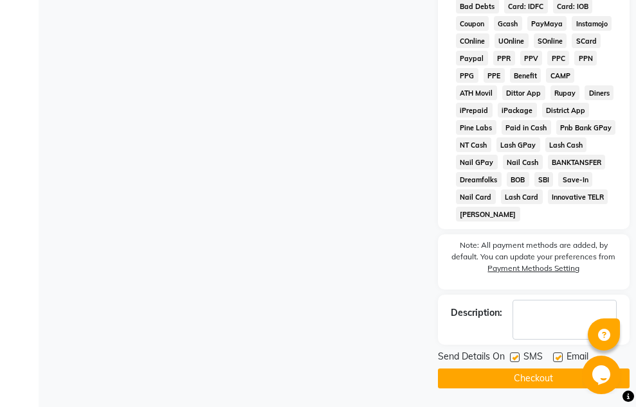
scroll to position [772, 0]
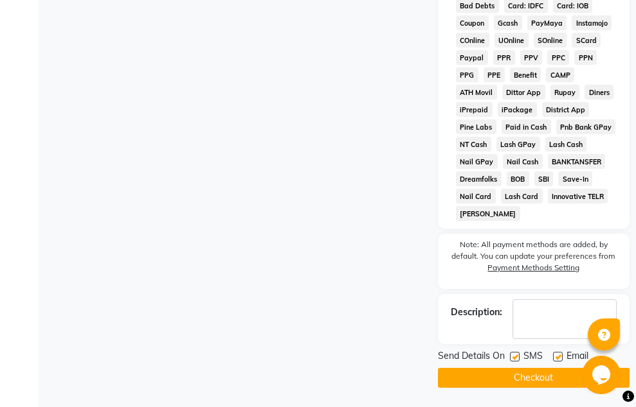
click at [518, 379] on button "Checkout" at bounding box center [533, 378] width 191 height 20
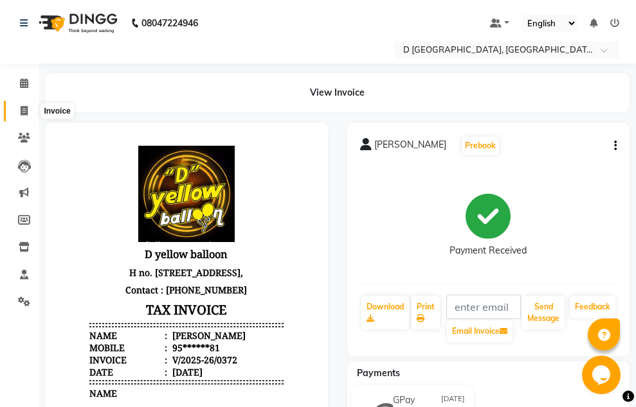
click at [21, 109] on icon at bounding box center [24, 111] width 7 height 10
select select "service"
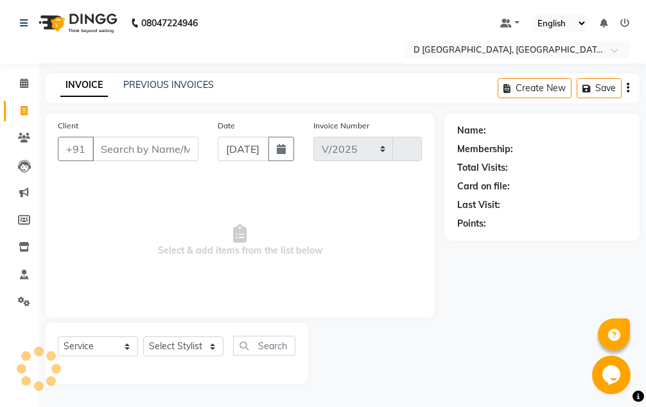
select select "6651"
type input "0373"
select select "membership"
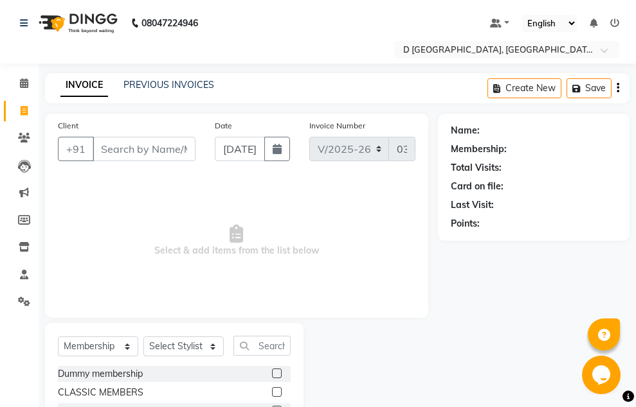
click at [127, 148] on input "Client" at bounding box center [144, 149] width 103 height 24
type input "w"
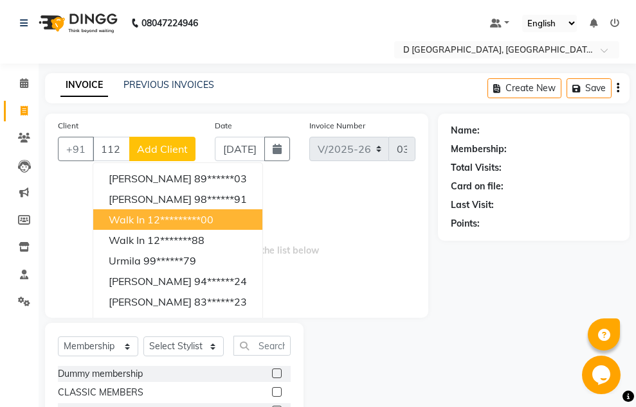
click at [155, 224] on ngb-highlight "12*********00" at bounding box center [180, 219] width 66 height 13
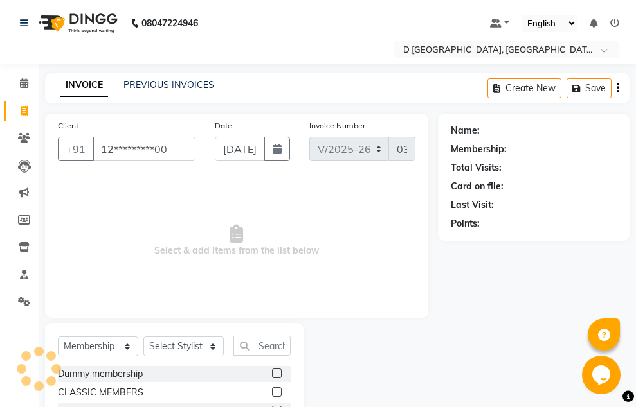
type input "12*********00"
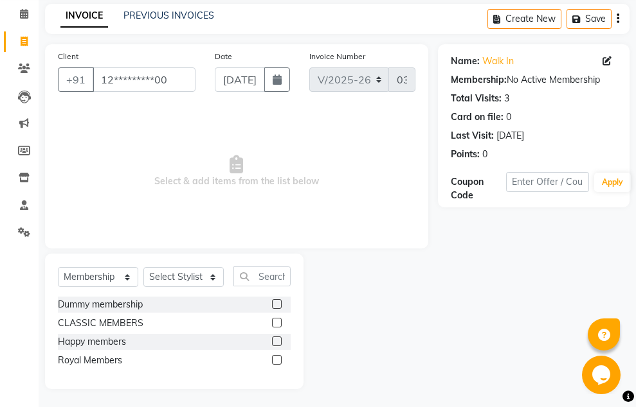
scroll to position [71, 0]
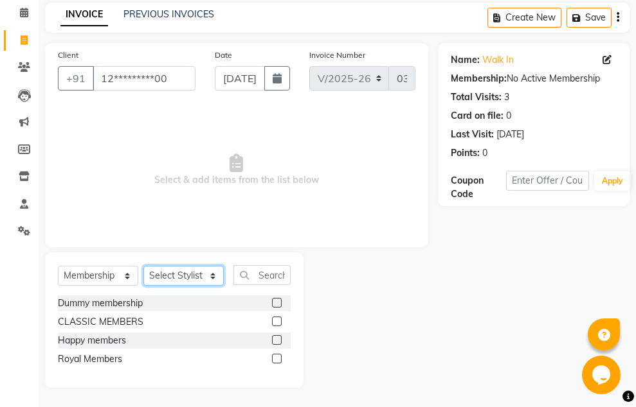
click at [206, 272] on select "Select Stylist [PERSON_NAME] [PERSON_NAME] [PERSON_NAME] [PERSON_NAME] [PERSON_…" at bounding box center [183, 276] width 80 height 20
select select "51627"
click at [143, 266] on select "Select Stylist [PERSON_NAME] [PERSON_NAME] [PERSON_NAME] [PERSON_NAME] [PERSON_…" at bounding box center [183, 276] width 80 height 20
click at [247, 276] on input "text" at bounding box center [261, 275] width 57 height 20
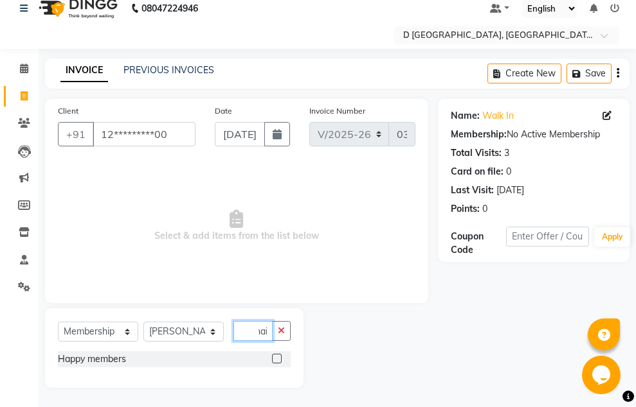
scroll to position [0, 0]
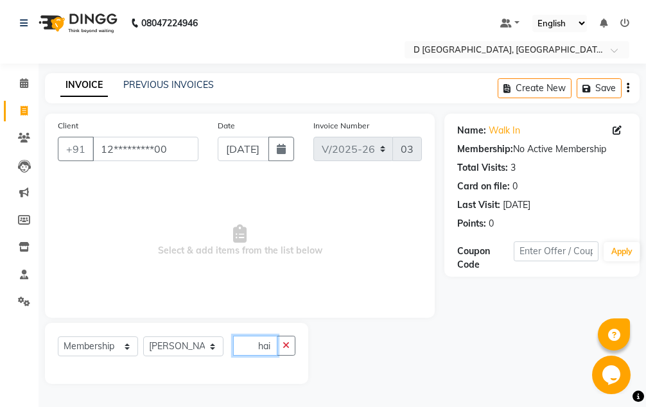
type input "hai"
click at [127, 348] on select "Select Service Product Membership Package Voucher Prepaid Gift Card" at bounding box center [98, 347] width 80 height 20
select select "service"
click at [58, 337] on select "Select Service Product Membership Package Voucher Prepaid Gift Card" at bounding box center [98, 347] width 80 height 20
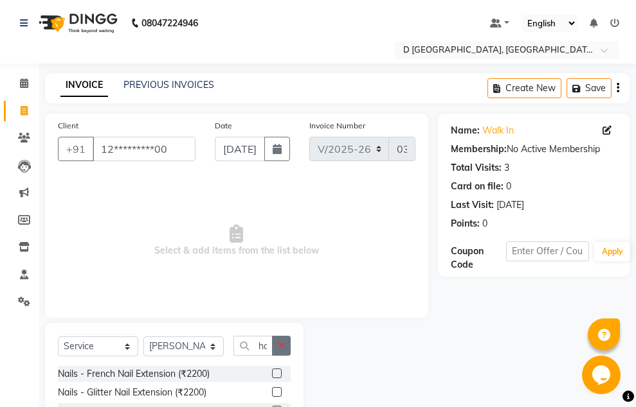
click at [282, 344] on icon "button" at bounding box center [281, 345] width 7 height 9
click at [280, 344] on input "text" at bounding box center [261, 346] width 57 height 20
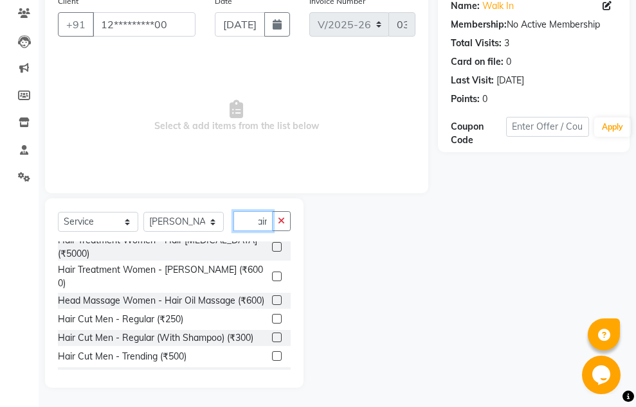
scroll to position [257, 0]
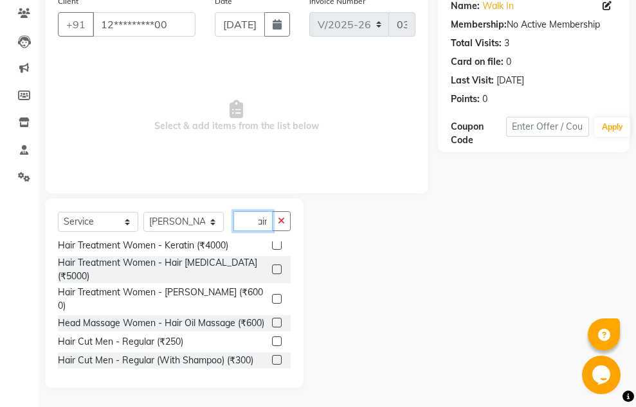
type input "hair"
click at [272, 337] on label at bounding box center [277, 342] width 10 height 10
click at [272, 338] on input "checkbox" at bounding box center [276, 342] width 8 height 8
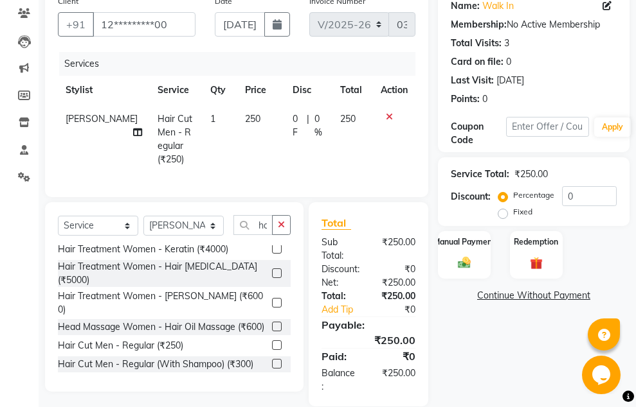
click at [272, 348] on label at bounding box center [277, 346] width 10 height 10
click at [272, 348] on input "checkbox" at bounding box center [276, 346] width 8 height 8
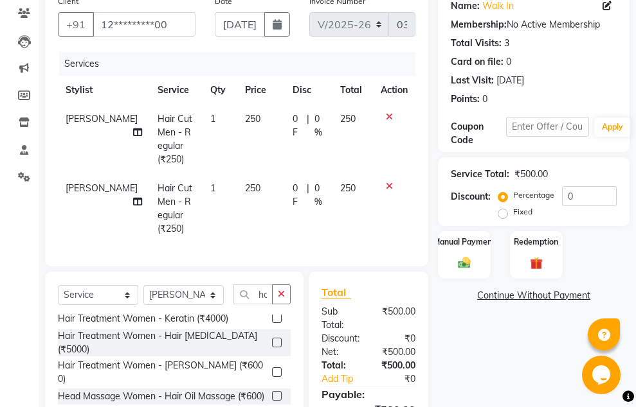
checkbox input "false"
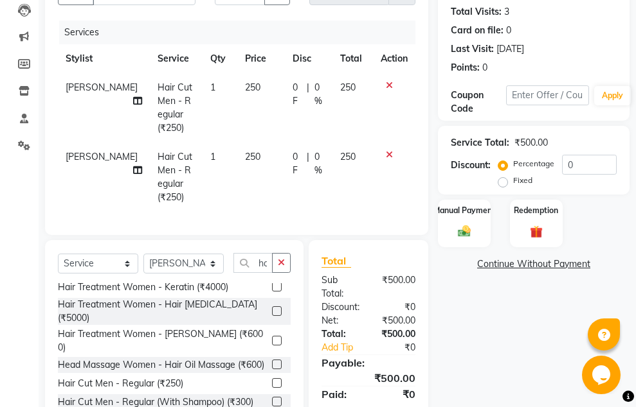
scroll to position [159, 0]
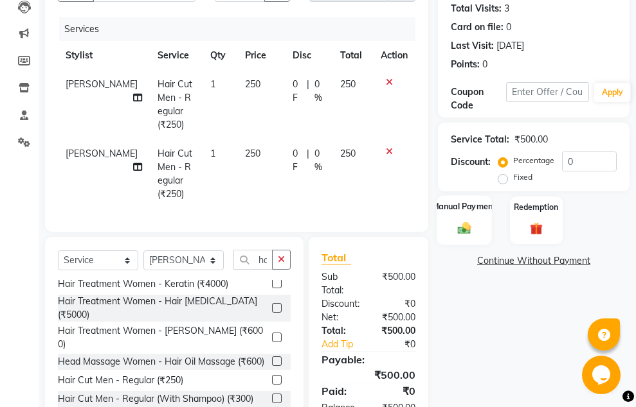
click at [468, 218] on div "Manual Payment" at bounding box center [463, 219] width 55 height 49
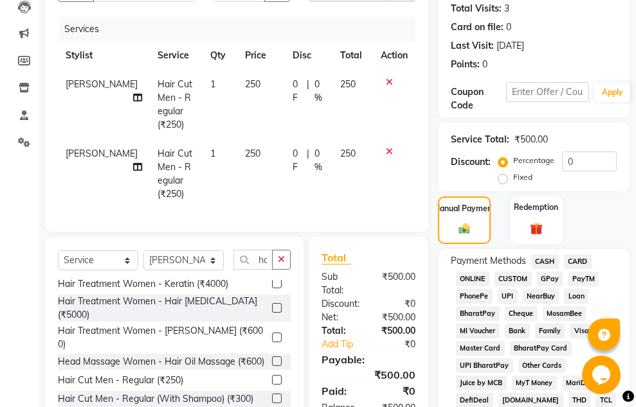
click at [556, 279] on span "GPay" at bounding box center [550, 279] width 26 height 15
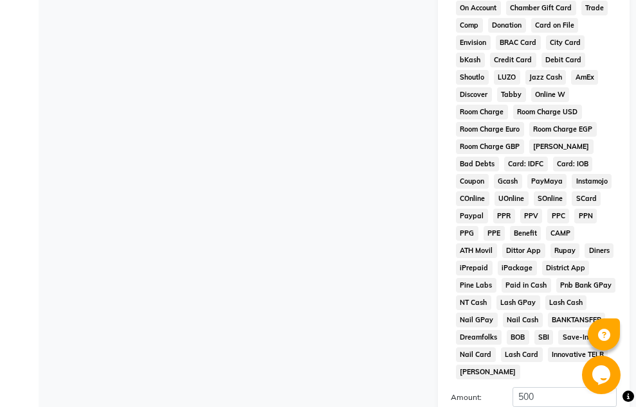
scroll to position [828, 0]
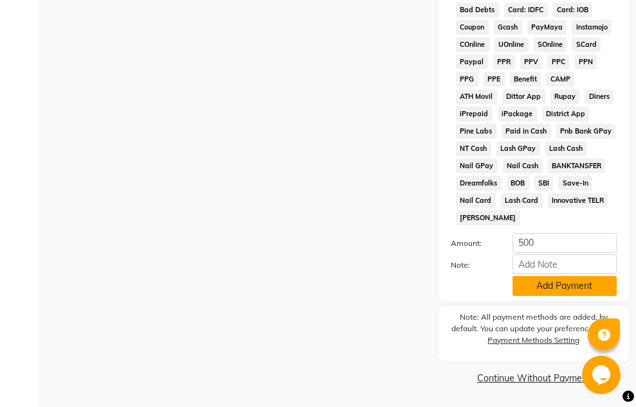
click at [583, 290] on button "Add Payment" at bounding box center [564, 286] width 104 height 20
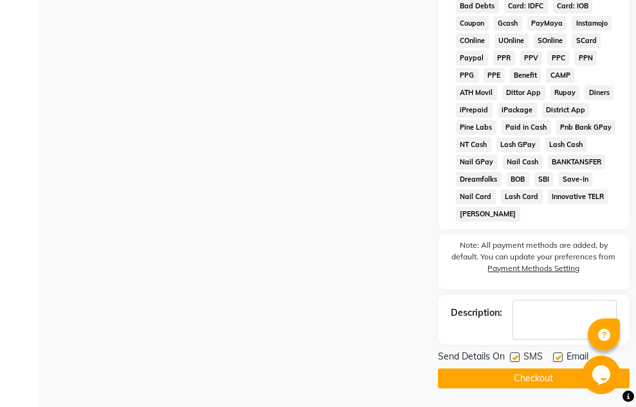
scroll to position [832, 0]
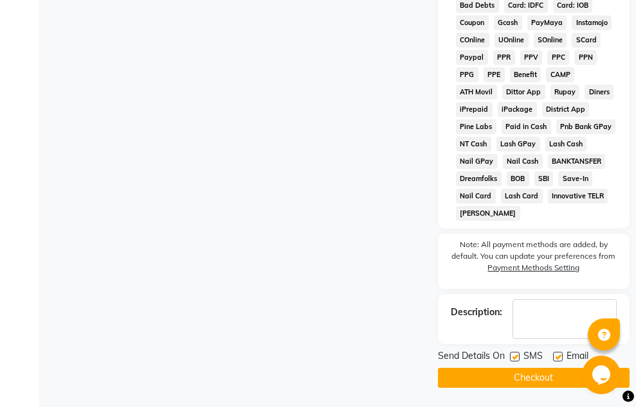
click at [519, 357] on div "SMS" at bounding box center [531, 358] width 43 height 16
click at [513, 355] on label at bounding box center [515, 357] width 10 height 10
click at [513, 355] on input "checkbox" at bounding box center [514, 357] width 8 height 8
checkbox input "false"
click at [555, 360] on label at bounding box center [558, 357] width 10 height 10
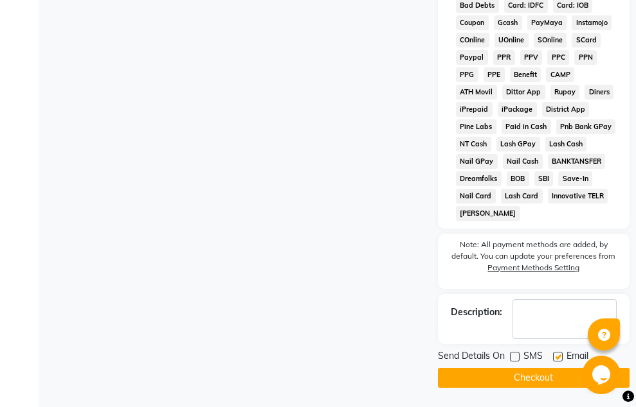
click at [555, 360] on input "checkbox" at bounding box center [557, 357] width 8 height 8
checkbox input "false"
click at [547, 373] on button "Checkout" at bounding box center [533, 378] width 191 height 20
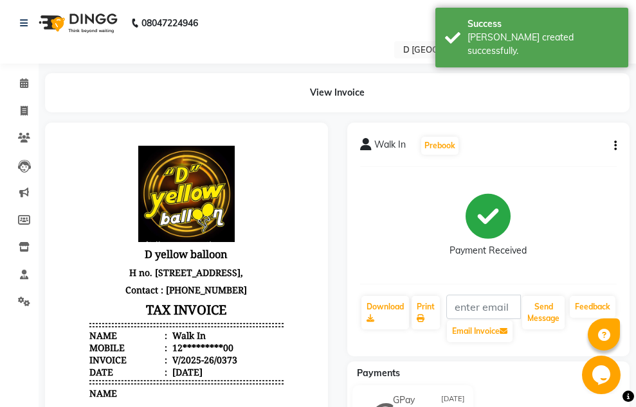
scroll to position [10, 0]
click at [16, 111] on span at bounding box center [24, 111] width 22 height 15
select select "service"
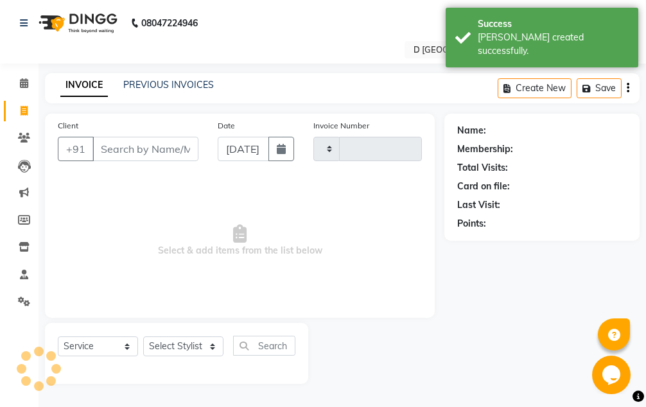
type input "0374"
select select "6651"
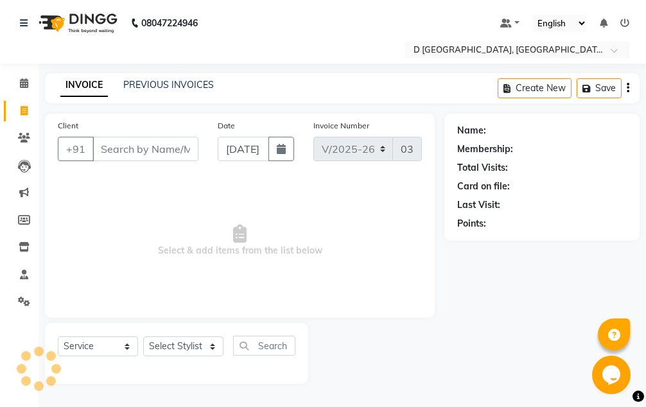
select select "membership"
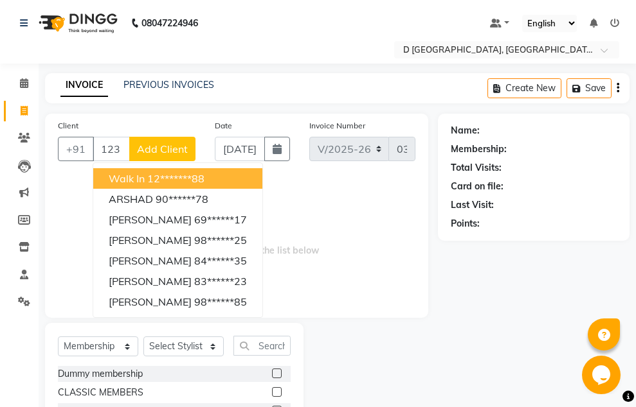
click at [154, 181] on ngb-highlight "12*******88" at bounding box center [175, 178] width 57 height 13
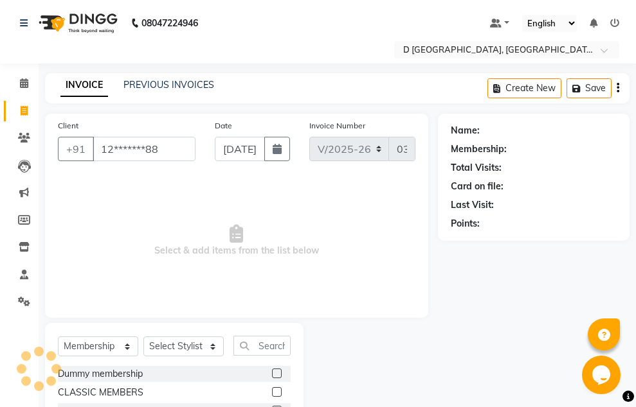
type input "12*******88"
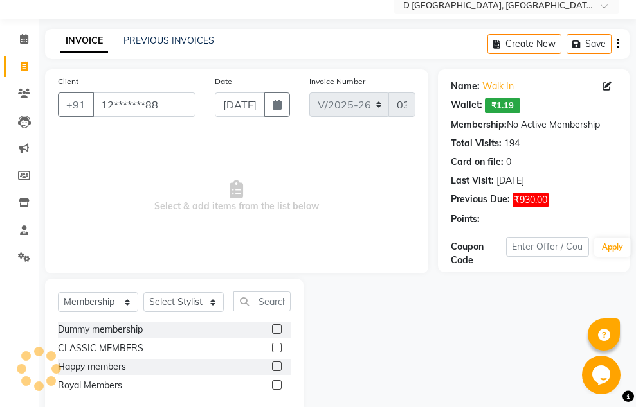
scroll to position [71, 0]
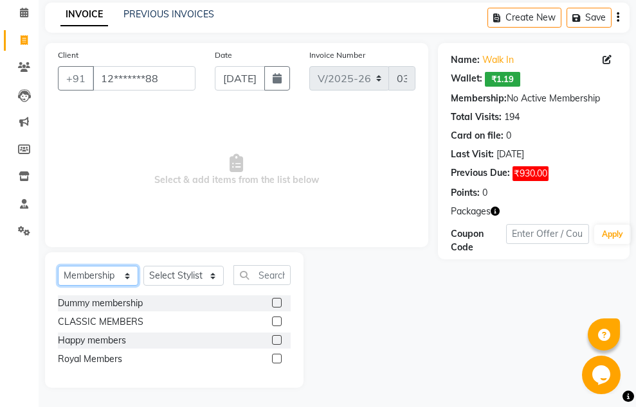
click at [127, 280] on select "Select Service Product Membership Package Voucher Prepaid Gift Card" at bounding box center [98, 276] width 80 height 20
click at [58, 266] on select "Select Service Product Membership Package Voucher Prepaid Gift Card" at bounding box center [98, 276] width 80 height 20
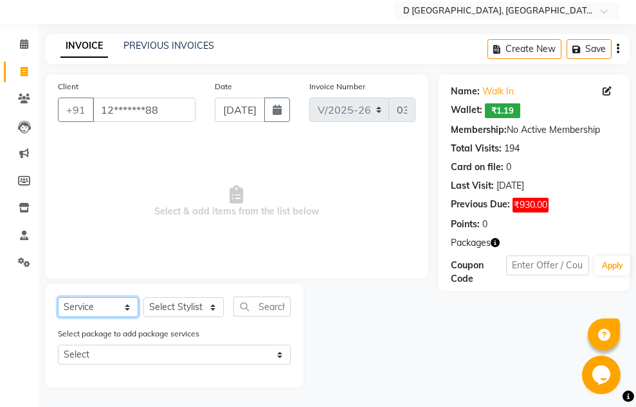
scroll to position [39, 0]
click at [265, 305] on input "text" at bounding box center [261, 307] width 57 height 20
click at [212, 305] on select "Select Stylist [PERSON_NAME] [PERSON_NAME] [PERSON_NAME] [PERSON_NAME] [PERSON_…" at bounding box center [183, 308] width 80 height 20
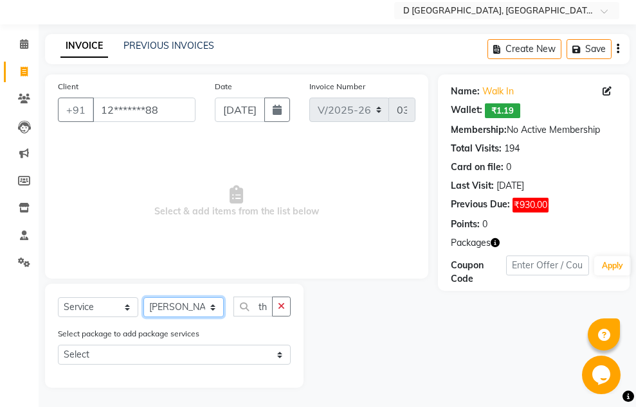
click at [143, 298] on select "Select Stylist [PERSON_NAME] [PERSON_NAME] [PERSON_NAME] [PERSON_NAME] [PERSON_…" at bounding box center [183, 308] width 80 height 20
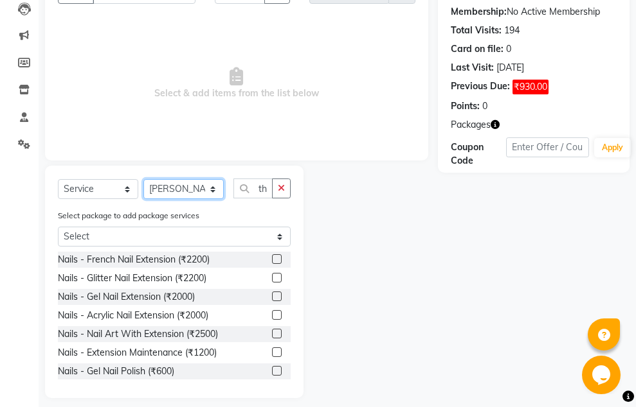
scroll to position [168, 0]
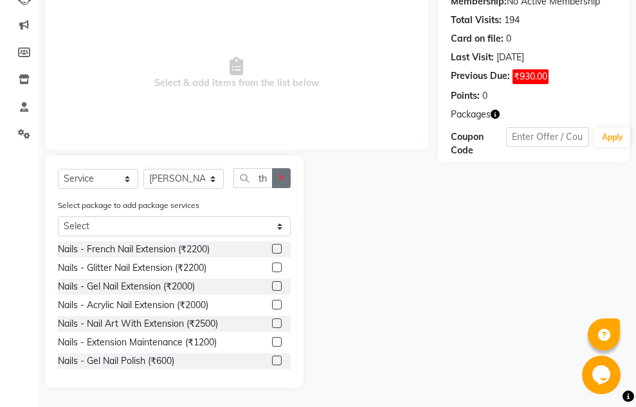
click at [277, 179] on button "button" at bounding box center [281, 178] width 19 height 20
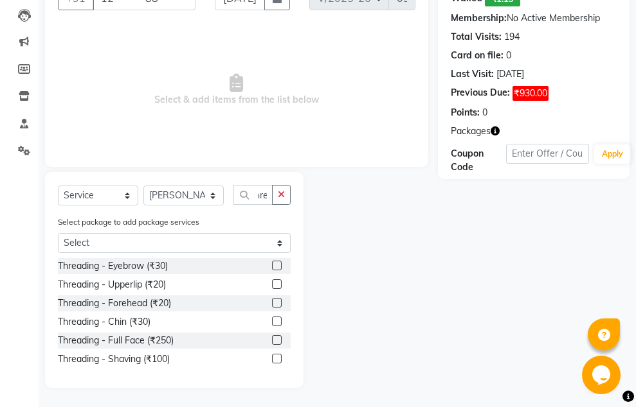
scroll to position [0, 0]
click at [274, 267] on label at bounding box center [277, 266] width 10 height 10
click at [274, 267] on input "checkbox" at bounding box center [276, 266] width 8 height 8
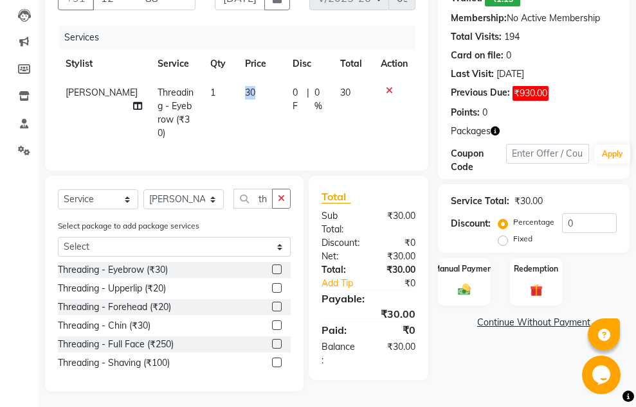
drag, startPoint x: 226, startPoint y: 91, endPoint x: 235, endPoint y: 89, distance: 8.7
click at [245, 89] on span "30" at bounding box center [250, 93] width 10 height 12
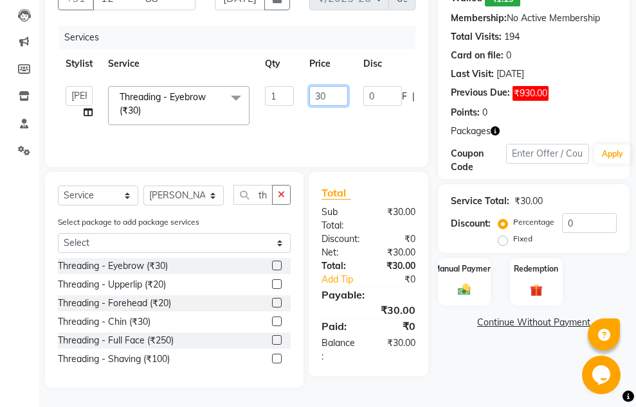
drag, startPoint x: 316, startPoint y: 98, endPoint x: 323, endPoint y: 94, distance: 8.1
click at [323, 94] on input "30" at bounding box center [328, 96] width 39 height 20
click at [345, 118] on tr "[PERSON_NAME] [PERSON_NAME] [PERSON_NAME] [PERSON_NAME] [PERSON_NAME] [PERSON_N…" at bounding box center [305, 105] width 495 height 55
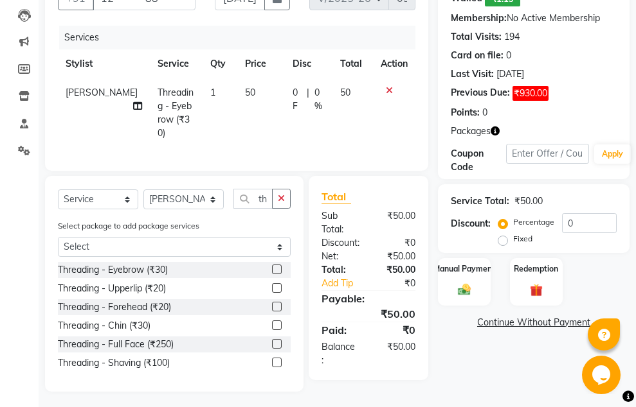
click at [391, 89] on icon at bounding box center [389, 90] width 7 height 9
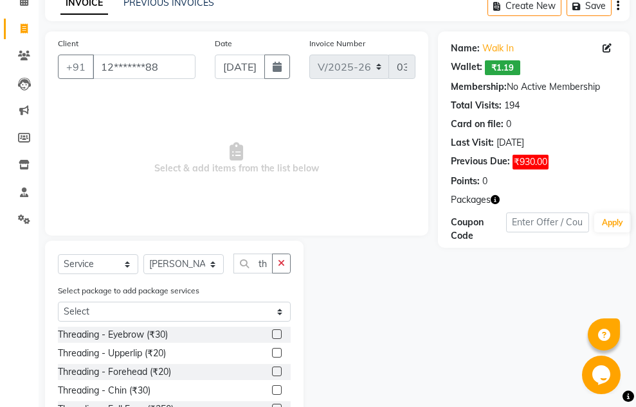
scroll to position [64, 0]
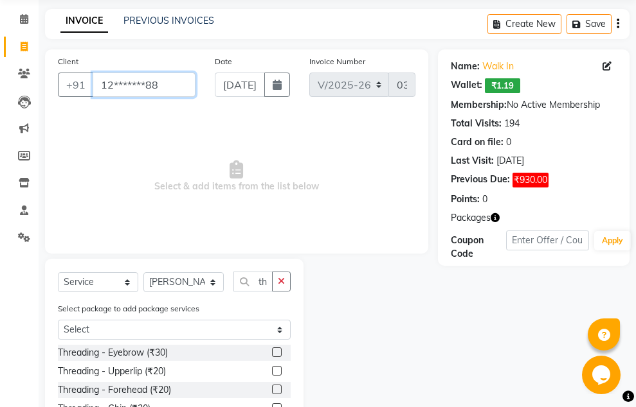
drag, startPoint x: 179, startPoint y: 79, endPoint x: 47, endPoint y: 84, distance: 131.8
click at [47, 84] on div "Client +91 12*******88 Date [DATE] Invoice Number V/2025 V/[PHONE_NUMBER] Selec…" at bounding box center [236, 151] width 383 height 204
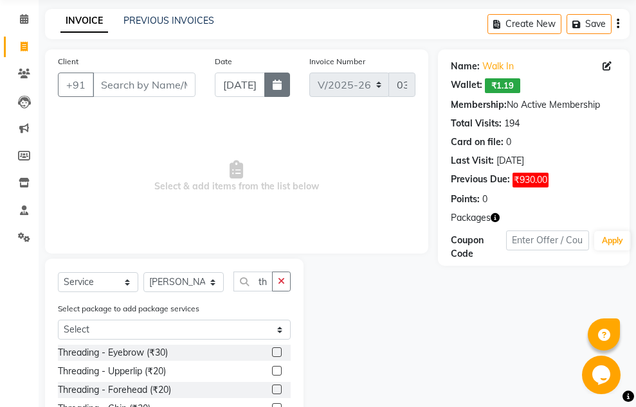
click at [278, 85] on icon "button" at bounding box center [276, 85] width 9 height 10
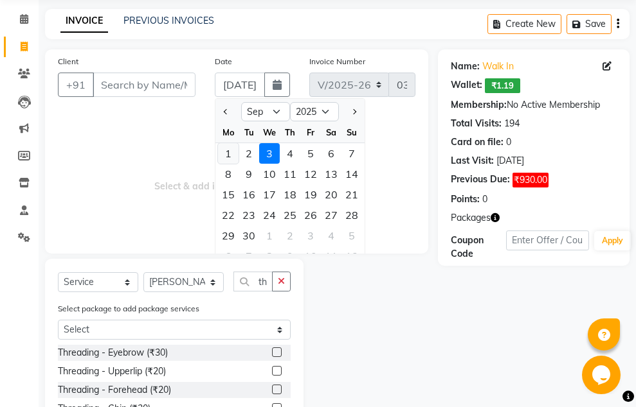
click at [224, 152] on div "1" at bounding box center [228, 153] width 21 height 21
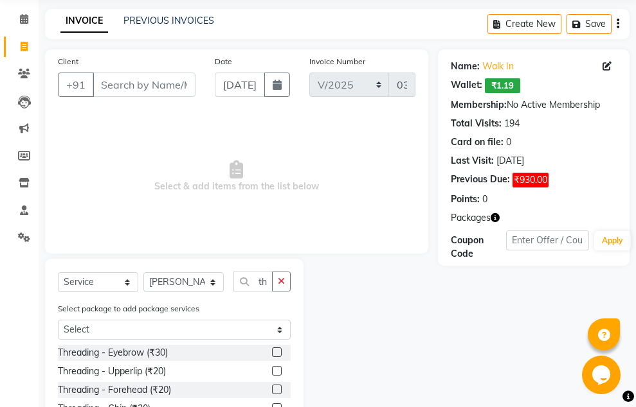
scroll to position [129, 0]
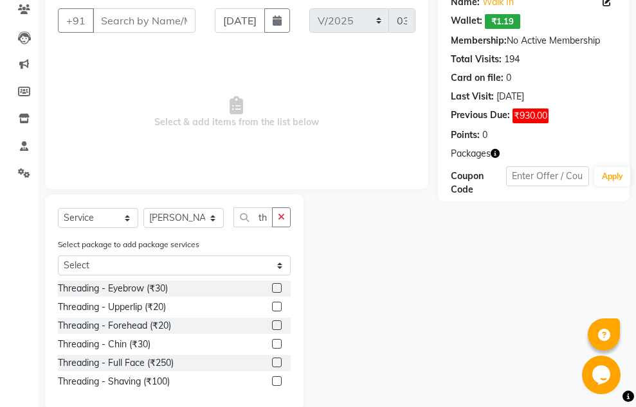
click at [279, 287] on label at bounding box center [277, 288] width 10 height 10
click at [279, 287] on input "checkbox" at bounding box center [276, 289] width 8 height 8
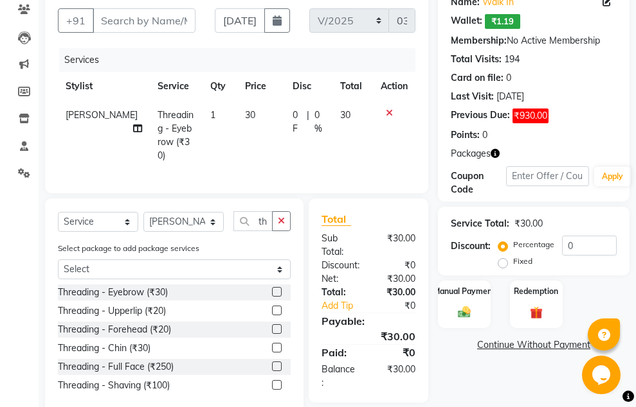
click at [274, 287] on label at bounding box center [277, 292] width 10 height 10
click at [274, 289] on input "checkbox" at bounding box center [276, 293] width 8 height 8
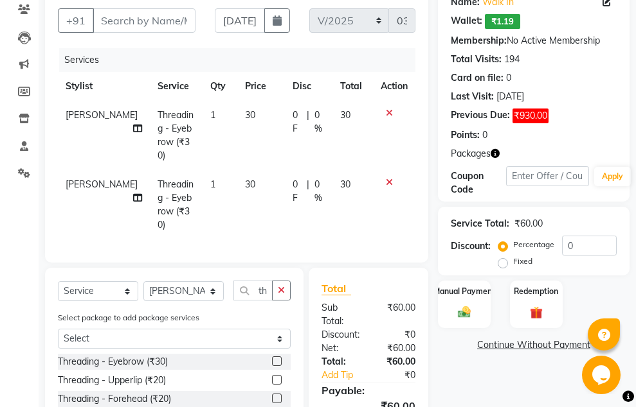
click at [277, 357] on label at bounding box center [277, 362] width 10 height 10
click at [277, 358] on input "checkbox" at bounding box center [276, 362] width 8 height 8
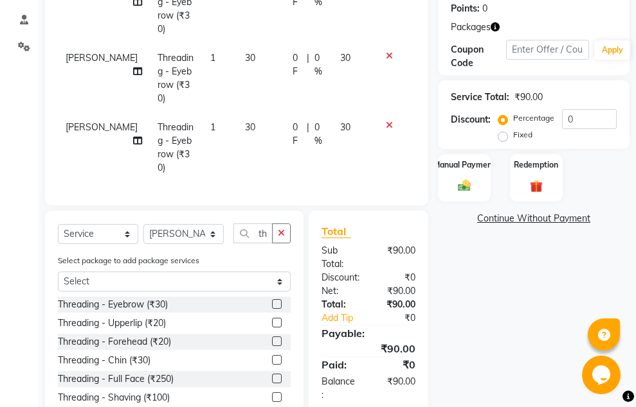
scroll to position [264, 0]
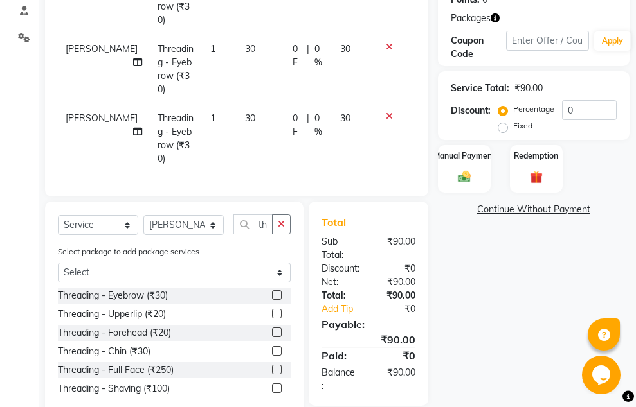
click at [275, 309] on label at bounding box center [277, 314] width 10 height 10
click at [275, 310] on input "checkbox" at bounding box center [276, 314] width 8 height 8
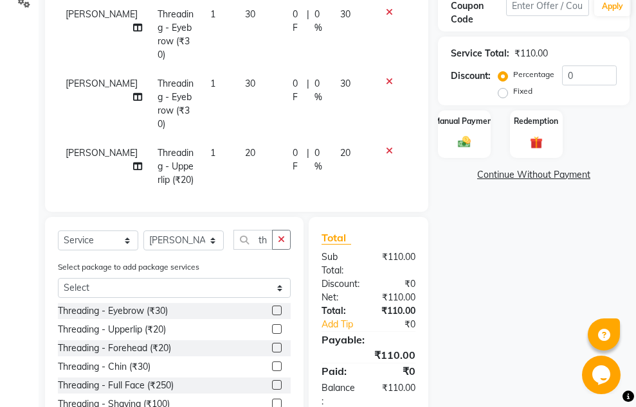
scroll to position [320, 0]
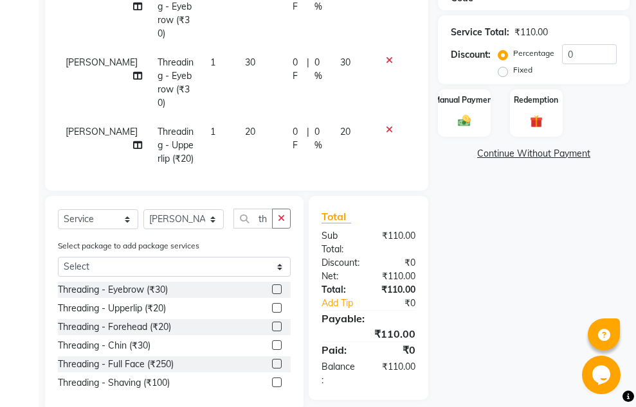
click at [386, 125] on icon at bounding box center [389, 129] width 7 height 9
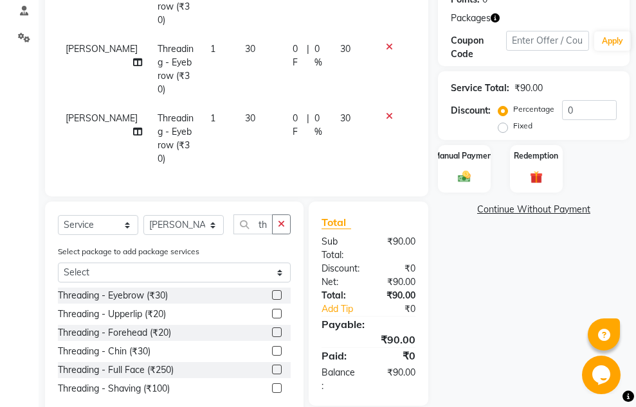
click at [387, 112] on icon at bounding box center [389, 116] width 7 height 9
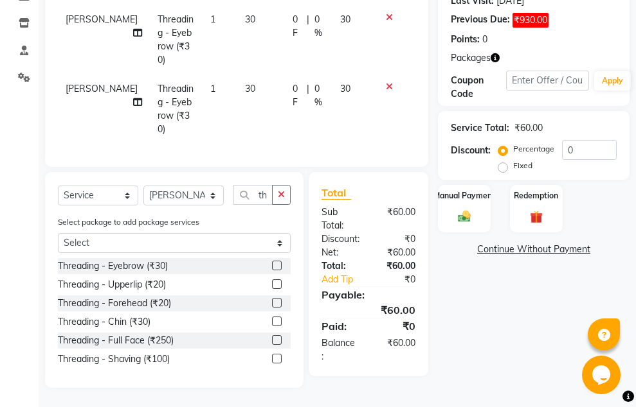
scroll to position [208, 0]
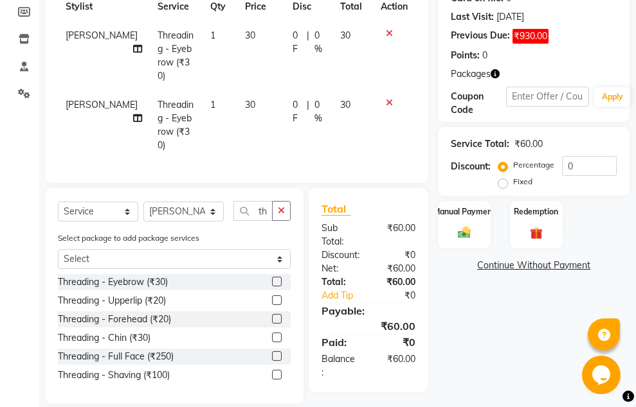
click at [386, 30] on div at bounding box center [393, 33] width 27 height 9
drag, startPoint x: 388, startPoint y: 30, endPoint x: 420, endPoint y: 87, distance: 65.0
click at [394, 39] on td at bounding box center [394, 55] width 42 height 69
click at [387, 98] on icon at bounding box center [389, 102] width 7 height 9
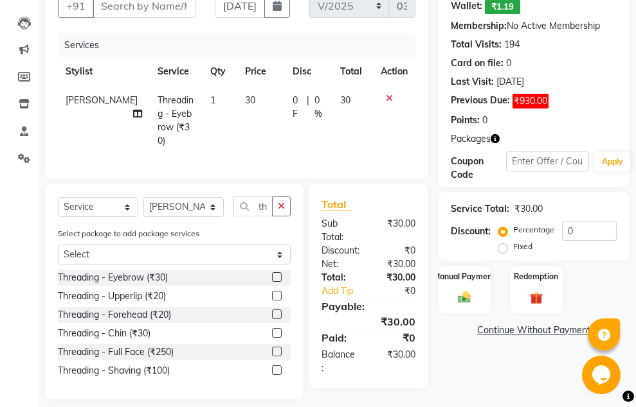
scroll to position [152, 0]
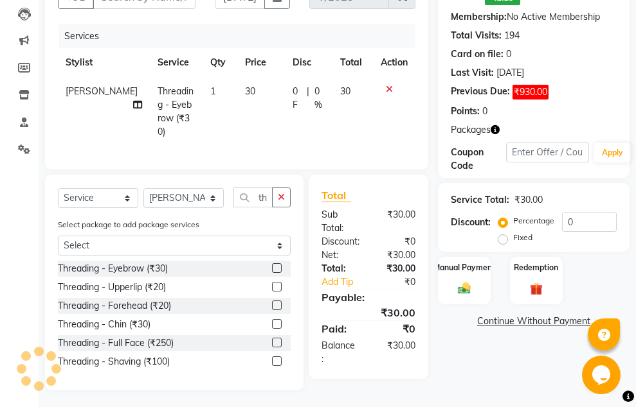
click at [78, 97] on span "[PERSON_NAME]" at bounding box center [102, 91] width 72 height 12
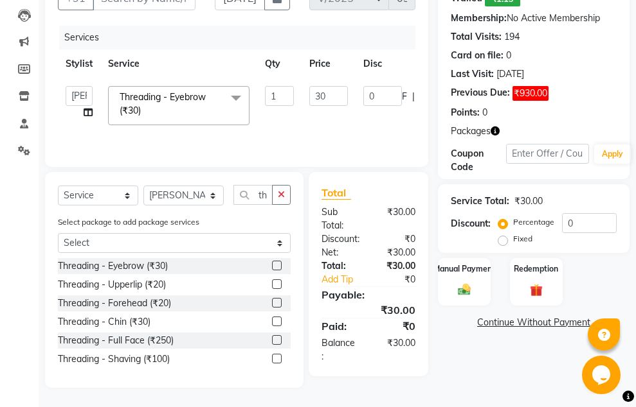
scroll to position [151, 0]
click at [74, 98] on select "[PERSON_NAME] [PERSON_NAME] [PERSON_NAME] [PERSON_NAME] [PERSON_NAME] [PERSON_N…" at bounding box center [79, 96] width 27 height 20
click at [327, 93] on input "30" at bounding box center [328, 96] width 39 height 20
drag, startPoint x: 323, startPoint y: 96, endPoint x: 303, endPoint y: 109, distance: 24.2
click at [303, 109] on td "30" at bounding box center [328, 105] width 54 height 55
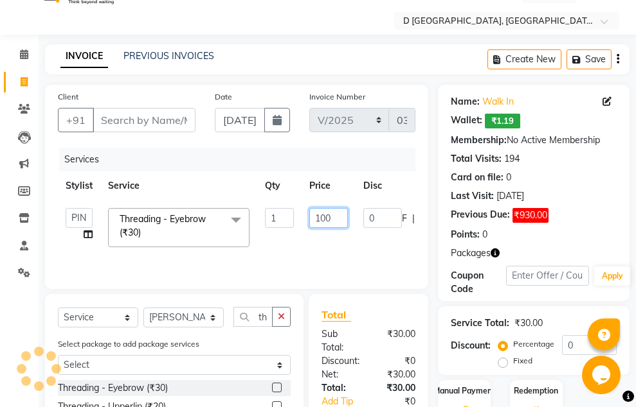
scroll to position [22, 0]
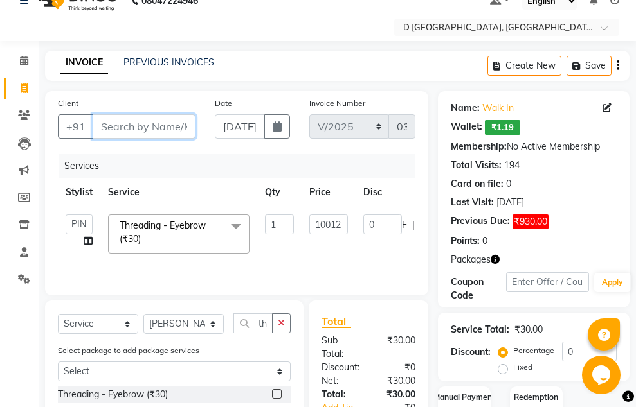
click at [119, 127] on input "Client" at bounding box center [144, 126] width 103 height 24
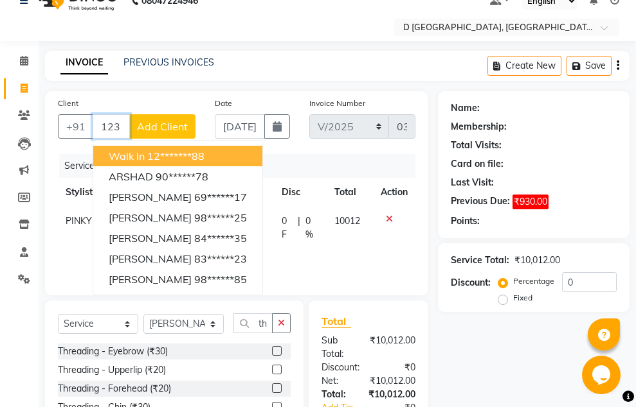
click at [179, 155] on ngb-highlight "12*******88" at bounding box center [175, 156] width 57 height 13
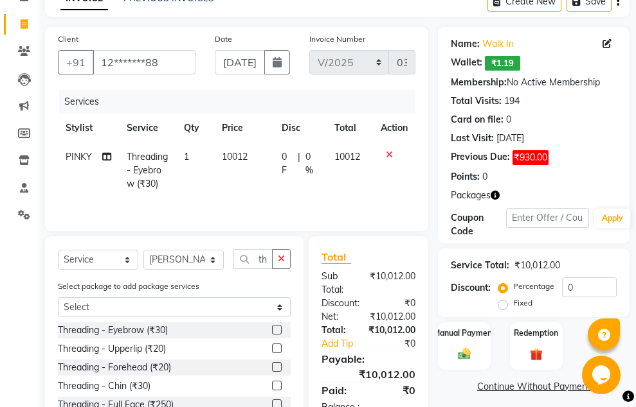
scroll to position [151, 0]
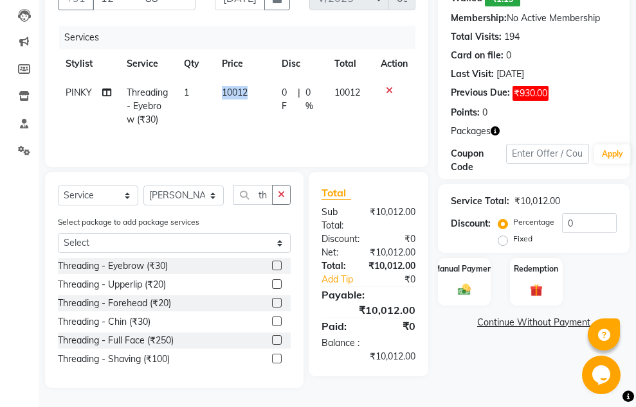
drag, startPoint x: 251, startPoint y: 93, endPoint x: 190, endPoint y: 100, distance: 61.5
click at [195, 100] on tr "PINKY Threading - Eyebrow (₹30) 1 10012 0 F | 0 % 10012" at bounding box center [236, 106] width 357 height 56
click at [234, 84] on td "10012" at bounding box center [244, 106] width 60 height 56
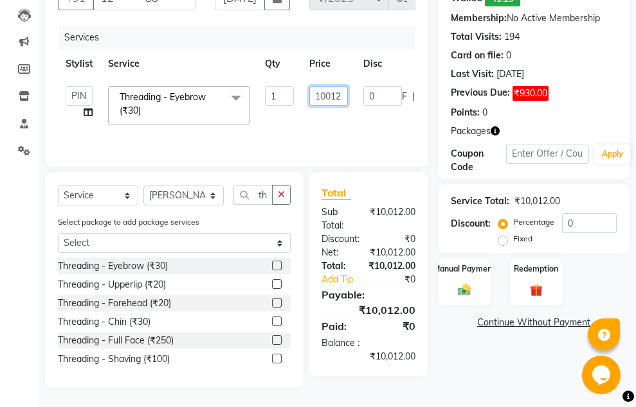
click at [342, 95] on input "10012" at bounding box center [328, 96] width 39 height 20
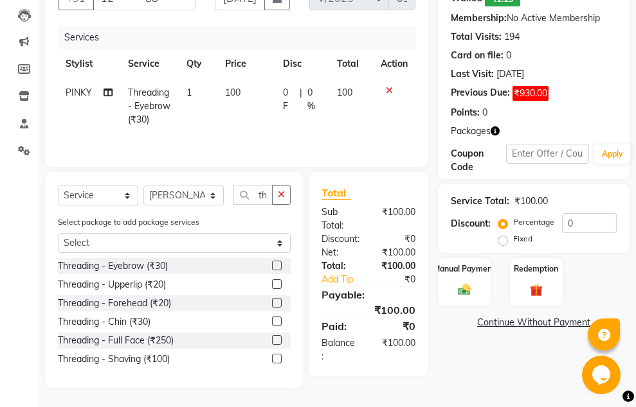
click at [330, 127] on tr "PINKY Threading - Eyebrow (₹30) 1 100 0 F | 0 % 100" at bounding box center [236, 106] width 357 height 56
click at [183, 190] on select "Select Stylist [PERSON_NAME] [PERSON_NAME] [PERSON_NAME] [PERSON_NAME] [PERSON_…" at bounding box center [183, 196] width 80 height 20
click at [143, 186] on select "Select Stylist [PERSON_NAME] [PERSON_NAME] [PERSON_NAME] [PERSON_NAME] [PERSON_…" at bounding box center [183, 196] width 80 height 20
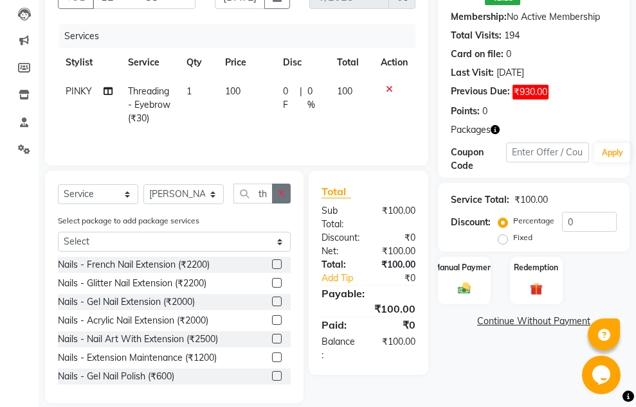
click at [280, 191] on icon "button" at bounding box center [281, 193] width 7 height 9
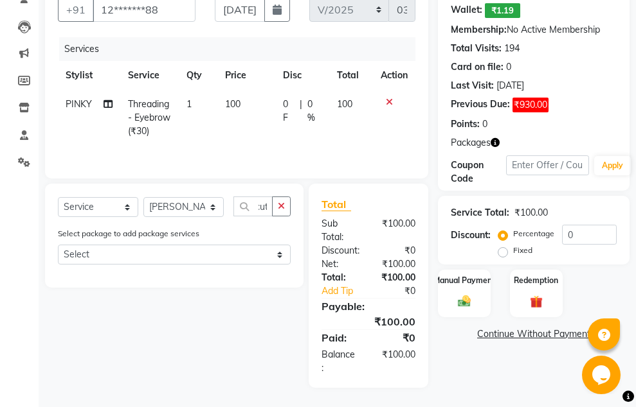
scroll to position [0, 0]
drag, startPoint x: 242, startPoint y: 102, endPoint x: 208, endPoint y: 105, distance: 33.6
click at [208, 105] on tr "PINKY Threading - Eyebrow (₹30) 1 100 0 F | 0 % 100" at bounding box center [236, 118] width 357 height 56
click at [285, 202] on button "button" at bounding box center [281, 207] width 19 height 20
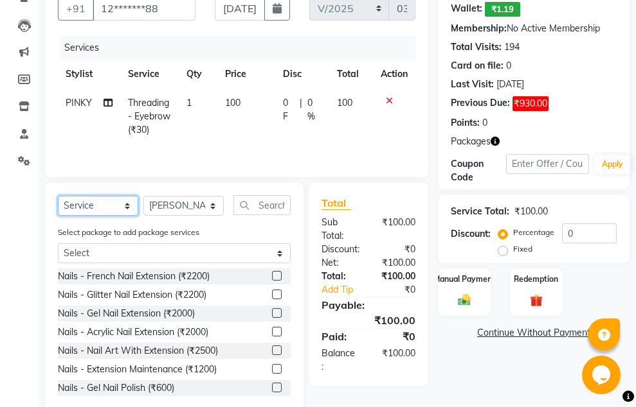
click at [87, 209] on select "Select Service Product Membership Package Voucher Prepaid Gift Card" at bounding box center [98, 206] width 80 height 20
click at [58, 197] on select "Select Service Product Membership Package Voucher Prepaid Gift Card" at bounding box center [98, 206] width 80 height 20
click at [254, 206] on input "text" at bounding box center [261, 205] width 57 height 20
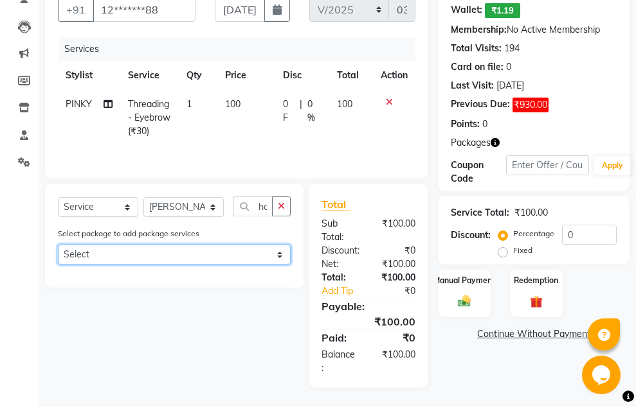
click at [282, 251] on select "Select Puja 999 offer" at bounding box center [174, 255] width 233 height 20
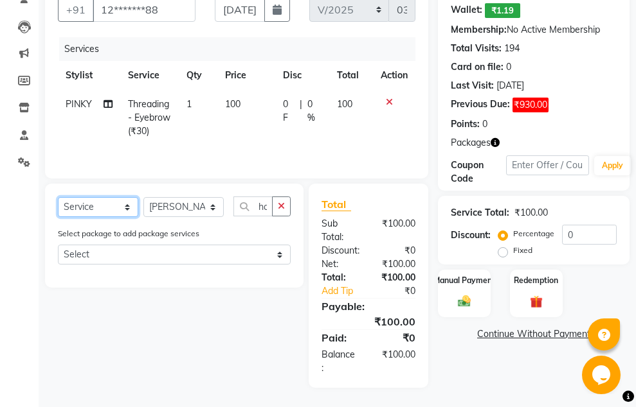
click at [96, 204] on select "Select Service Product Membership Package Voucher Prepaid Gift Card" at bounding box center [98, 207] width 80 height 20
click at [276, 205] on button "button" at bounding box center [281, 207] width 19 height 20
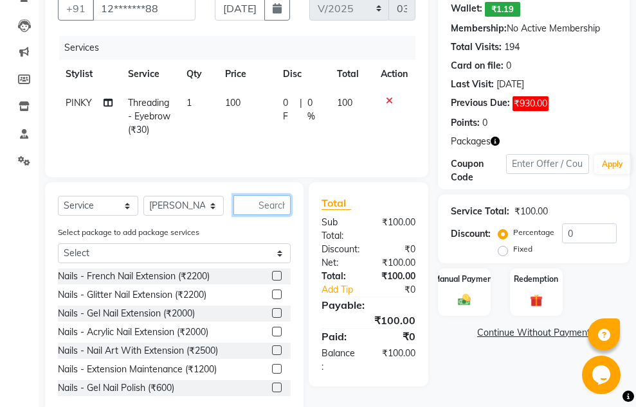
click at [255, 200] on input "text" at bounding box center [261, 205] width 57 height 20
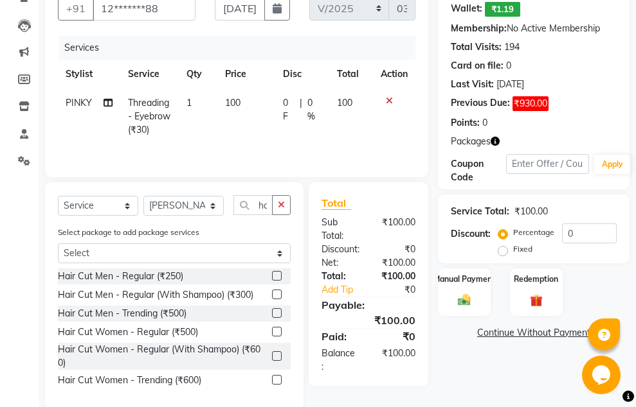
click at [278, 293] on label at bounding box center [277, 295] width 10 height 10
click at [278, 293] on input "checkbox" at bounding box center [276, 295] width 8 height 8
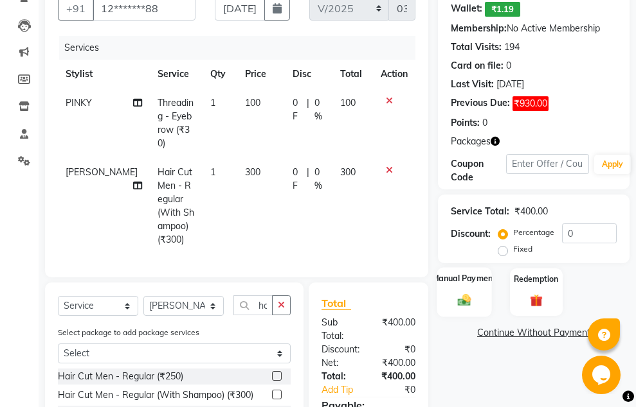
click at [465, 292] on div "Manual Payment" at bounding box center [463, 291] width 55 height 49
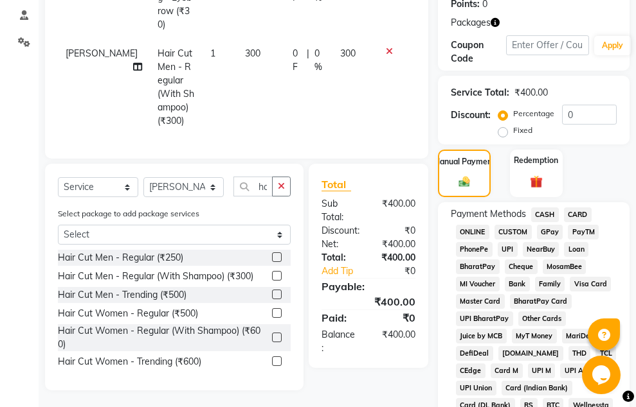
scroll to position [269, 0]
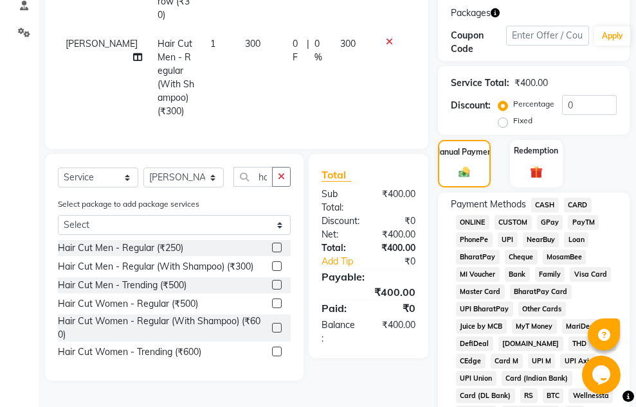
click at [541, 223] on span "GPay" at bounding box center [550, 222] width 26 height 15
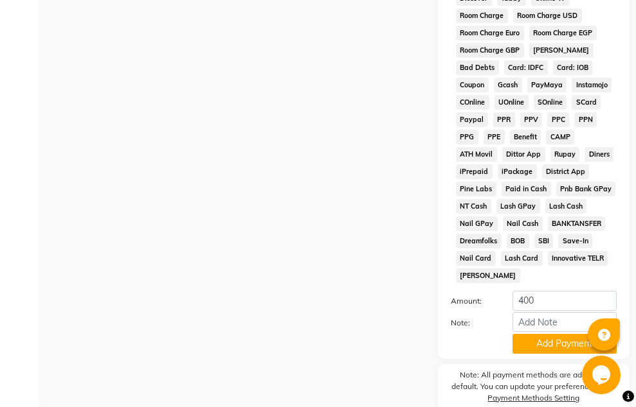
scroll to position [881, 0]
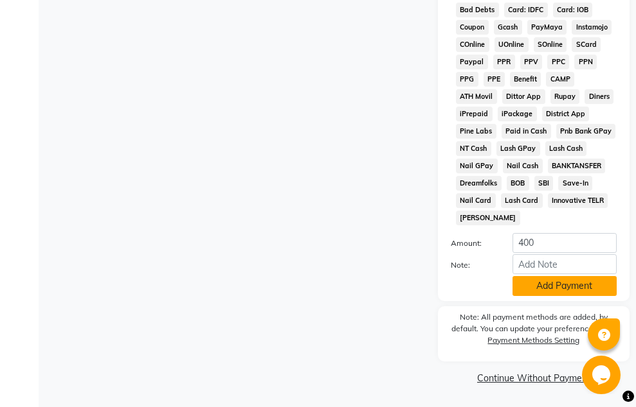
click at [537, 280] on button "Add Payment" at bounding box center [564, 286] width 104 height 20
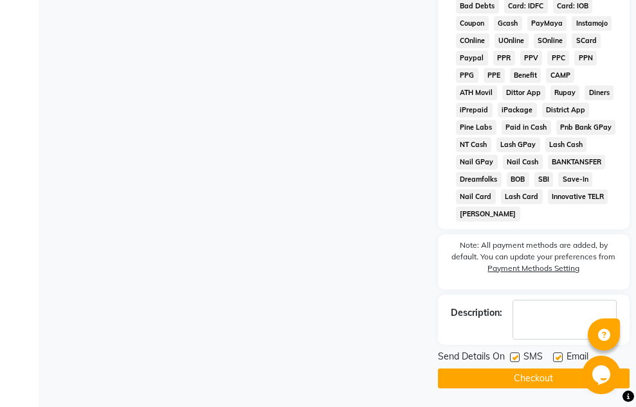
scroll to position [885, 0]
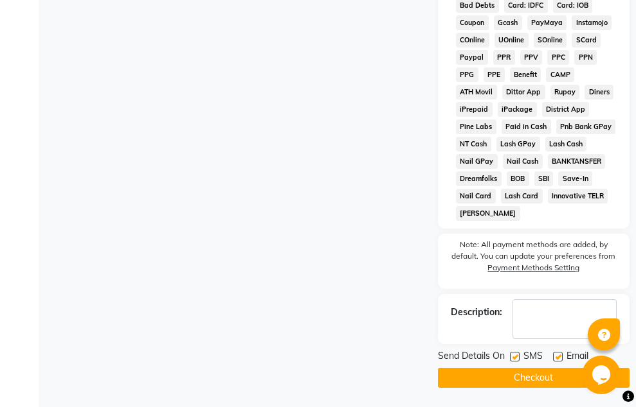
click at [511, 357] on label at bounding box center [515, 357] width 10 height 10
click at [511, 357] on input "checkbox" at bounding box center [514, 357] width 8 height 8
click at [559, 353] on label at bounding box center [558, 357] width 10 height 10
click at [559, 353] on input "checkbox" at bounding box center [557, 357] width 8 height 8
click at [548, 372] on button "Checkout" at bounding box center [533, 378] width 191 height 20
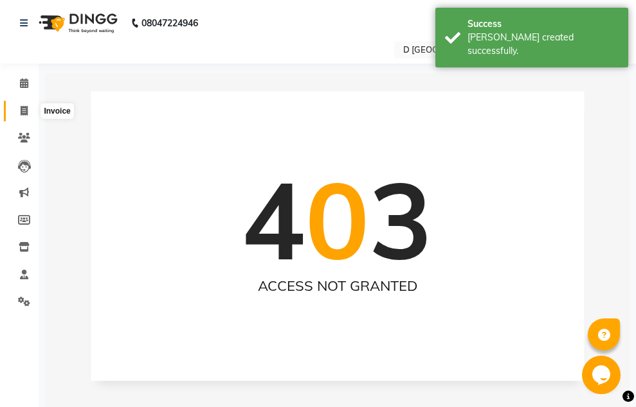
click at [28, 111] on icon at bounding box center [24, 111] width 7 height 10
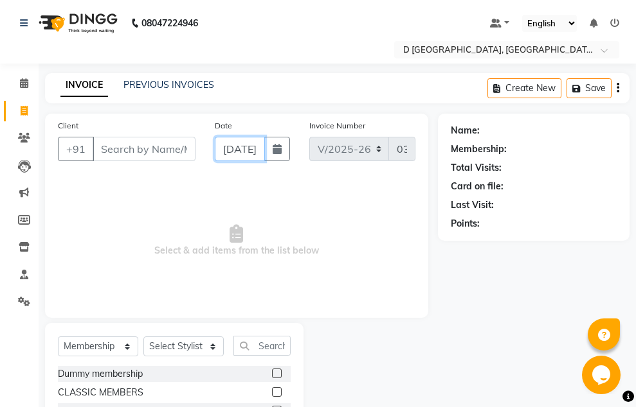
drag, startPoint x: 236, startPoint y: 148, endPoint x: 223, endPoint y: 145, distance: 13.9
click at [223, 145] on input "[DATE]" at bounding box center [239, 149] width 49 height 24
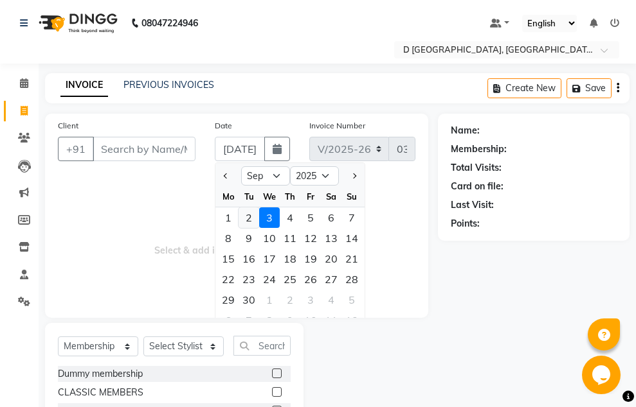
click at [244, 220] on div "2" at bounding box center [248, 218] width 21 height 21
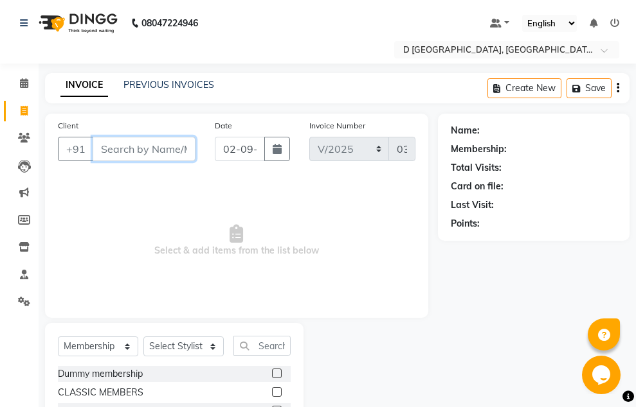
click at [112, 152] on input "Client" at bounding box center [144, 149] width 103 height 24
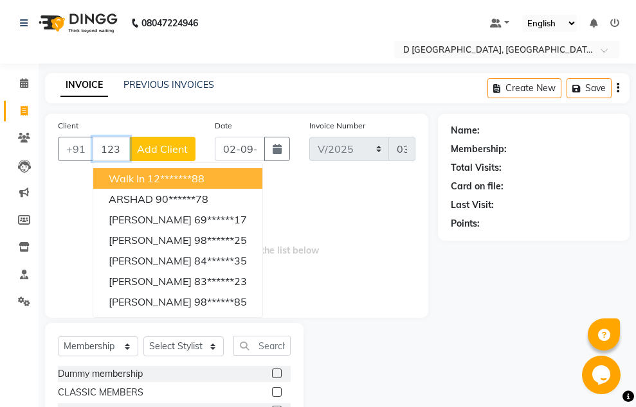
click at [146, 177] on button "walk in 12*******88" at bounding box center [177, 178] width 169 height 21
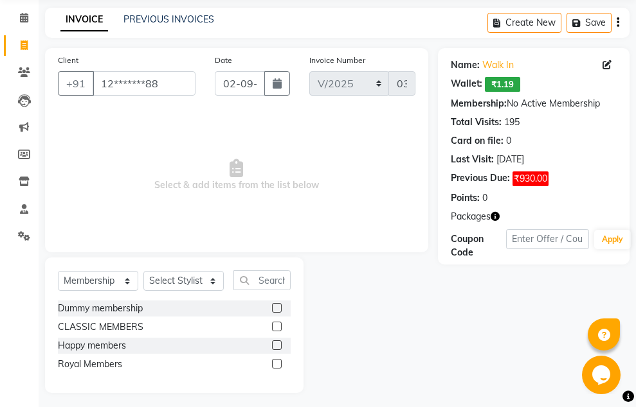
scroll to position [71, 0]
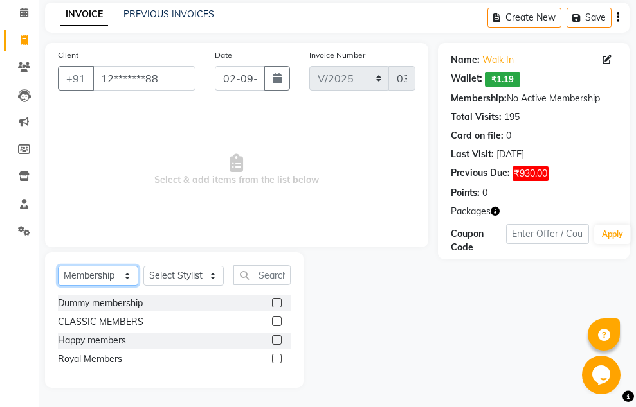
click at [125, 272] on select "Select Service Product Membership Package Voucher Prepaid Gift Card" at bounding box center [98, 276] width 80 height 20
click at [58, 266] on select "Select Service Product Membership Package Voucher Prepaid Gift Card" at bounding box center [98, 276] width 80 height 20
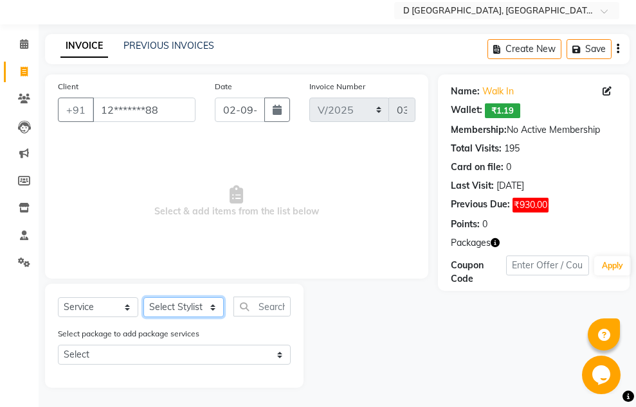
click at [208, 309] on select "Select Stylist [PERSON_NAME] [PERSON_NAME] [PERSON_NAME] [PERSON_NAME] [PERSON_…" at bounding box center [183, 308] width 80 height 20
click at [143, 298] on select "Select Stylist [PERSON_NAME] [PERSON_NAME] [PERSON_NAME] [PERSON_NAME] [PERSON_…" at bounding box center [183, 308] width 80 height 20
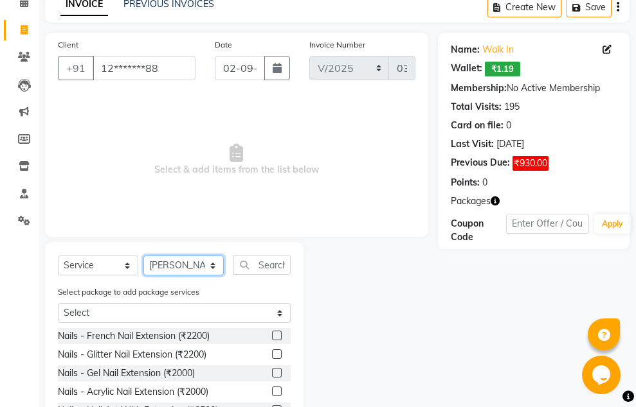
scroll to position [103, 0]
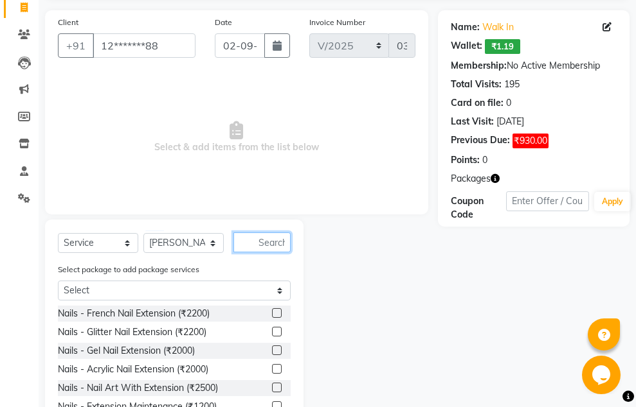
click at [254, 245] on input "text" at bounding box center [261, 243] width 57 height 20
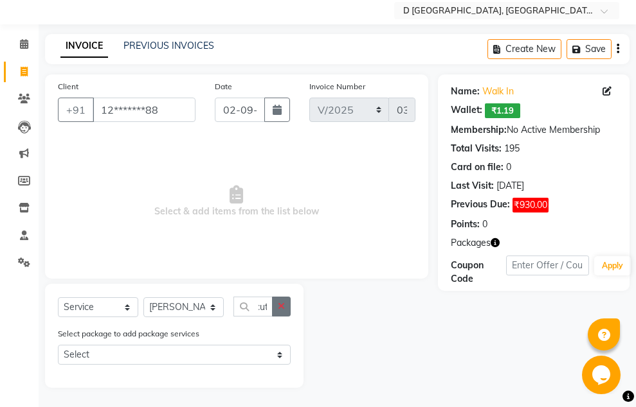
scroll to position [0, 0]
click at [279, 310] on icon "button" at bounding box center [281, 306] width 7 height 9
click at [281, 306] on icon "button" at bounding box center [281, 306] width 7 height 9
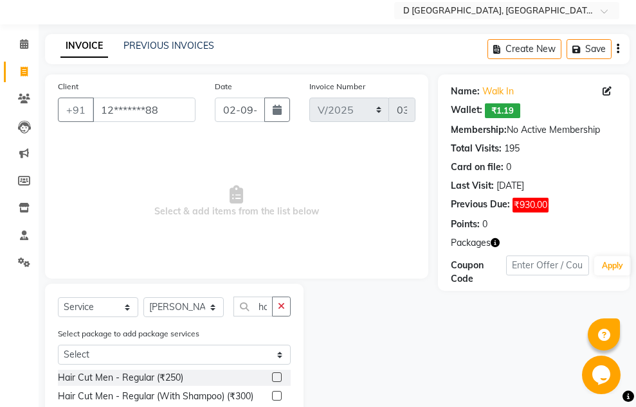
click at [276, 375] on label at bounding box center [277, 378] width 10 height 10
click at [276, 375] on input "checkbox" at bounding box center [276, 378] width 8 height 8
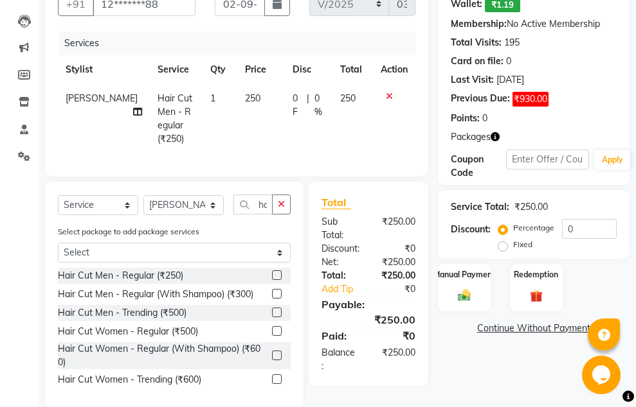
scroll to position [168, 0]
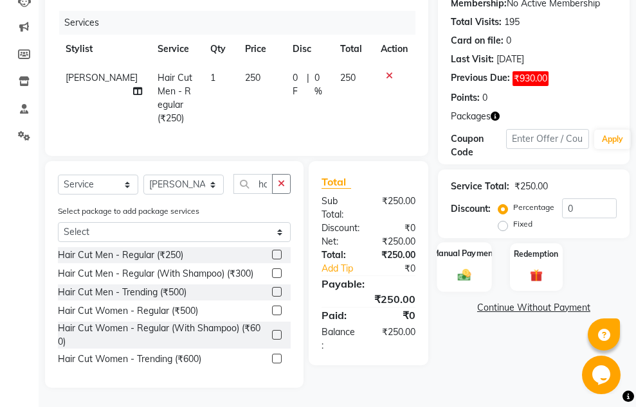
click at [470, 270] on img at bounding box center [464, 275] width 21 height 15
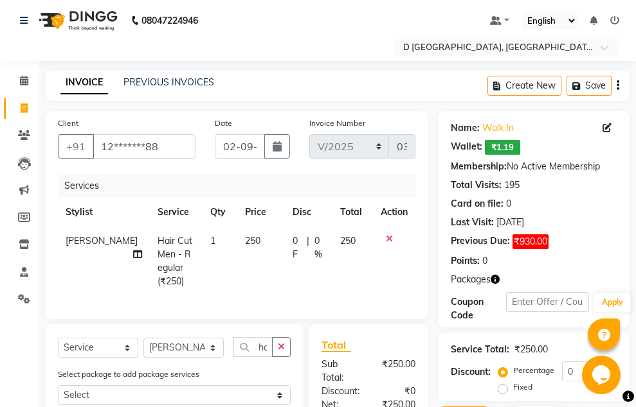
scroll to position [0, 0]
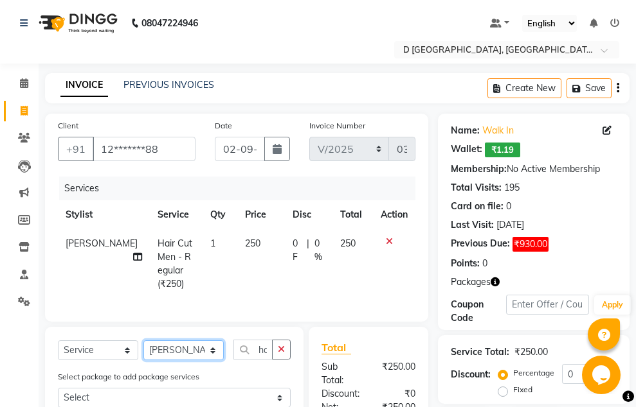
click at [212, 360] on select "Select Stylist [PERSON_NAME] [PERSON_NAME] [PERSON_NAME] [PERSON_NAME] [PERSON_…" at bounding box center [183, 351] width 80 height 20
click at [143, 351] on select "Select Stylist [PERSON_NAME] [PERSON_NAME] [PERSON_NAME] [PERSON_NAME] [PERSON_…" at bounding box center [183, 351] width 80 height 20
click at [127, 360] on select "Select Service Product Membership Package Voucher Prepaid Gift Card" at bounding box center [98, 351] width 80 height 20
click at [58, 351] on select "Select Service Product Membership Package Voucher Prepaid Gift Card" at bounding box center [98, 351] width 80 height 20
click at [278, 354] on icon "button" at bounding box center [281, 349] width 7 height 9
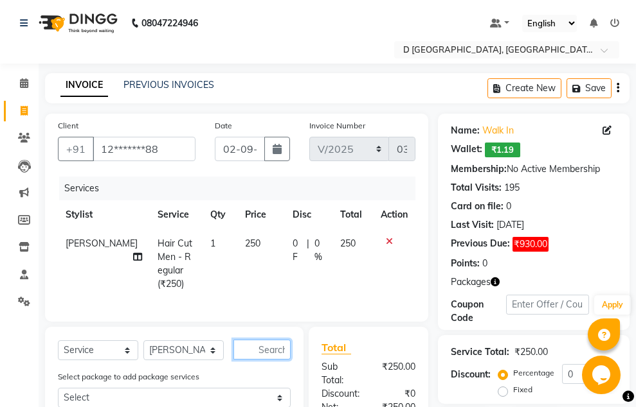
click at [258, 360] on input "text" at bounding box center [261, 350] width 57 height 20
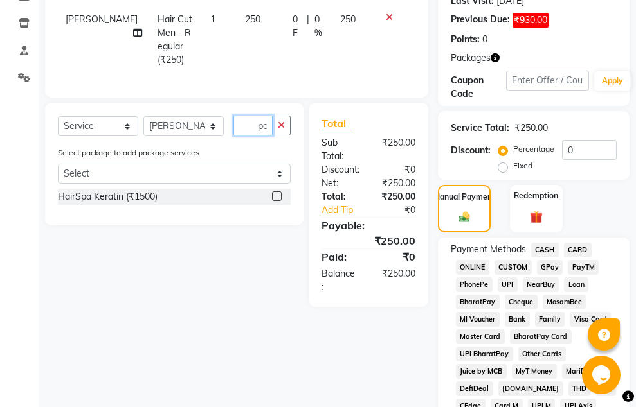
scroll to position [193, 0]
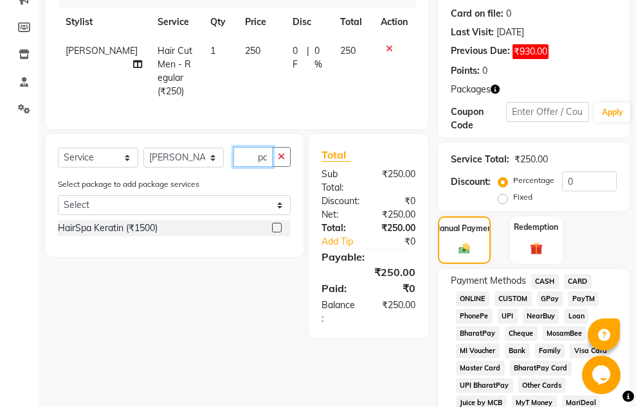
click at [272, 167] on input "hairspa" at bounding box center [252, 157] width 39 height 20
click at [282, 161] on div "Select Service Product Membership Package Voucher Prepaid Gift Card Select Styl…" at bounding box center [174, 195] width 258 height 123
click at [281, 161] on icon "button" at bounding box center [281, 156] width 7 height 9
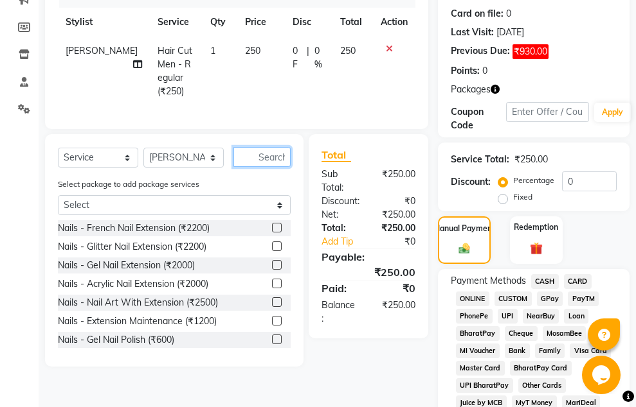
click at [269, 167] on input "text" at bounding box center [261, 157] width 57 height 20
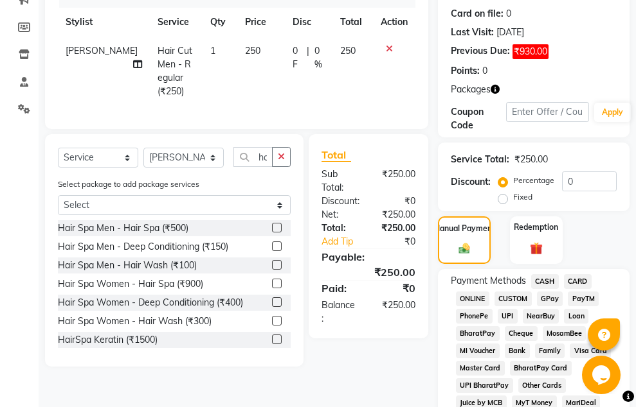
click at [272, 289] on label at bounding box center [277, 284] width 10 height 10
click at [272, 289] on input "checkbox" at bounding box center [276, 284] width 8 height 8
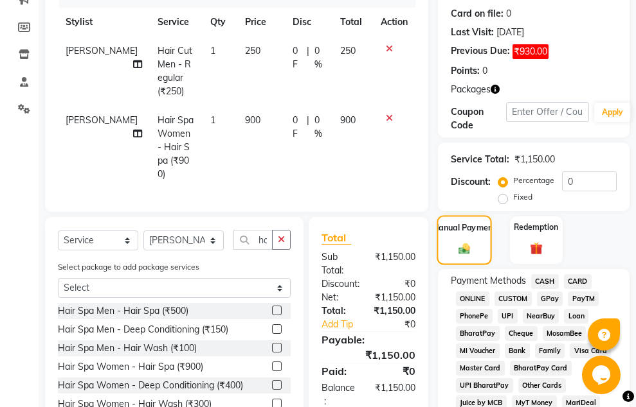
click at [482, 238] on div "Manual Payment" at bounding box center [463, 239] width 55 height 49
click at [471, 240] on div "Manual Payment" at bounding box center [463, 239] width 55 height 49
click at [549, 298] on span "GPay" at bounding box center [550, 299] width 26 height 15
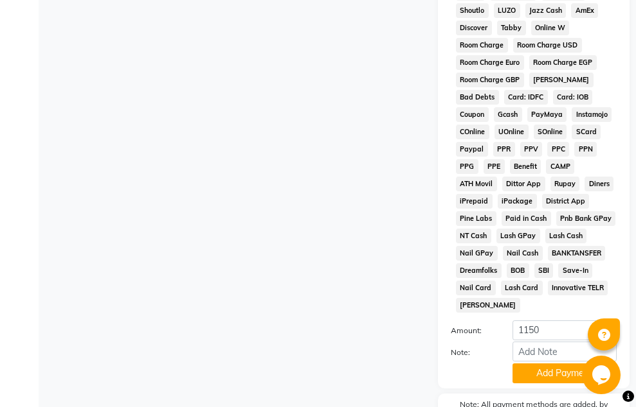
scroll to position [881, 0]
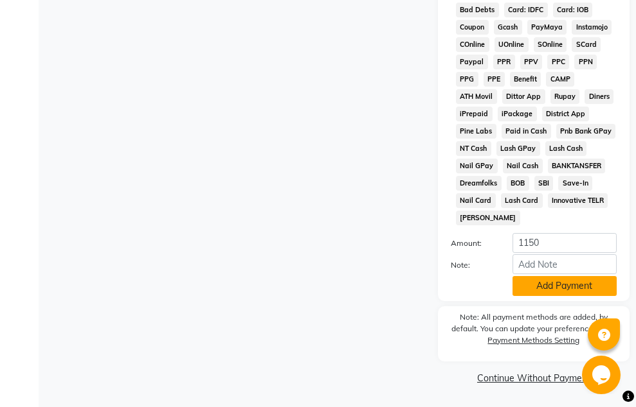
click at [545, 290] on button "Add Payment" at bounding box center [564, 286] width 104 height 20
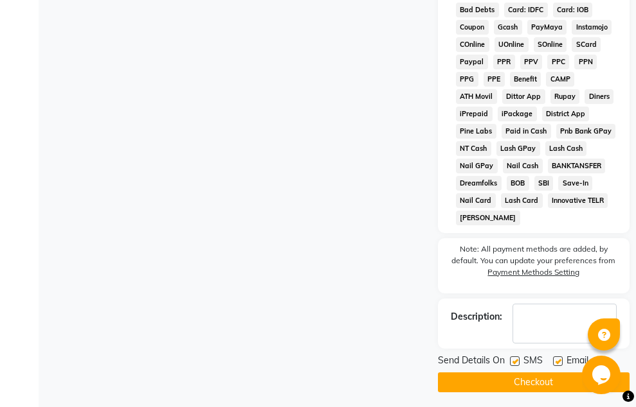
click at [552, 384] on button "Checkout" at bounding box center [533, 383] width 191 height 20
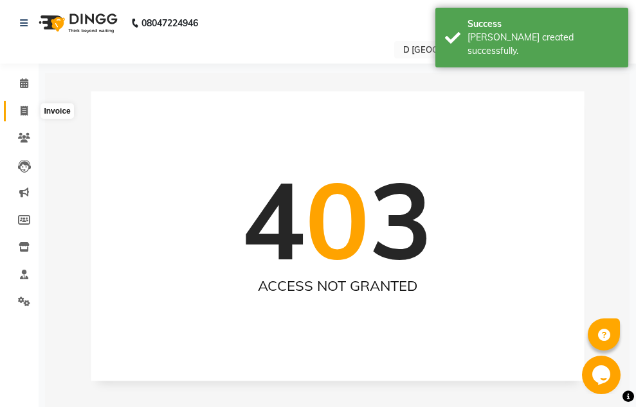
click at [23, 106] on icon at bounding box center [24, 111] width 7 height 10
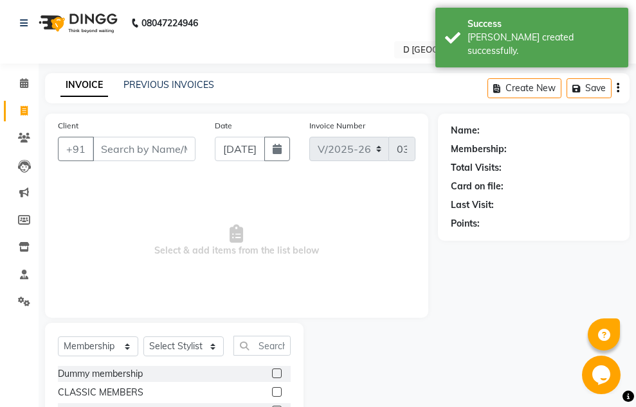
click at [132, 143] on input "Client" at bounding box center [144, 149] width 103 height 24
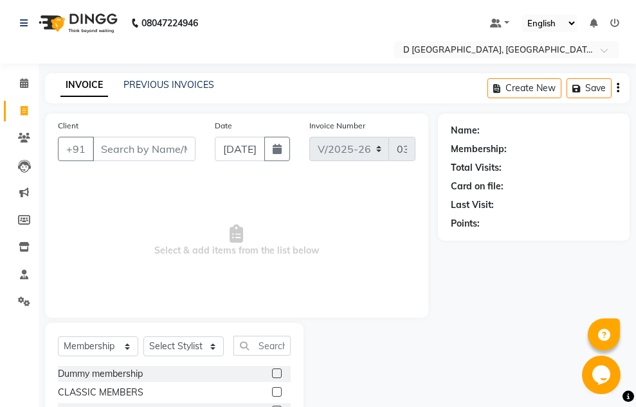
click at [140, 148] on input "Client" at bounding box center [144, 149] width 103 height 24
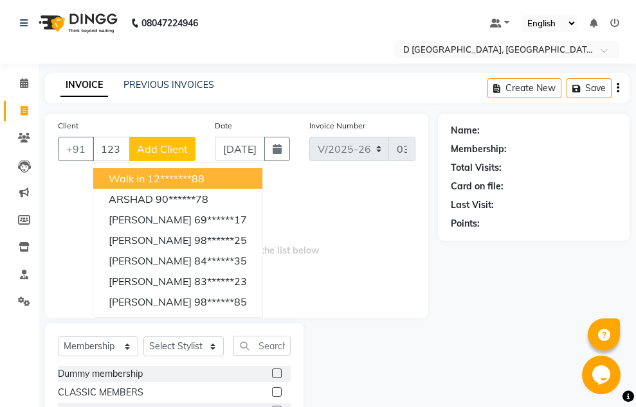
click at [138, 177] on span "walk in" at bounding box center [127, 178] width 36 height 13
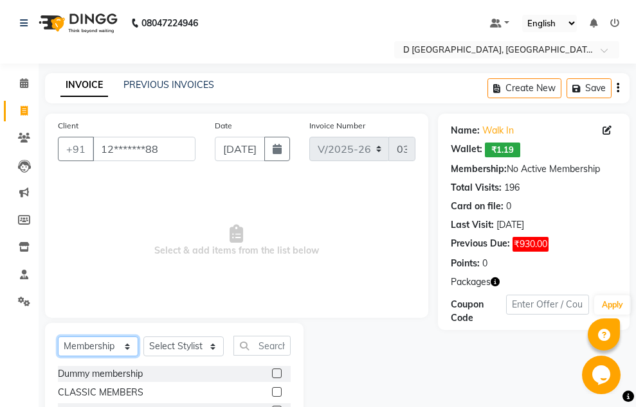
click at [126, 349] on select "Select Service Product Membership Package Voucher Prepaid Gift Card" at bounding box center [98, 347] width 80 height 20
click at [58, 337] on select "Select Service Product Membership Package Voucher Prepaid Gift Card" at bounding box center [98, 347] width 80 height 20
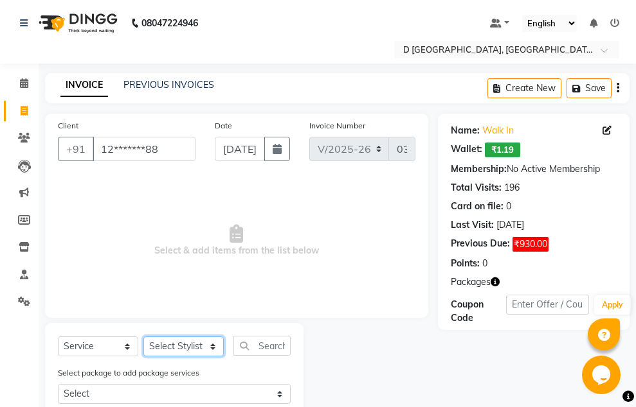
click at [206, 348] on select "Select Stylist [PERSON_NAME] [PERSON_NAME] [PERSON_NAME] [PERSON_NAME] [PERSON_…" at bounding box center [183, 347] width 80 height 20
click at [143, 337] on select "Select Stylist [PERSON_NAME] [PERSON_NAME] [PERSON_NAME] [PERSON_NAME] [PERSON_…" at bounding box center [183, 347] width 80 height 20
click at [215, 345] on select "Select Stylist [PERSON_NAME] [PERSON_NAME] [PERSON_NAME] [PERSON_NAME] [PERSON_…" at bounding box center [183, 347] width 80 height 20
click at [143, 337] on select "Select Stylist [PERSON_NAME] [PERSON_NAME] [PERSON_NAME] [PERSON_NAME] [PERSON_…" at bounding box center [183, 347] width 80 height 20
click at [256, 346] on input "text" at bounding box center [261, 346] width 57 height 20
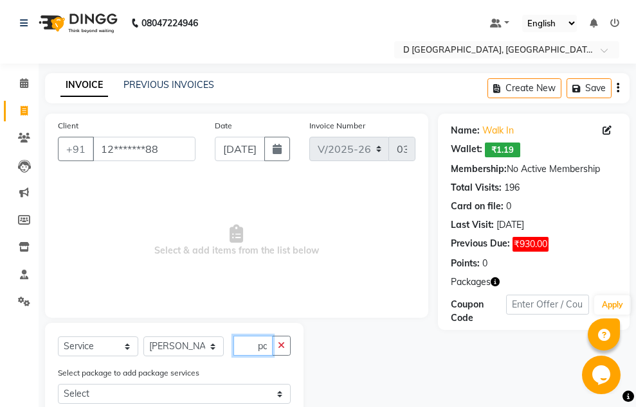
scroll to position [58, 0]
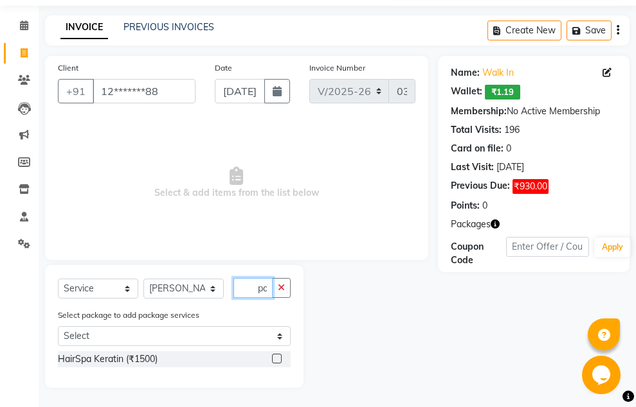
click at [266, 289] on input "hairspa" at bounding box center [252, 288] width 39 height 20
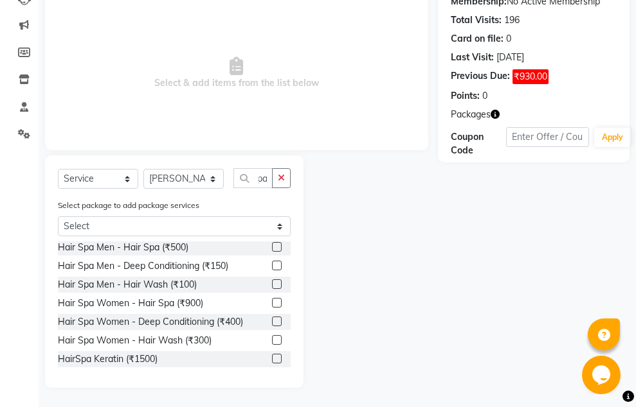
scroll to position [0, 0]
click at [272, 302] on label at bounding box center [277, 303] width 10 height 10
click at [272, 302] on input "checkbox" at bounding box center [276, 303] width 8 height 8
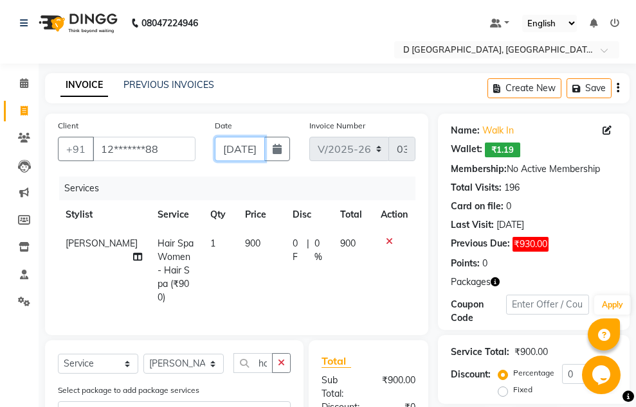
drag, startPoint x: 234, startPoint y: 148, endPoint x: 217, endPoint y: 150, distance: 17.5
click at [217, 150] on input "[DATE]" at bounding box center [239, 149] width 49 height 24
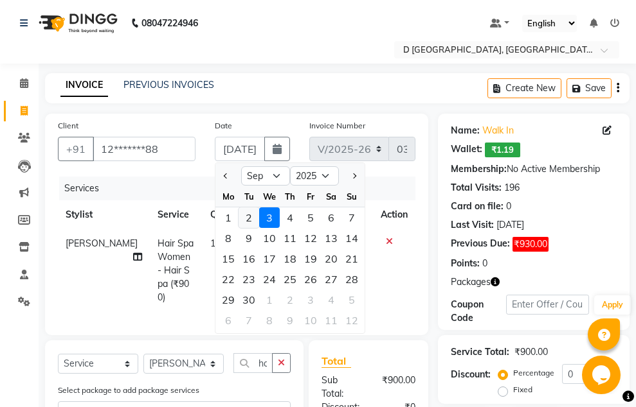
click at [251, 215] on div "2" at bounding box center [248, 218] width 21 height 21
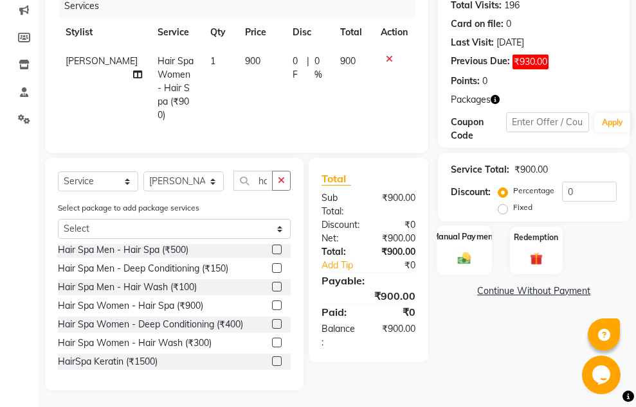
click at [453, 242] on label "Manual Payment" at bounding box center [464, 237] width 64 height 12
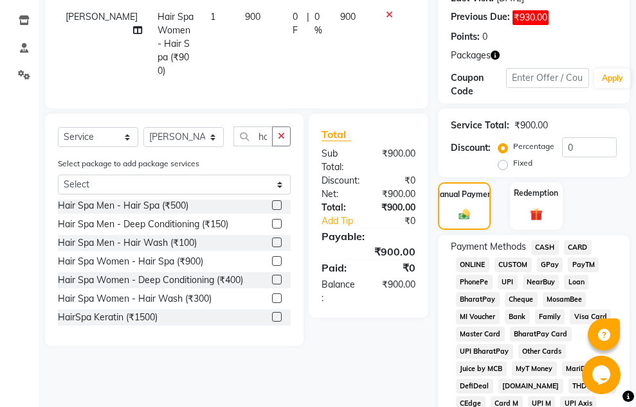
scroll to position [182, 0]
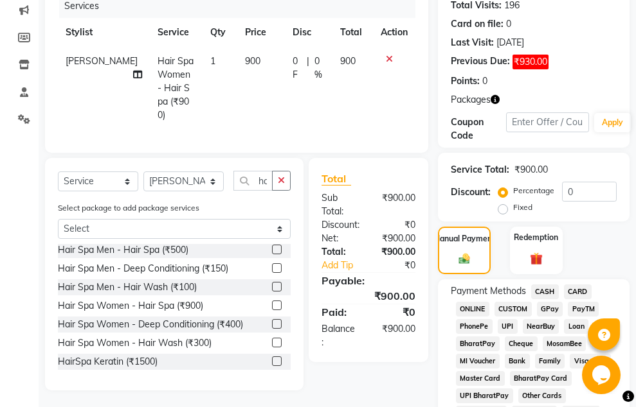
click at [545, 286] on span "CASH" at bounding box center [545, 292] width 28 height 15
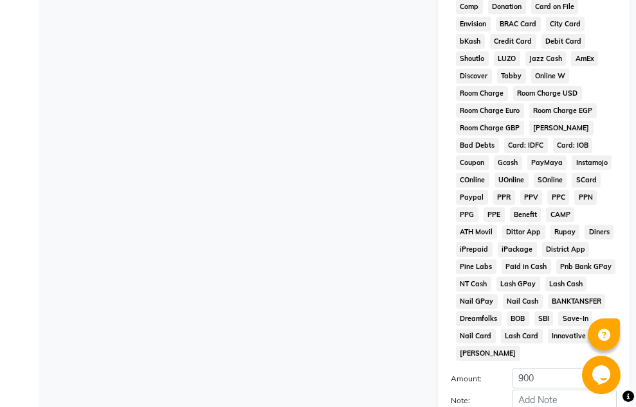
scroll to position [881, 0]
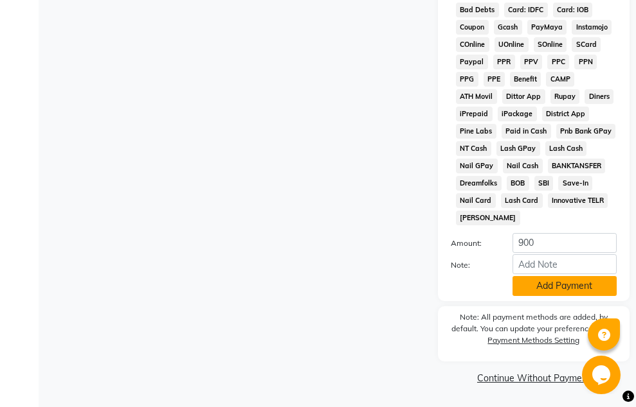
click at [530, 290] on button "Add Payment" at bounding box center [564, 286] width 104 height 20
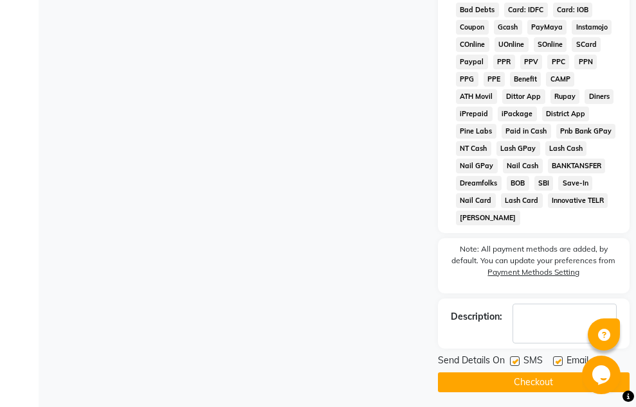
click at [515, 360] on label at bounding box center [515, 362] width 10 height 10
click at [515, 360] on input "checkbox" at bounding box center [514, 362] width 8 height 8
click at [556, 360] on label at bounding box center [558, 362] width 10 height 10
click at [556, 360] on input "checkbox" at bounding box center [557, 362] width 8 height 8
click at [549, 377] on button "Checkout" at bounding box center [533, 383] width 191 height 20
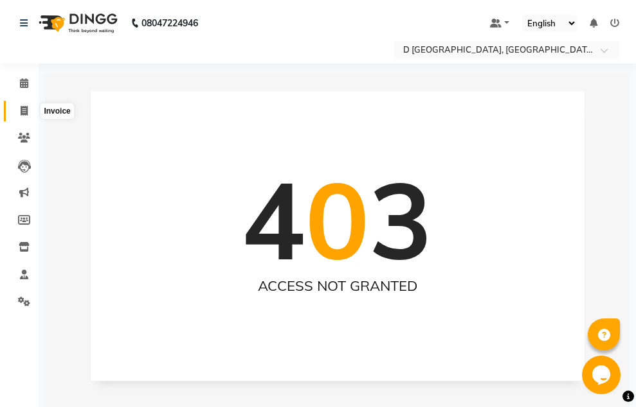
click at [22, 107] on icon at bounding box center [24, 111] width 7 height 10
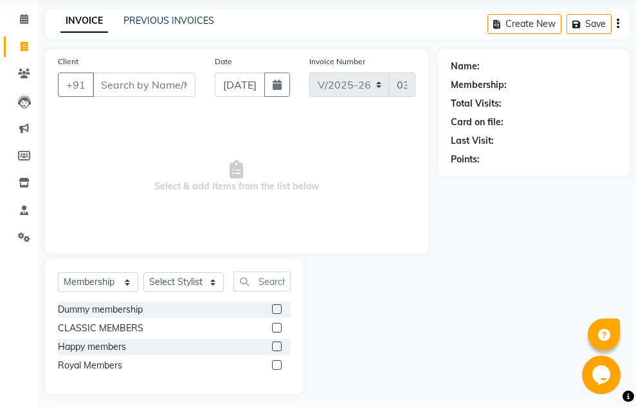
scroll to position [71, 0]
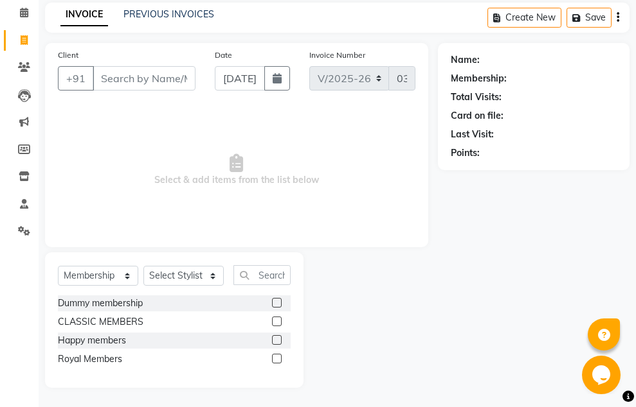
click at [154, 76] on input "Client" at bounding box center [144, 78] width 103 height 24
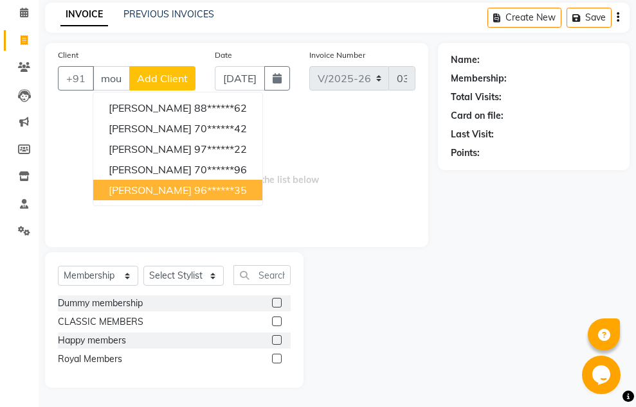
click at [161, 186] on span "[PERSON_NAME]" at bounding box center [150, 190] width 83 height 13
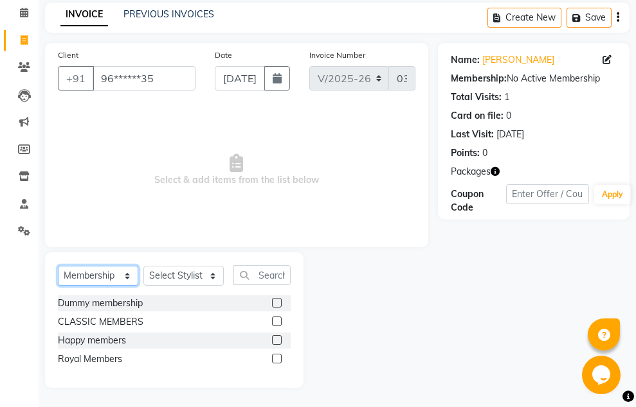
click at [125, 278] on select "Select Service Product Membership Package Voucher Prepaid Gift Card" at bounding box center [98, 276] width 80 height 20
click at [58, 266] on select "Select Service Product Membership Package Voucher Prepaid Gift Card" at bounding box center [98, 276] width 80 height 20
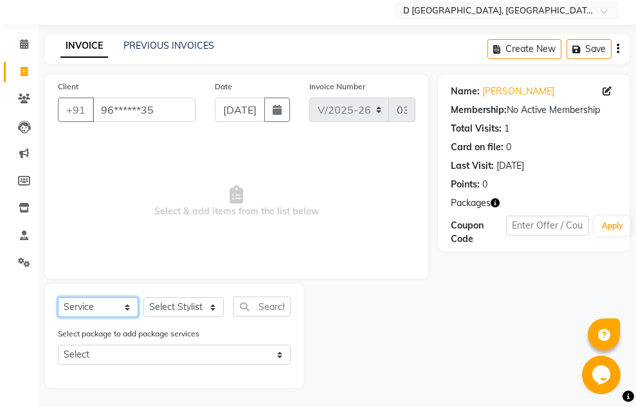
scroll to position [39, 0]
click at [215, 309] on select "Select Stylist [PERSON_NAME] [PERSON_NAME] [PERSON_NAME] [PERSON_NAME] [PERSON_…" at bounding box center [183, 308] width 80 height 20
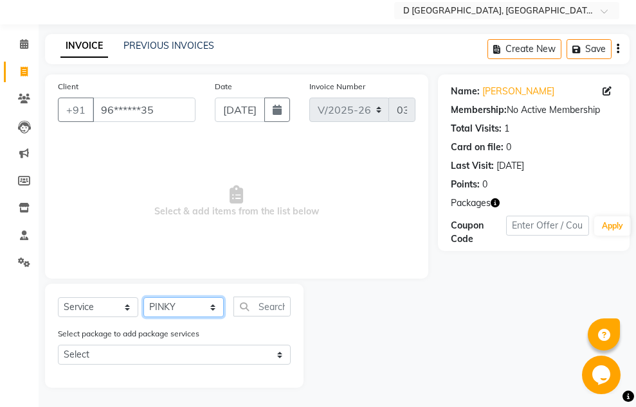
click at [143, 298] on select "Select Stylist [PERSON_NAME] [PERSON_NAME] [PERSON_NAME] [PERSON_NAME] [PERSON_…" at bounding box center [183, 308] width 80 height 20
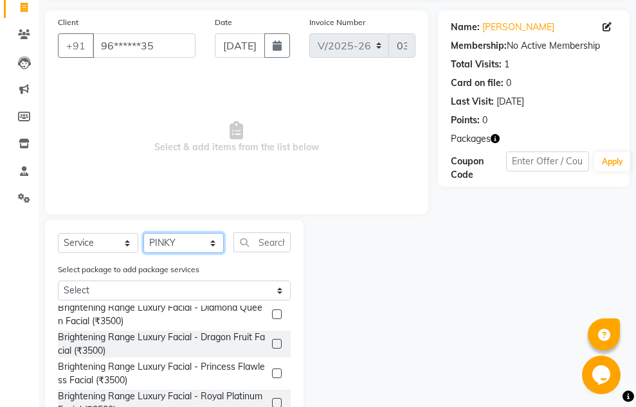
scroll to position [257, 0]
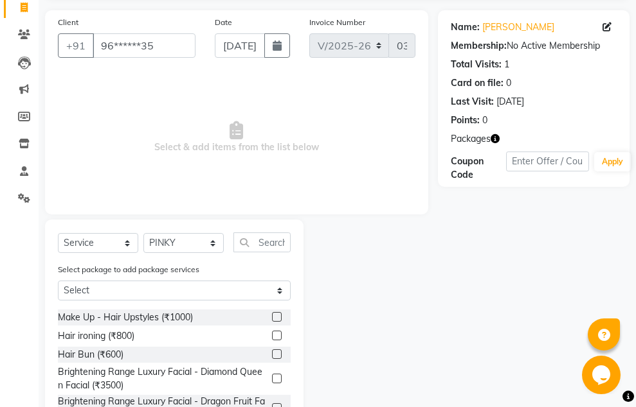
click at [272, 335] on label at bounding box center [277, 336] width 10 height 10
click at [272, 335] on input "checkbox" at bounding box center [276, 336] width 8 height 8
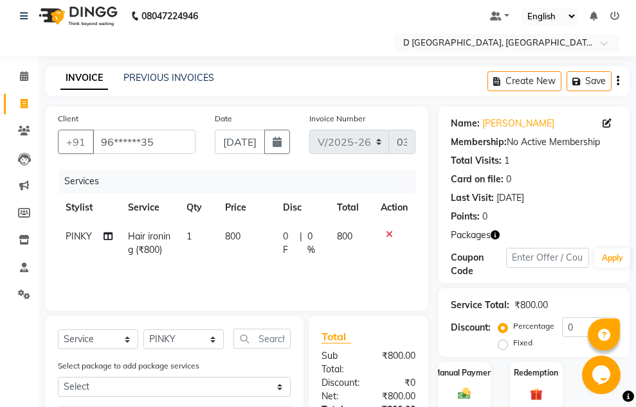
scroll to position [0, 0]
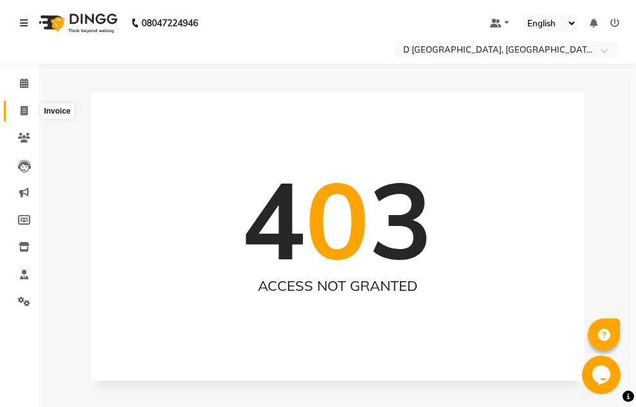
click at [18, 111] on span at bounding box center [24, 111] width 22 height 15
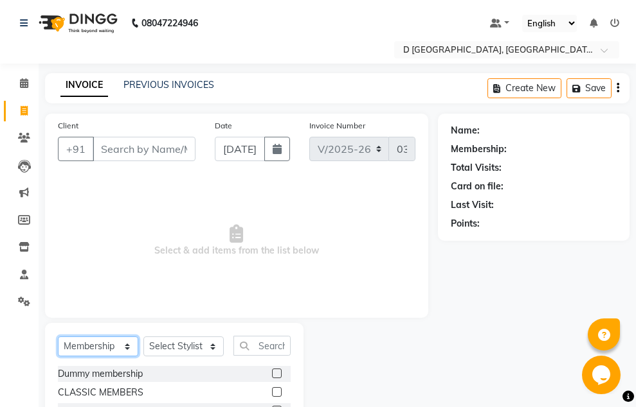
click at [130, 350] on select "Select Service Product Membership Package Voucher Prepaid Gift Card" at bounding box center [98, 347] width 80 height 20
click at [58, 337] on select "Select Service Product Membership Package Voucher Prepaid Gift Card" at bounding box center [98, 347] width 80 height 20
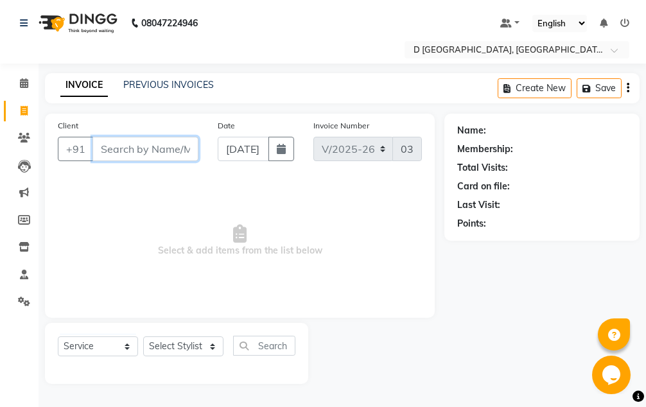
click at [125, 148] on input "Client" at bounding box center [146, 149] width 106 height 24
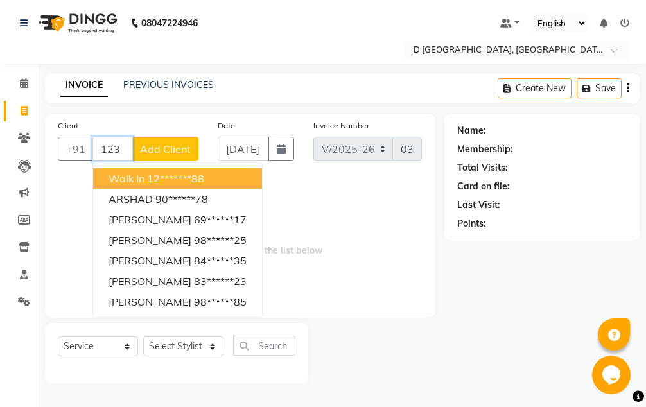
click at [191, 172] on button "walk in 12*******88" at bounding box center [177, 178] width 169 height 21
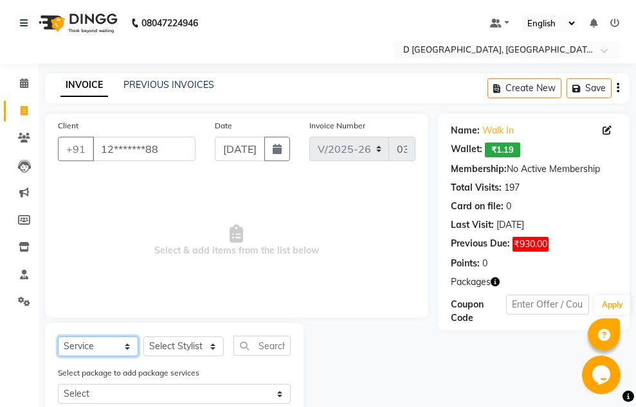
click at [128, 345] on select "Select Service Product Membership Package Voucher Prepaid Gift Card" at bounding box center [98, 347] width 80 height 20
click at [58, 337] on select "Select Service Product Membership Package Voucher Prepaid Gift Card" at bounding box center [98, 347] width 80 height 20
click at [210, 350] on select "Select Stylist [PERSON_NAME] [PERSON_NAME] [PERSON_NAME] [PERSON_NAME] [PERSON_…" at bounding box center [183, 347] width 80 height 20
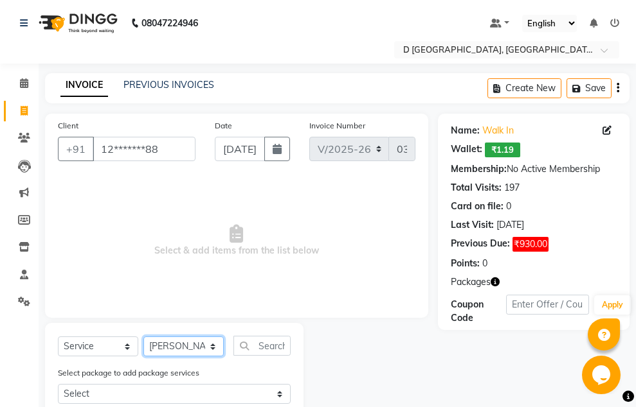
click at [143, 337] on select "Select Stylist [PERSON_NAME] [PERSON_NAME] [PERSON_NAME] [PERSON_NAME] [PERSON_…" at bounding box center [183, 347] width 80 height 20
click at [255, 346] on input "text" at bounding box center [261, 346] width 57 height 20
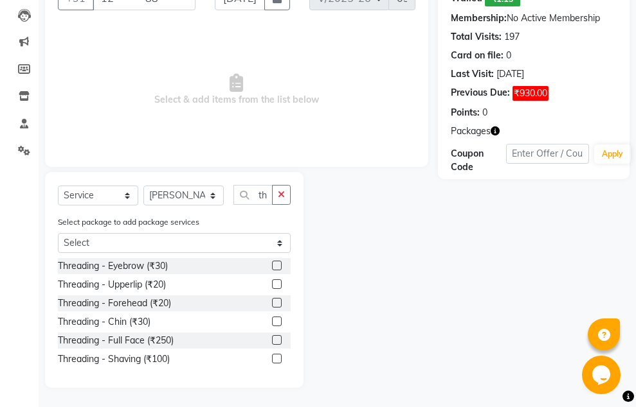
click at [278, 263] on label at bounding box center [277, 266] width 10 height 10
click at [278, 263] on input "checkbox" at bounding box center [276, 266] width 8 height 8
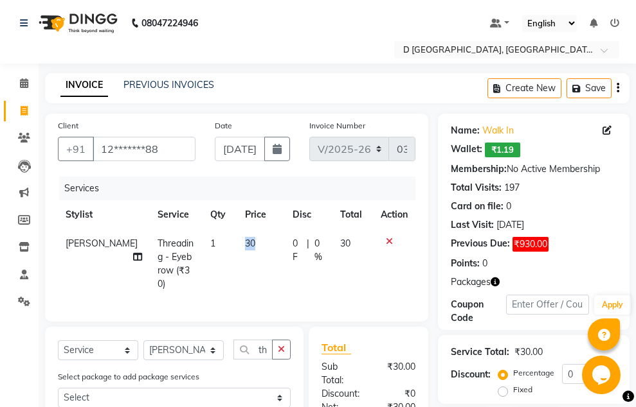
drag, startPoint x: 239, startPoint y: 240, endPoint x: 218, endPoint y: 245, distance: 22.0
click at [219, 245] on tr "[PERSON_NAME] Threading - Eyebrow (₹30) 1 30 0 F | 0 % 30" at bounding box center [236, 263] width 357 height 69
click at [245, 243] on span "30" at bounding box center [250, 244] width 10 height 12
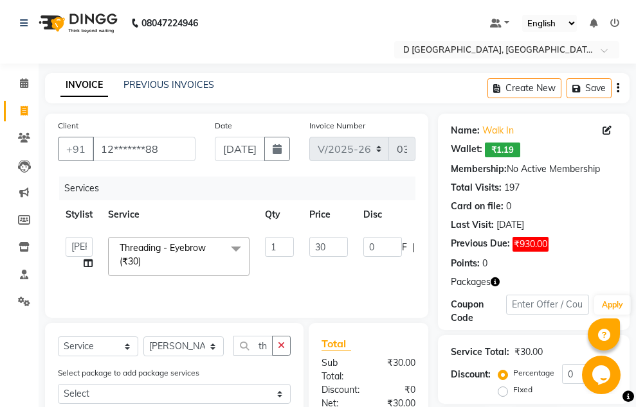
click at [240, 243] on span at bounding box center [236, 249] width 26 height 24
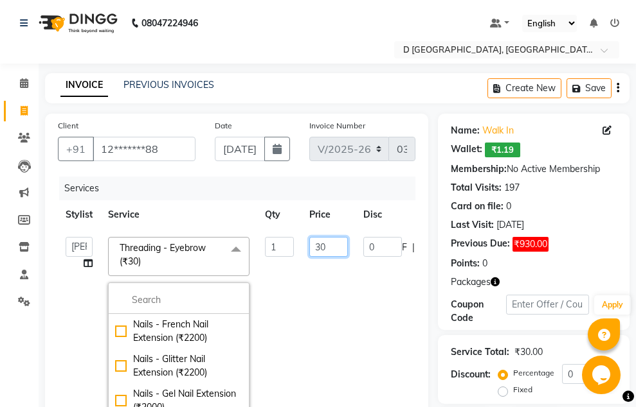
drag, startPoint x: 338, startPoint y: 247, endPoint x: 305, endPoint y: 253, distance: 33.3
click at [307, 253] on td "30" at bounding box center [328, 339] width 54 height 220
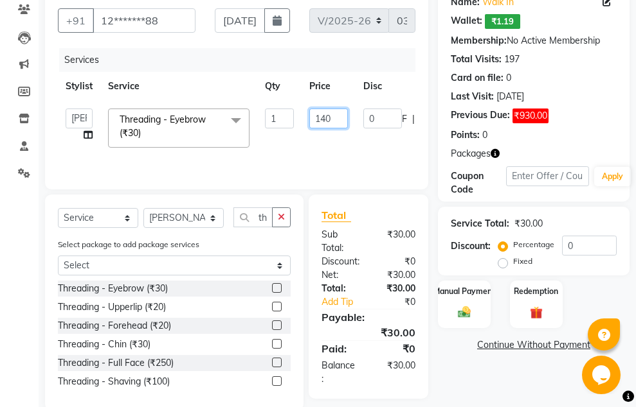
scroll to position [151, 0]
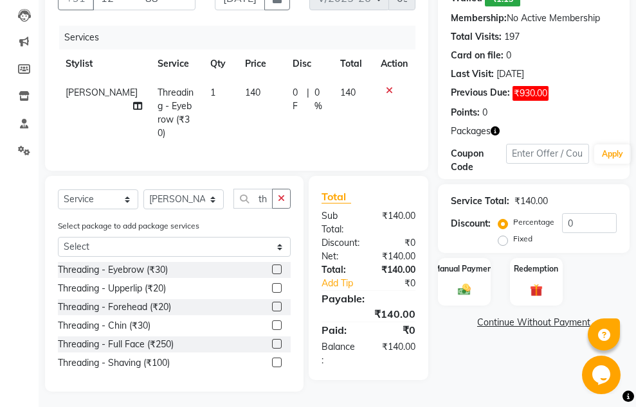
drag, startPoint x: 278, startPoint y: 95, endPoint x: 266, endPoint y: 93, distance: 12.5
click at [469, 284] on img at bounding box center [464, 290] width 21 height 15
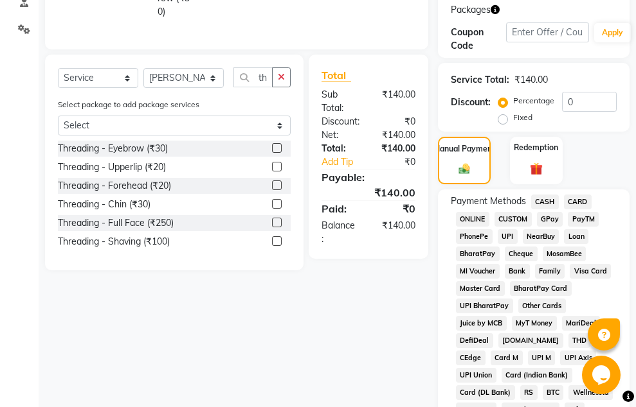
scroll to position [280, 0]
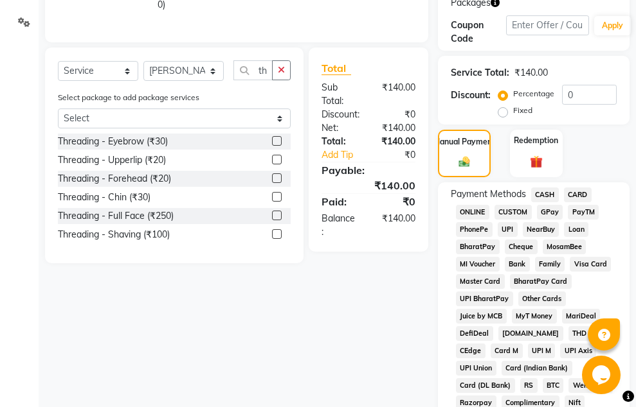
click at [540, 214] on span "GPay" at bounding box center [550, 212] width 26 height 15
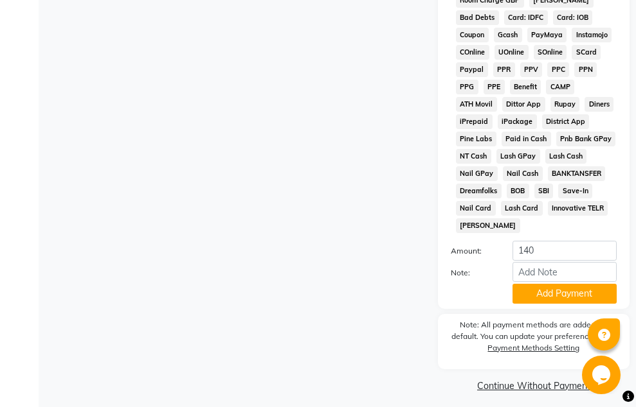
scroll to position [881, 0]
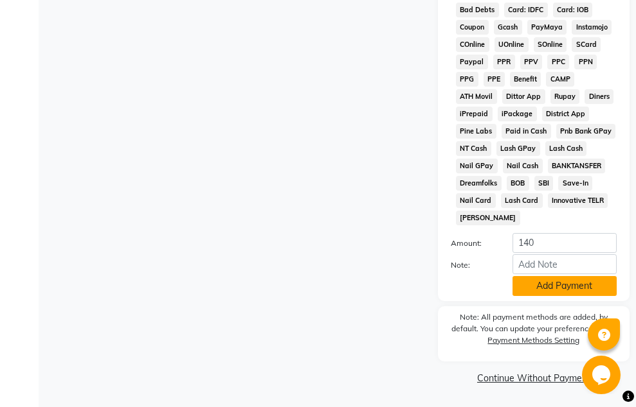
click at [566, 286] on button "Add Payment" at bounding box center [564, 286] width 104 height 20
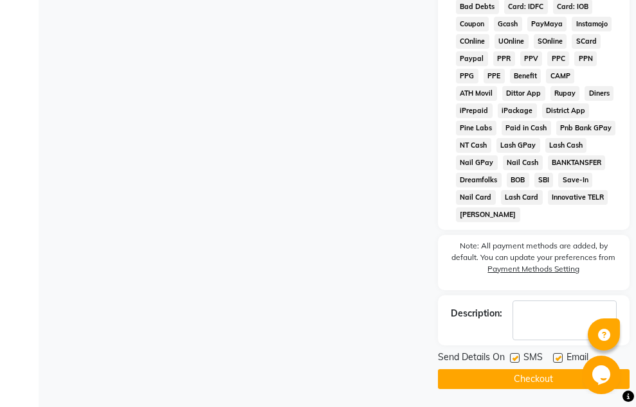
scroll to position [885, 0]
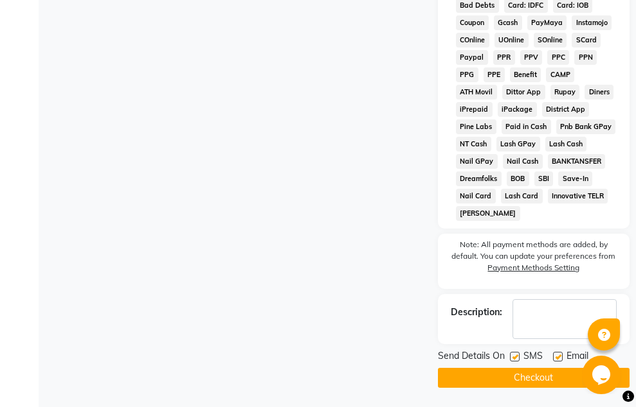
click at [516, 352] on label at bounding box center [515, 357] width 10 height 10
click at [516, 353] on input "checkbox" at bounding box center [514, 357] width 8 height 8
click at [556, 354] on label at bounding box center [558, 357] width 10 height 10
click at [556, 354] on input "checkbox" at bounding box center [557, 357] width 8 height 8
click at [536, 375] on button "Checkout" at bounding box center [533, 378] width 191 height 20
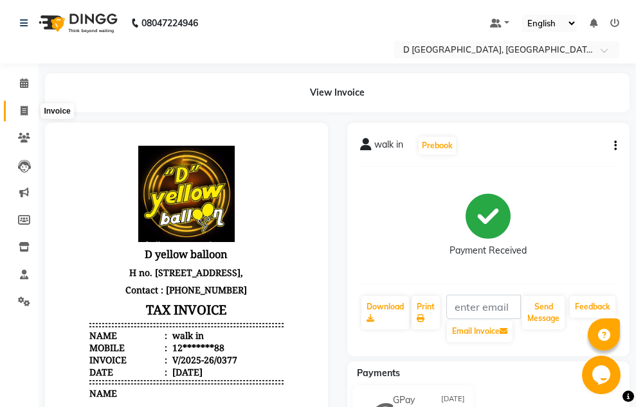
click at [19, 110] on span at bounding box center [24, 111] width 22 height 15
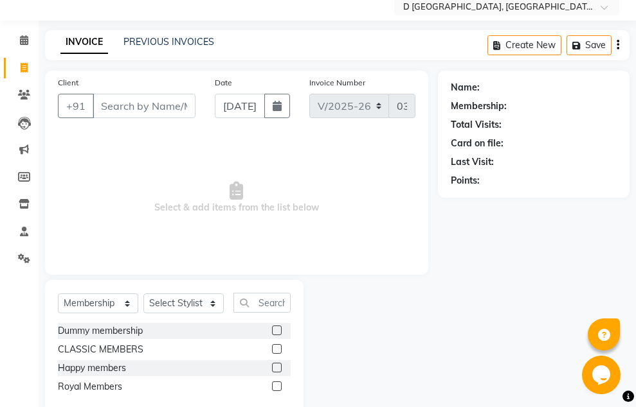
scroll to position [71, 0]
